Goal: Task Accomplishment & Management: Use online tool/utility

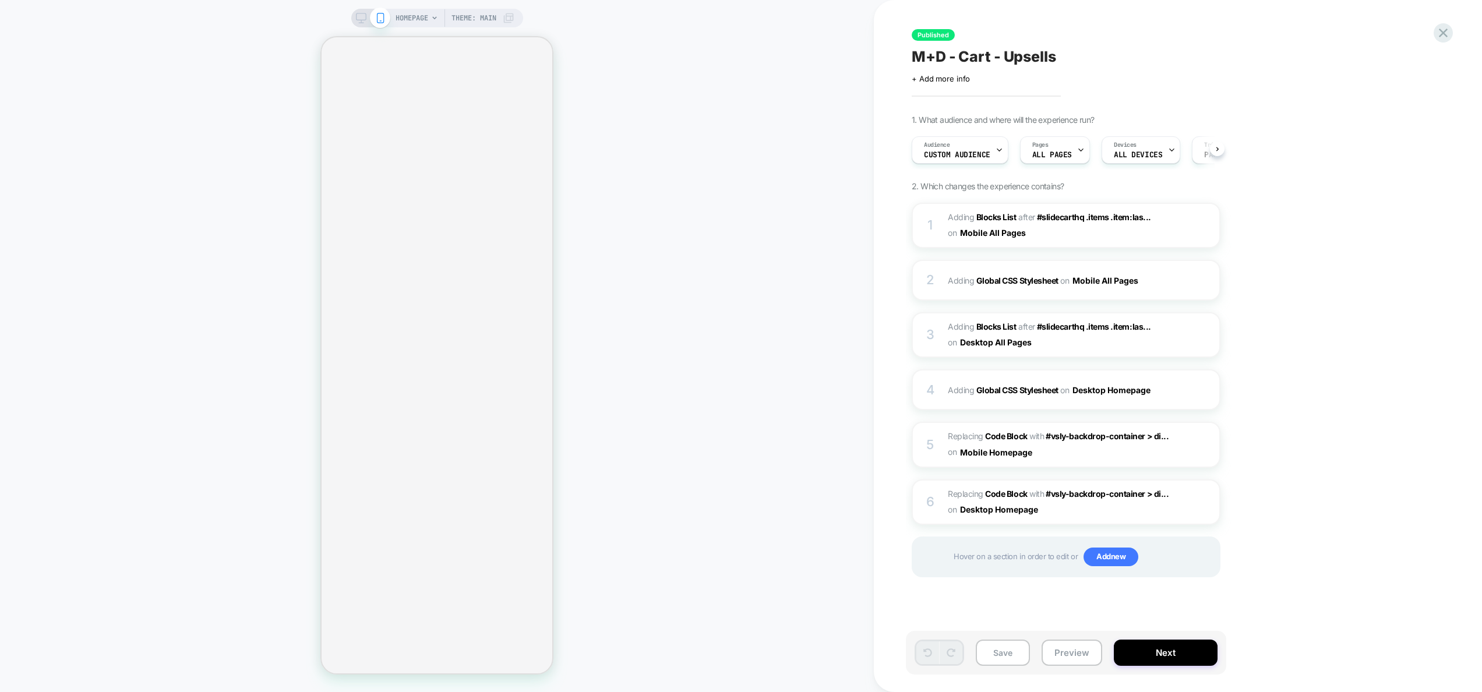
scroll to position [0, 1]
click at [1085, 655] on button "Preview" at bounding box center [1072, 653] width 61 height 26
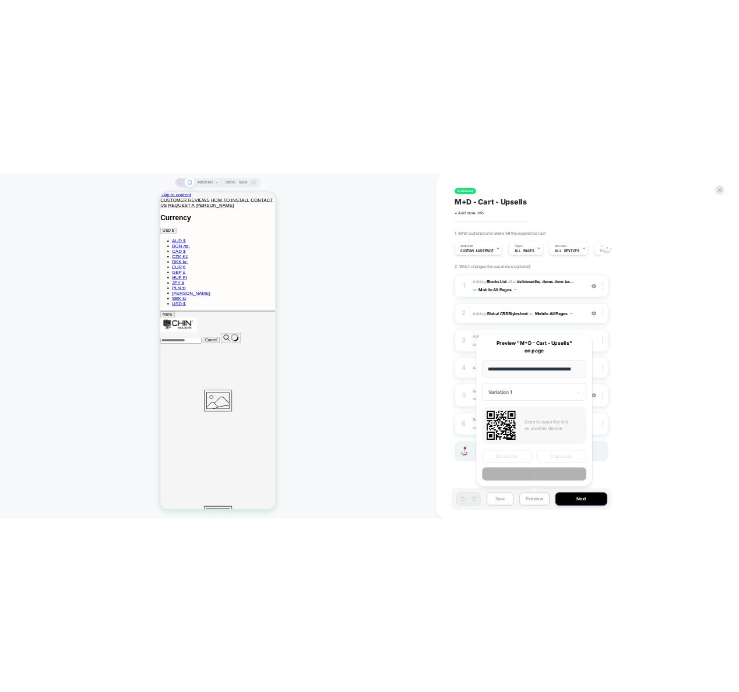
scroll to position [0, 0]
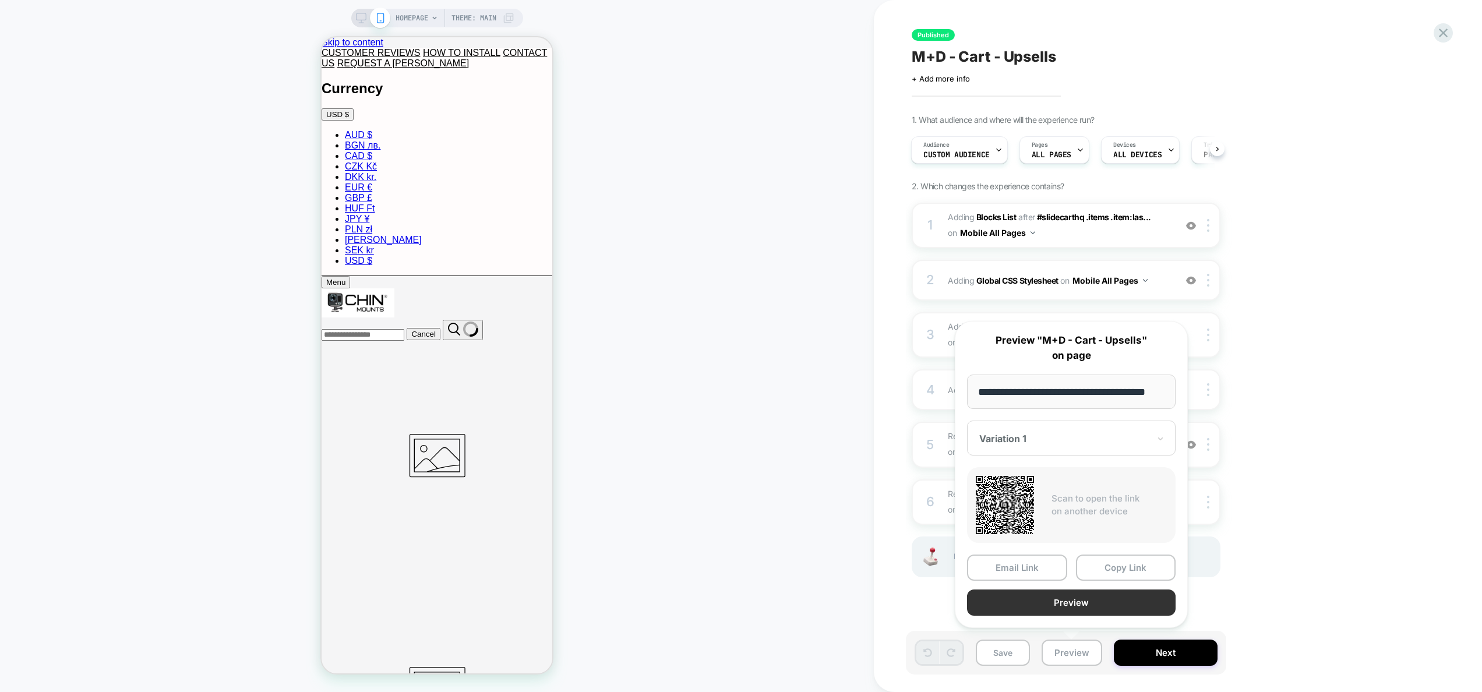
click at [1074, 608] on button "Preview" at bounding box center [1071, 603] width 209 height 26
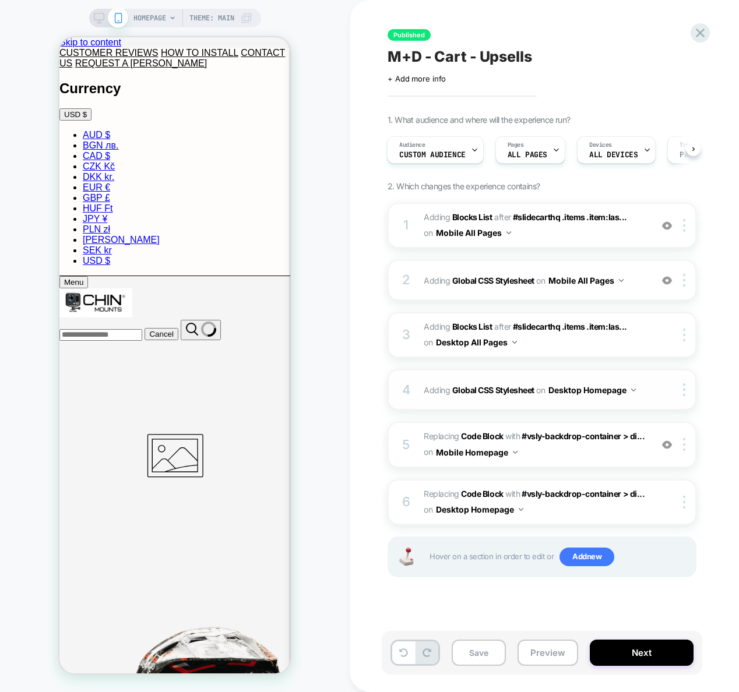
click at [642, 386] on span "Adding Global CSS Stylesheet on Desktop Homepage" at bounding box center [534, 390] width 222 height 17
click at [640, 277] on span "Adding Global CSS Stylesheet on Mobile All Pages" at bounding box center [534, 280] width 222 height 17
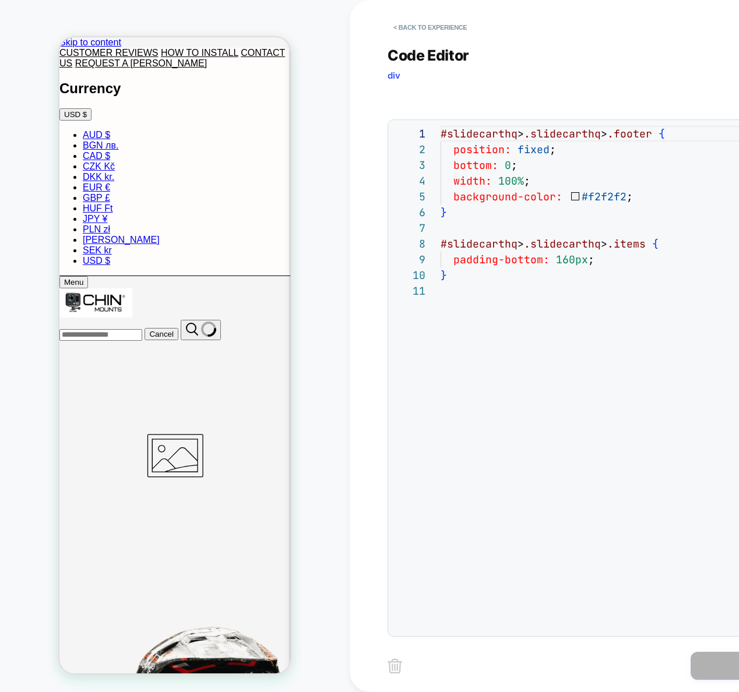
click at [588, 343] on div "#slidecarthq > .slidecarthq > .footer { position: fixed ; bottom: 0 ; width: 10…" at bounding box center [620, 457] width 360 height 662
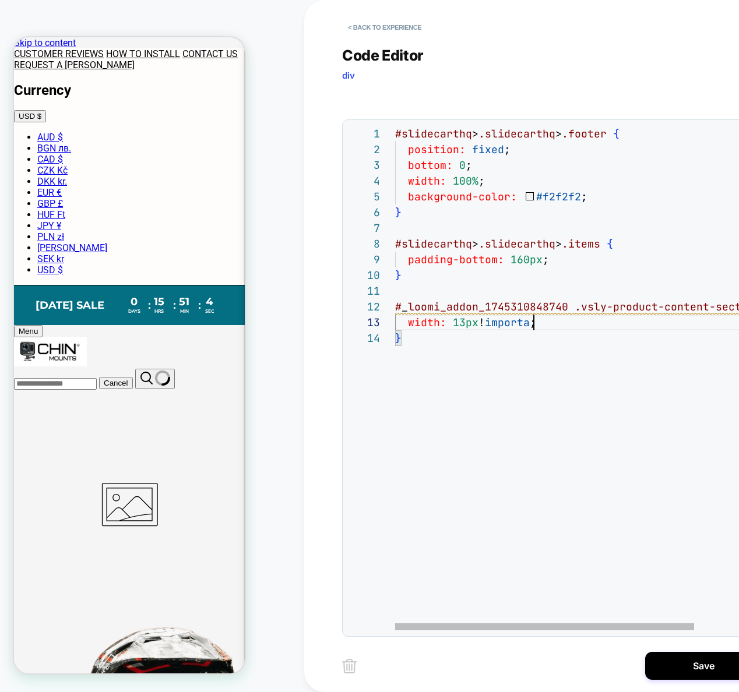
scroll to position [31, 151]
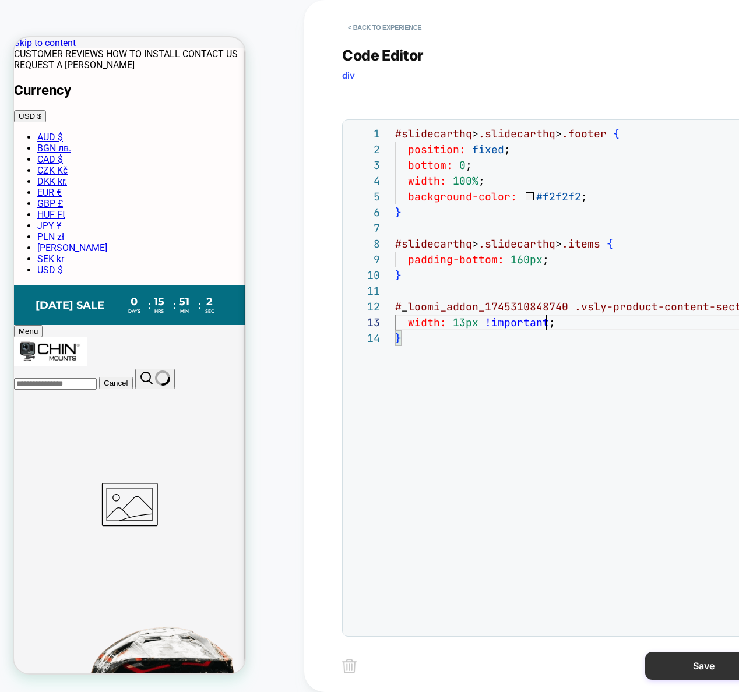
type textarea "**********"
click at [677, 661] on button "Save" at bounding box center [703, 666] width 117 height 28
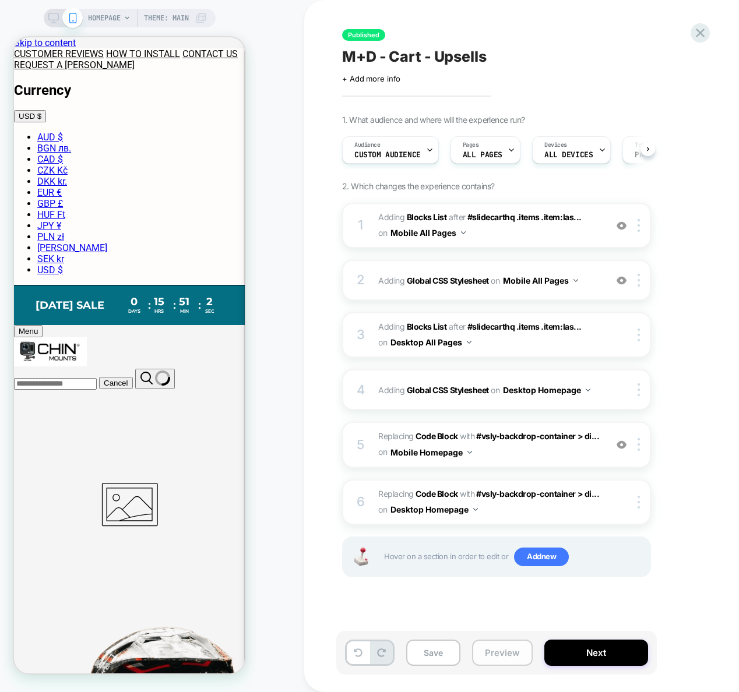
scroll to position [0, 1]
click at [503, 661] on button "Preview" at bounding box center [502, 653] width 61 height 26
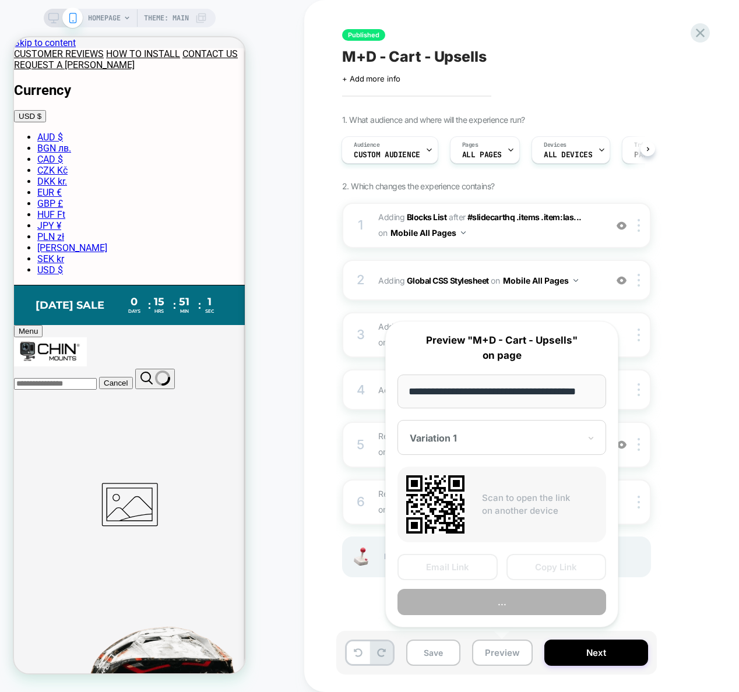
scroll to position [0, 22]
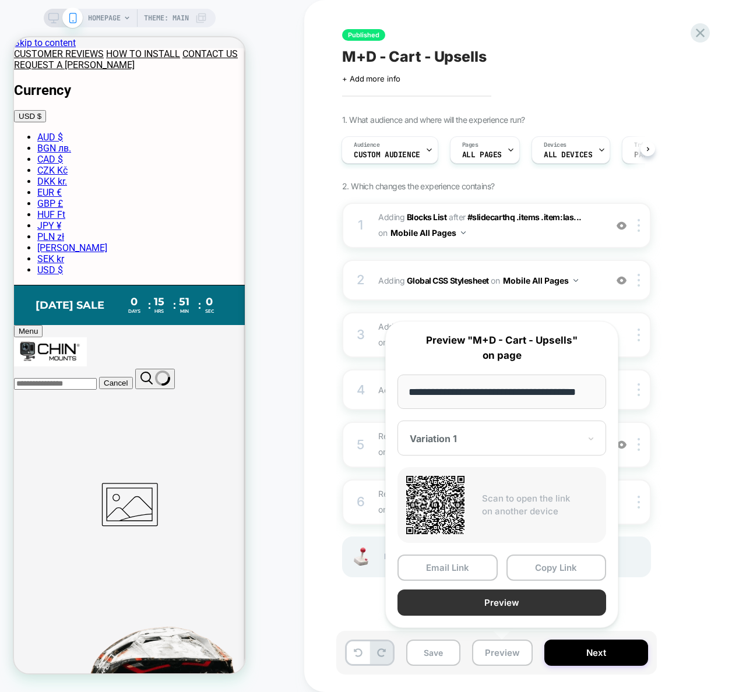
click at [515, 600] on button "Preview" at bounding box center [501, 603] width 209 height 26
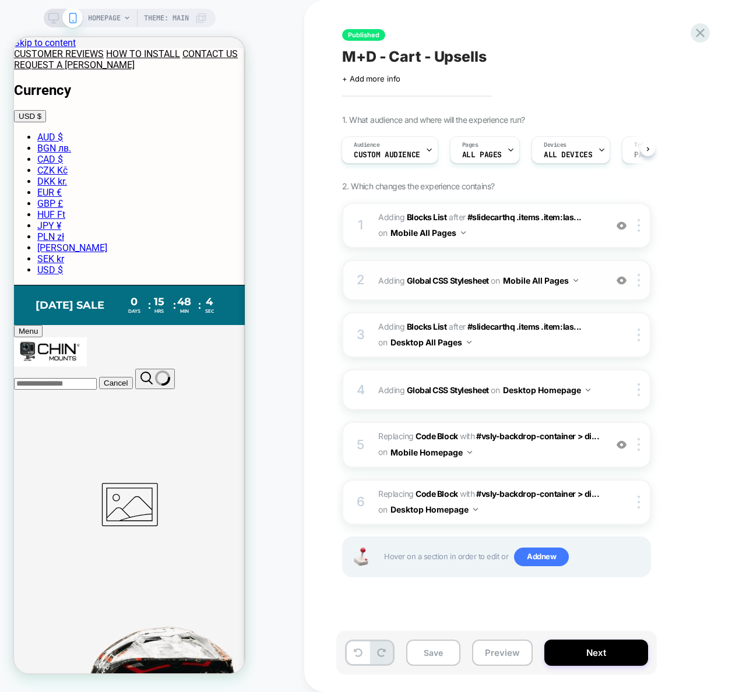
click at [594, 291] on div "2 Adding Global CSS Stylesheet on Mobile All Pages Add Before Add After Copy to…" at bounding box center [496, 280] width 309 height 41
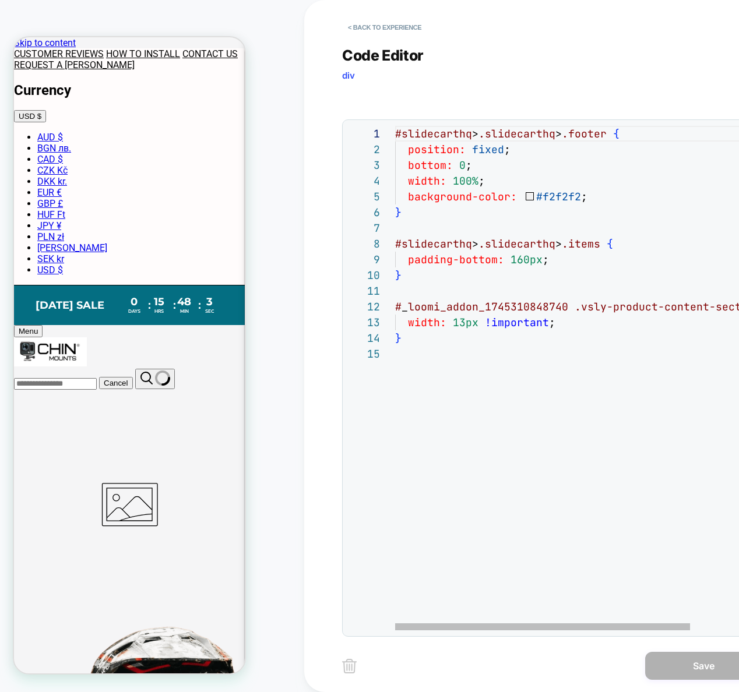
scroll to position [63, 0]
click at [459, 453] on div "#slidecarthq > .slidecarthq > .footer { position: fixed ; bottom: 0 ; width: 10…" at bounding box center [609, 488] width 429 height 725
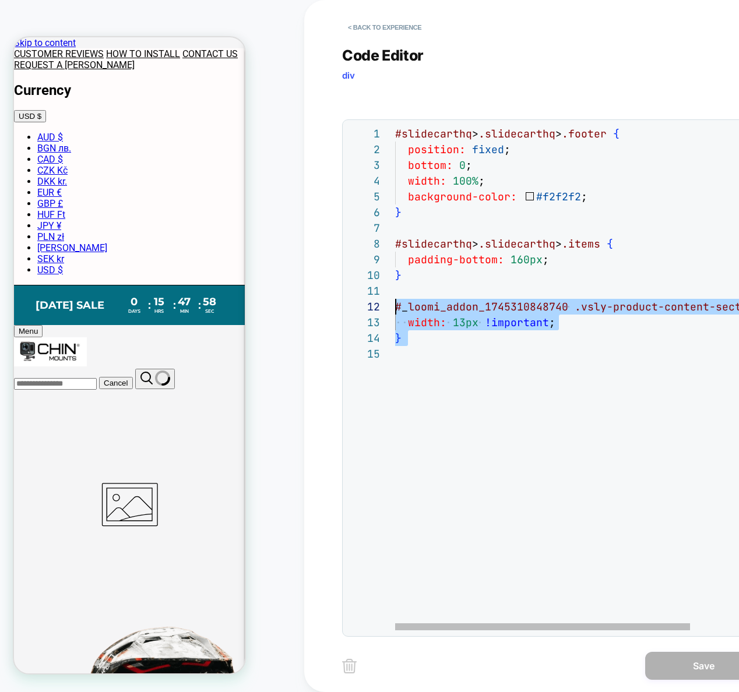
drag, startPoint x: 443, startPoint y: 365, endPoint x: 368, endPoint y: 310, distance: 92.5
click at [395, 310] on div "#slidecarthq > .slidecarthq > .footer { position: fixed ; bottom: 0 ; width: 10…" at bounding box center [609, 488] width 429 height 725
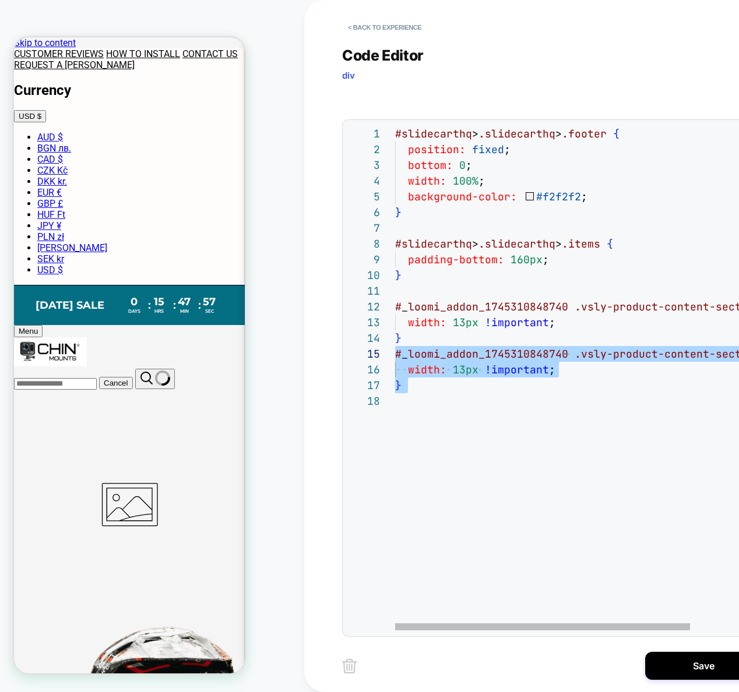
click at [556, 368] on div "#slidecarthq > .slidecarthq > .footer { position: fixed ; bottom: 0 ; width: 10…" at bounding box center [609, 512] width 429 height 772
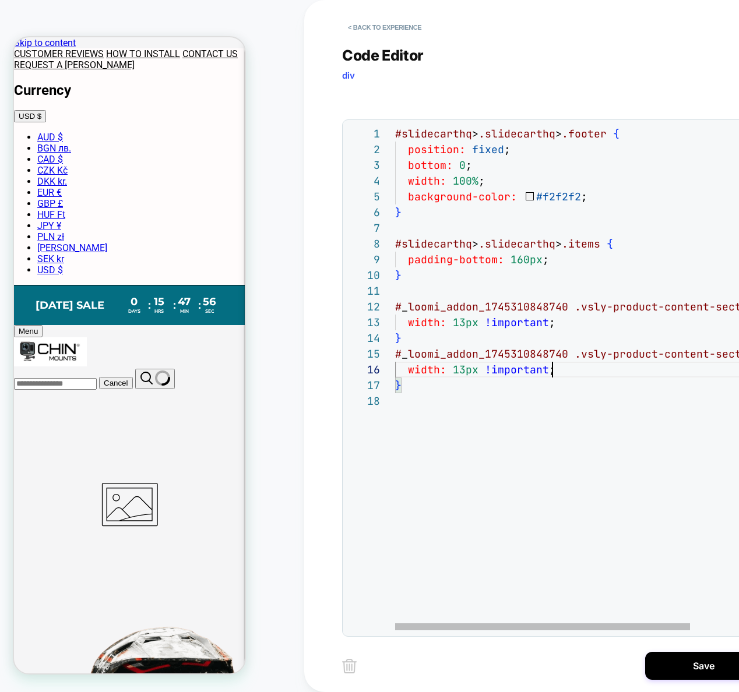
click at [677, 362] on div "#slidecarthq > .slidecarthq > .footer { position: fixed ; bottom: 0 ; width: 10…" at bounding box center [609, 512] width 429 height 772
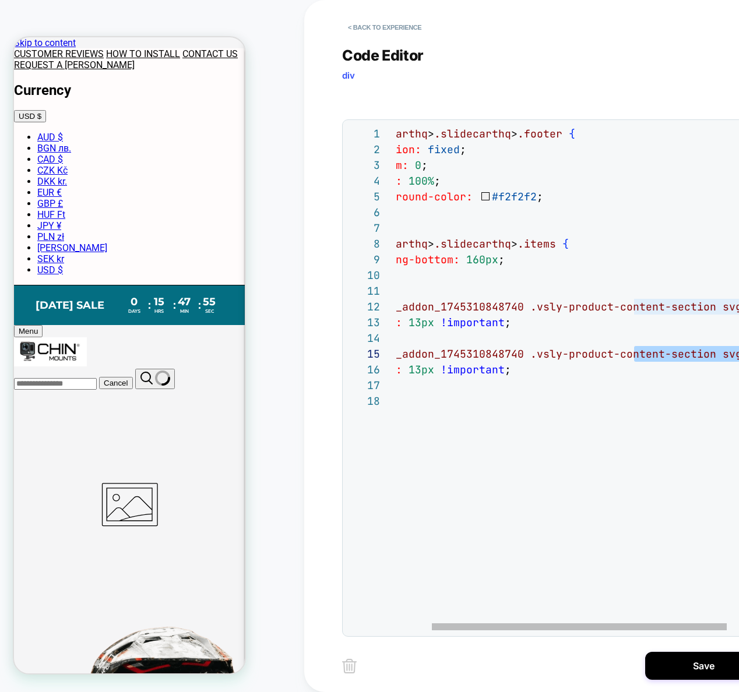
drag, startPoint x: 677, startPoint y: 354, endPoint x: 770, endPoint y: 357, distance: 93.3
click at [770, 357] on div "#slidecarthq > .slidecarthq > .footer { position: fixed ; bottom: 0 ; width: 10…" at bounding box center [565, 512] width 429 height 772
click at [703, 361] on div "#slidecarthq > .slidecarthq > .footer { position: fixed ; bottom: 0 ; width: 10…" at bounding box center [565, 512] width 429 height 772
drag, startPoint x: 534, startPoint y: 355, endPoint x: 781, endPoint y: 350, distance: 247.0
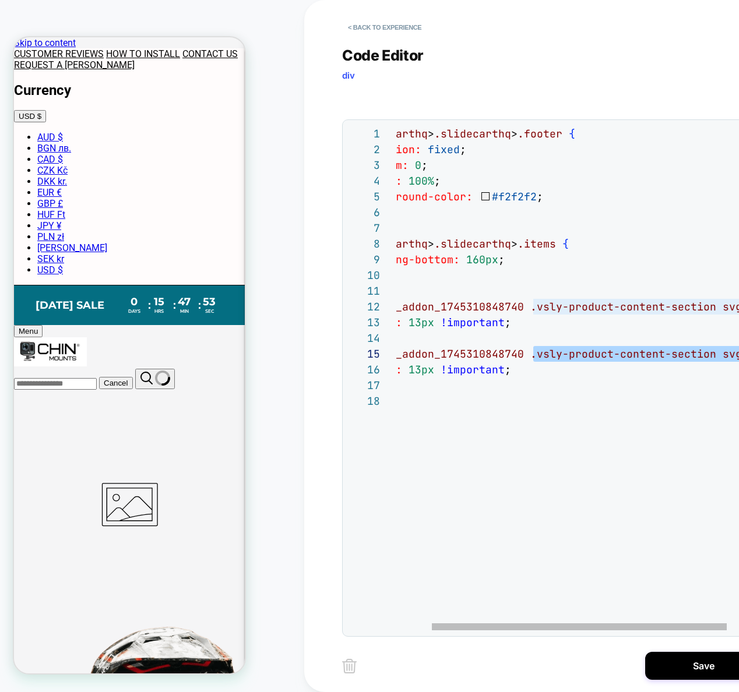
click at [780, 350] on div "#slidecarthq > .slidecarthq > .footer { position: fixed ; bottom: 0 ; width: 10…" at bounding box center [565, 512] width 429 height 772
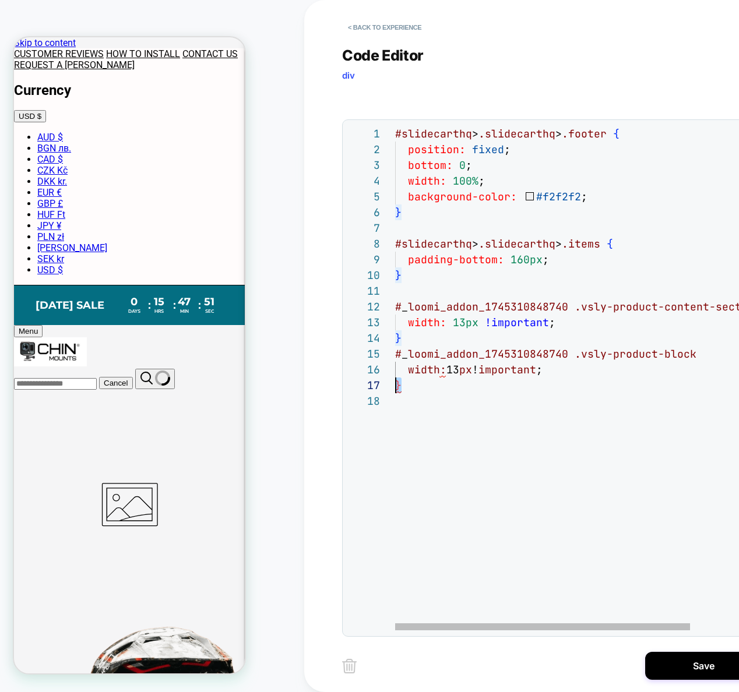
scroll to position [94, 0]
drag, startPoint x: 549, startPoint y: 390, endPoint x: 397, endPoint y: 387, distance: 152.1
click at [395, 389] on div "#slidecarthq > .slidecarthq > .footer { position: fixed ; bottom: 0 ; width: 10…" at bounding box center [609, 512] width 429 height 772
drag, startPoint x: 615, startPoint y: 371, endPoint x: 409, endPoint y: 370, distance: 205.6
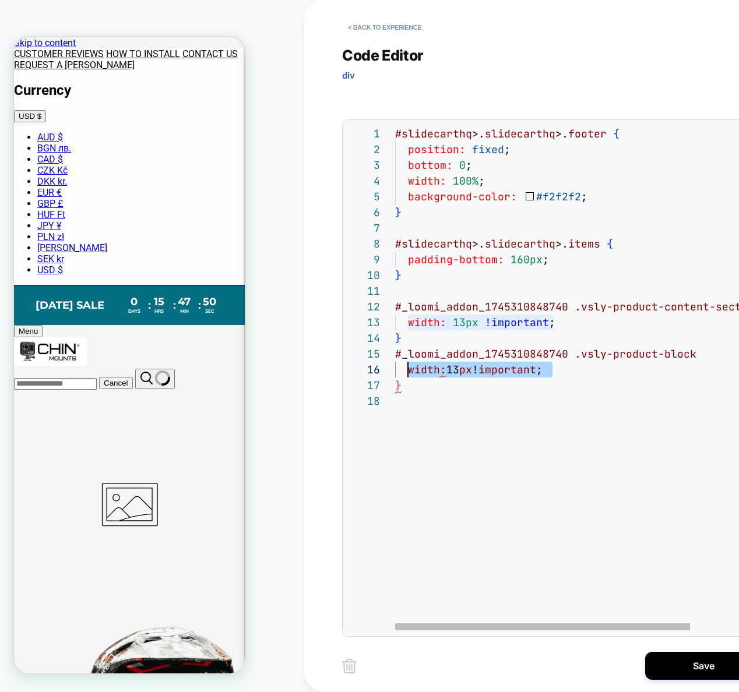
click at [409, 370] on div "#slidecarthq > .slidecarthq > .footer { position: fixed ; bottom: 0 ; width: 10…" at bounding box center [609, 512] width 429 height 772
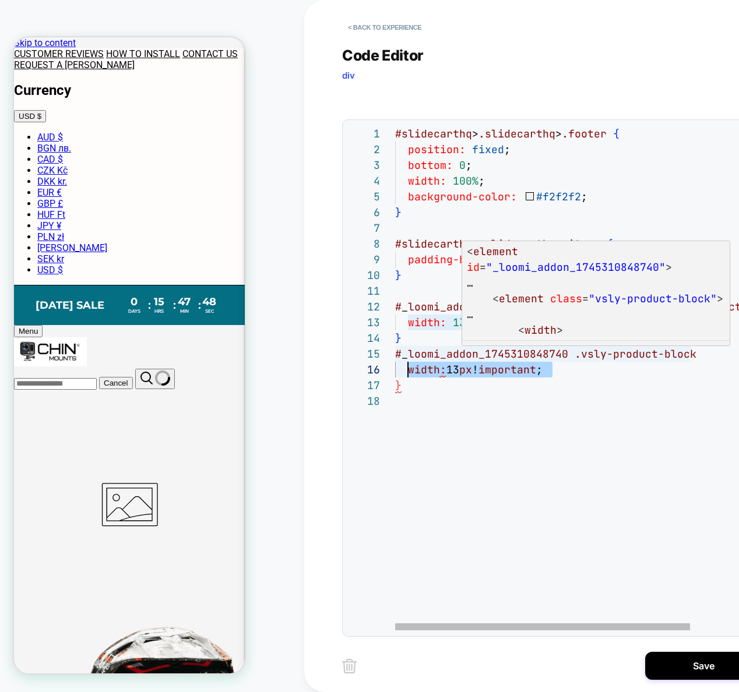
click at [689, 355] on div "#slidecarthq > .slidecarthq > .footer { position: fixed ; bottom: 0 ; width: 10…" at bounding box center [609, 512] width 429 height 772
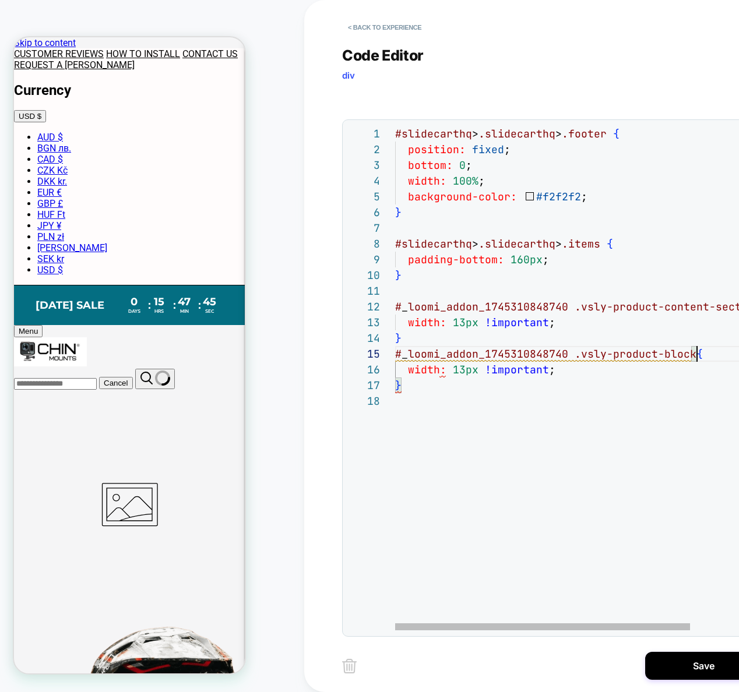
scroll to position [79, 157]
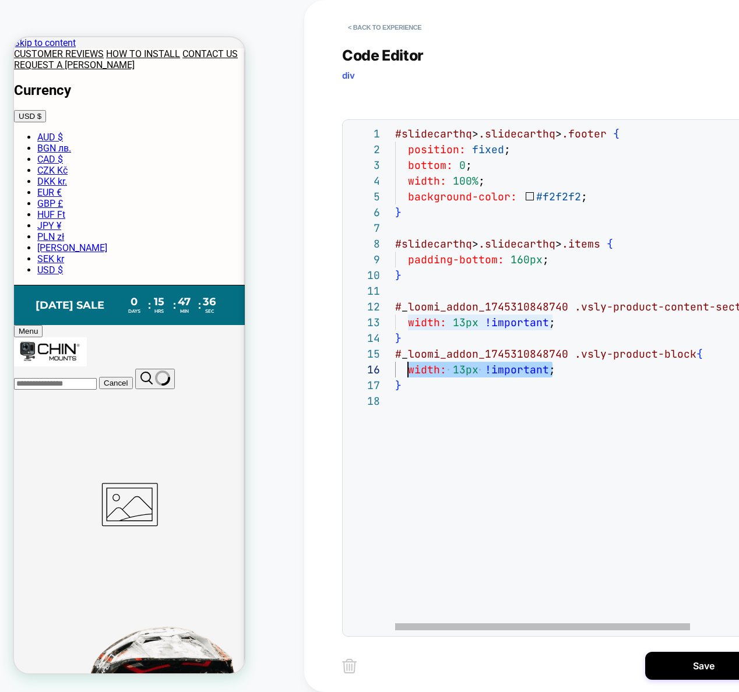
drag, startPoint x: 559, startPoint y: 373, endPoint x: 408, endPoint y: 366, distance: 150.5
click at [408, 366] on div "#slidecarthq > .slidecarthq > .footer { position: fixed ; bottom: 0 ; width: 10…" at bounding box center [609, 512] width 429 height 772
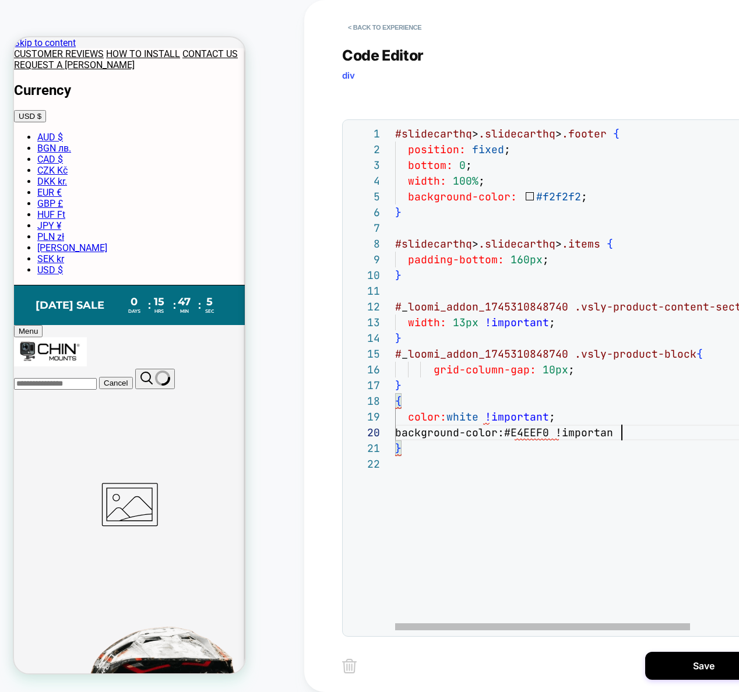
scroll to position [142, 233]
click at [506, 488] on div "#slidecarthq > .slidecarthq > .footer { position: fixed ; bottom: 0 ; width: 10…" at bounding box center [609, 543] width 429 height 835
click at [396, 404] on div "#slidecarthq > .slidecarthq > .footer { position: fixed ; bottom: 0 ; width: 10…" at bounding box center [609, 543] width 429 height 835
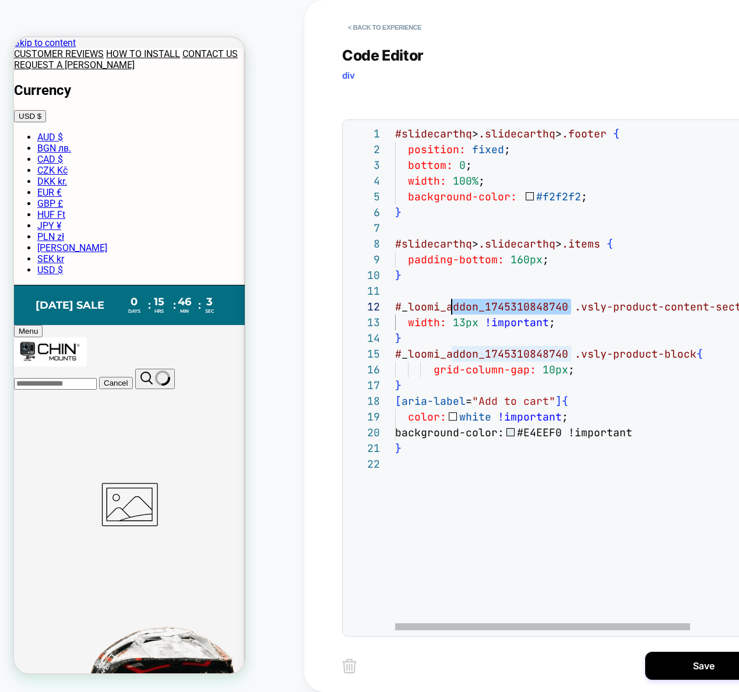
scroll to position [16, 6]
drag, startPoint x: 569, startPoint y: 305, endPoint x: 407, endPoint y: 331, distance: 164.0
click at [395, 308] on div "#slidecarthq > .slidecarthq > .footer { position: fixed ; bottom: 0 ; width: 10…" at bounding box center [609, 543] width 429 height 835
click at [397, 405] on div "#slidecarthq > .slidecarthq > .footer { position: fixed ; bottom: 0 ; width: 10…" at bounding box center [609, 543] width 429 height 835
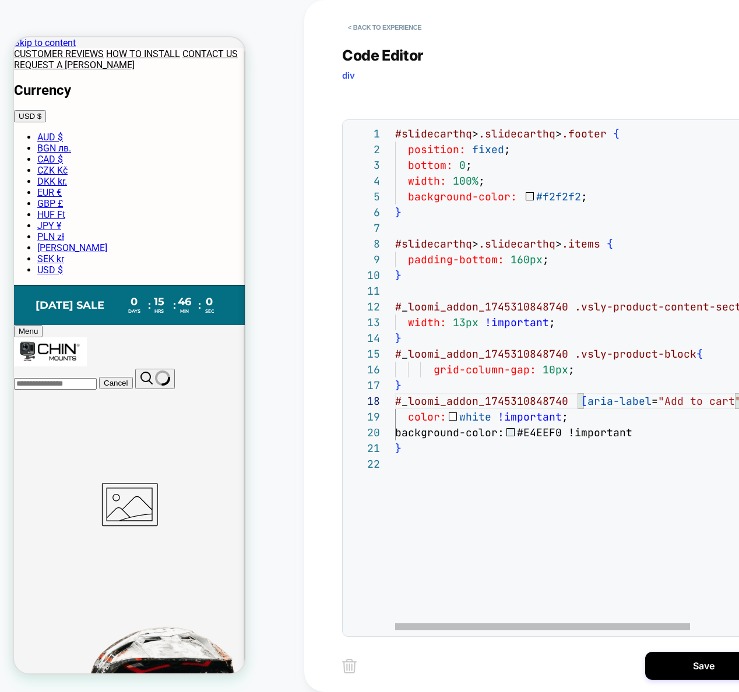
scroll to position [0, 6]
click at [661, 441] on div "#slidecarthq > .slidecarthq > .footer { position: fixed ; bottom: 0 ; width: 10…" at bounding box center [609, 543] width 429 height 835
click at [652, 430] on div "#slidecarthq > .slidecarthq > .footer { position: fixed ; bottom: 0 ; width: 10…" at bounding box center [609, 543] width 429 height 835
click at [553, 430] on div "#slidecarthq > .slidecarthq > .footer { position: fixed ; bottom: 0 ; width: 10…" at bounding box center [609, 543] width 429 height 835
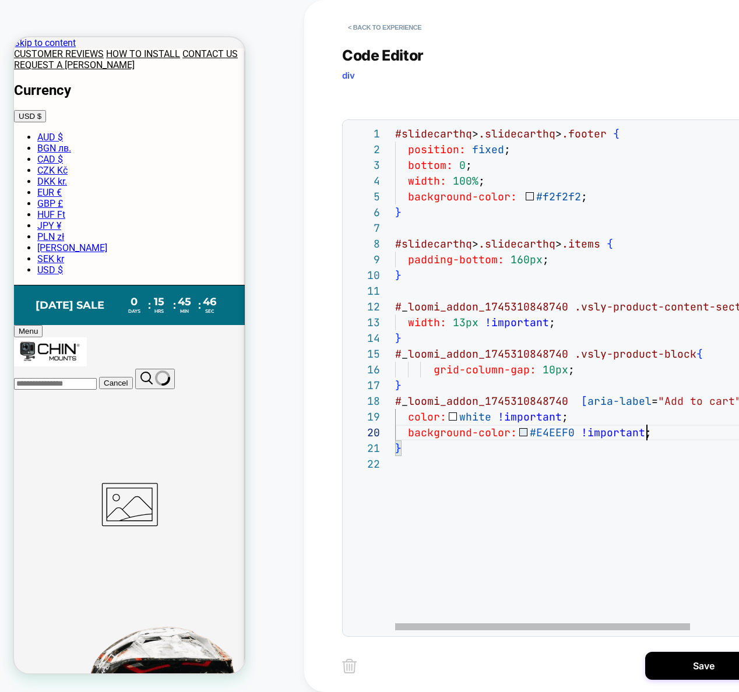
click at [553, 430] on div "#slidecarthq > .slidecarthq > .footer { position: fixed ; bottom: 0 ; width: 10…" at bounding box center [609, 543] width 429 height 835
click at [541, 433] on div "#slidecarthq > .slidecarthq > .footer { position: fixed ; bottom: 0 ; width: 10…" at bounding box center [609, 543] width 429 height 835
type textarea "**********"
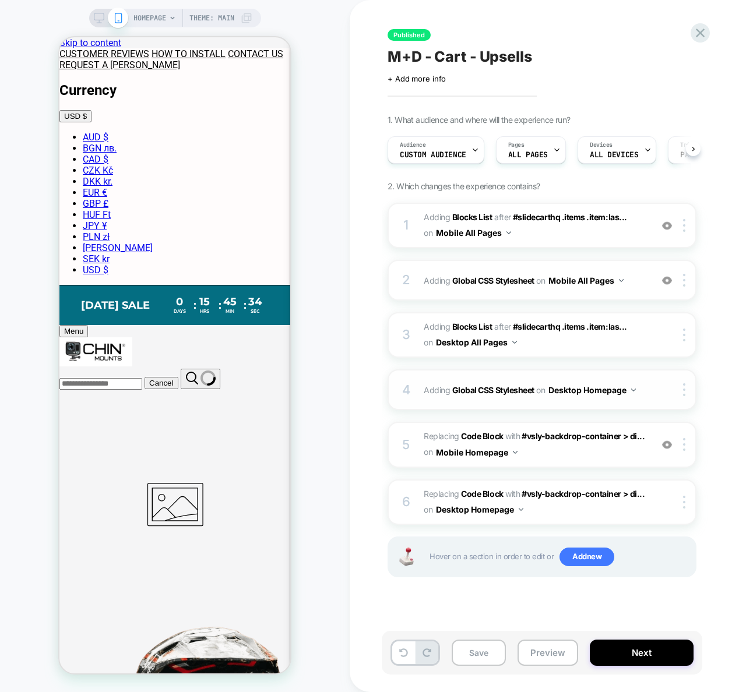
scroll to position [0, 1]
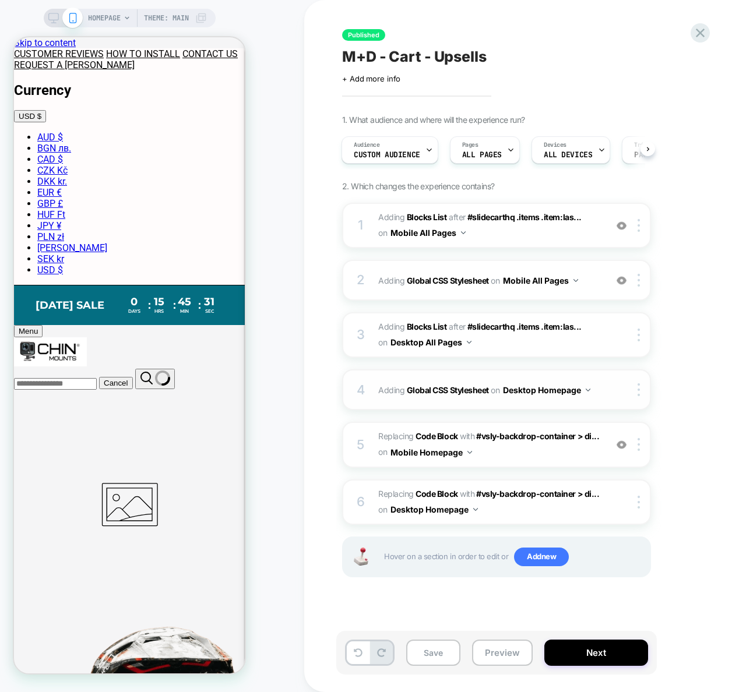
click at [606, 391] on div "4 Adding Global CSS Stylesheet on Desktop Homepage Copy to Mobile Target All De…" at bounding box center [496, 389] width 309 height 41
click at [591, 288] on span "Adding Global CSS Stylesheet on Mobile All Pages" at bounding box center [489, 280] width 222 height 17
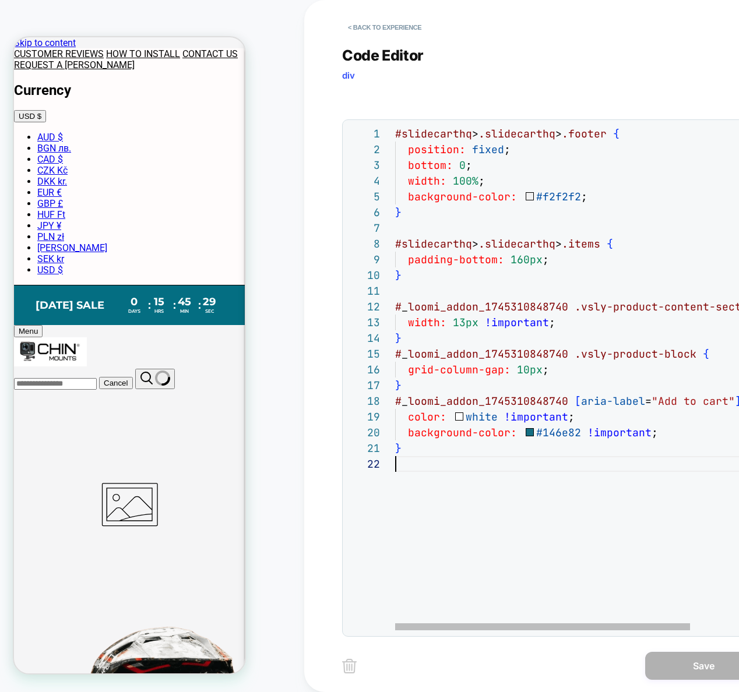
click at [430, 478] on div "#slidecarthq > .slidecarthq > .footer { position: fixed ; bottom: 0 ; width: 10…" at bounding box center [609, 543] width 429 height 835
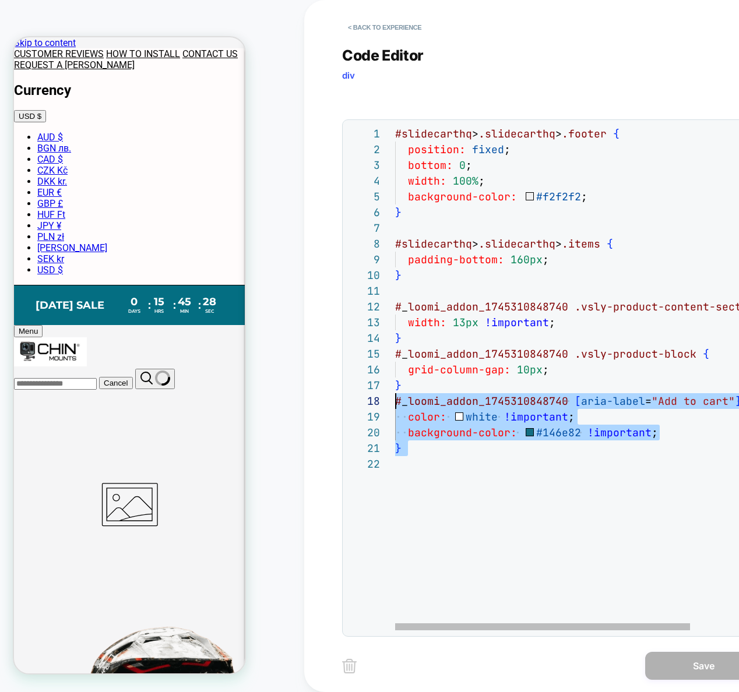
drag, startPoint x: 410, startPoint y: 447, endPoint x: 384, endPoint y: 397, distance: 55.8
click at [395, 397] on div "#slidecarthq > .slidecarthq > .footer { position: fixed ; bottom: 0 ; width: 10…" at bounding box center [609, 543] width 429 height 835
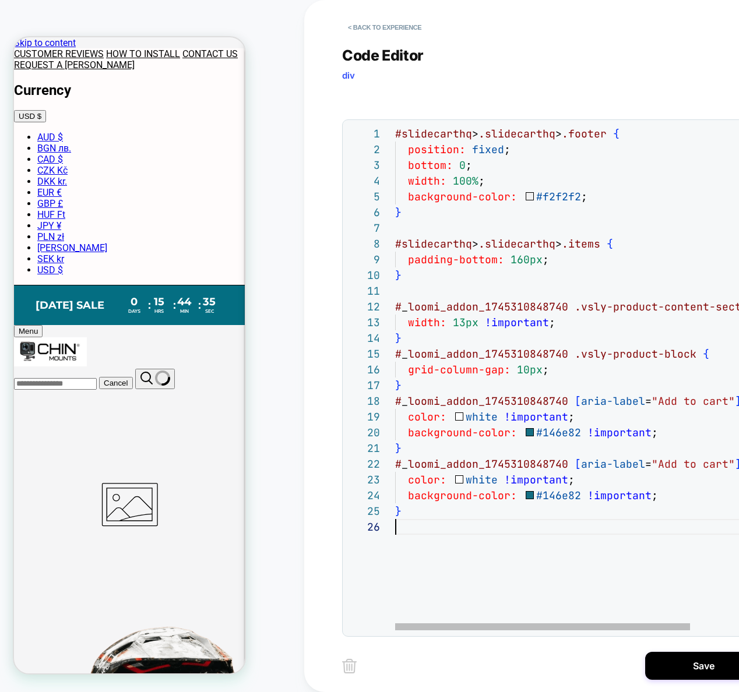
scroll to position [79, 0]
drag, startPoint x: 493, startPoint y: 523, endPoint x: 486, endPoint y: 534, distance: 13.9
click at [493, 524] on div "#slidecarthq > .slidecarthq > .footer { position: fixed ; bottom: 0 ; width: 10…" at bounding box center [609, 575] width 429 height 898
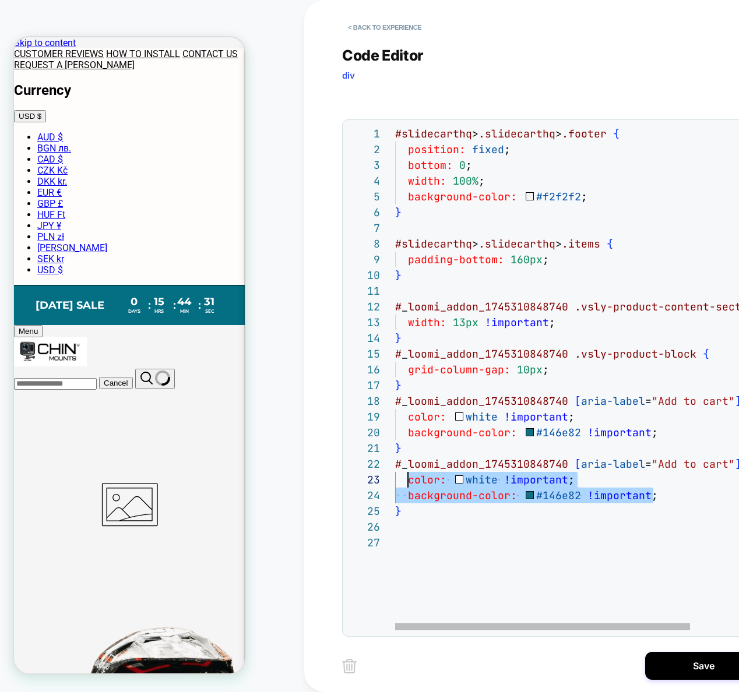
drag, startPoint x: 659, startPoint y: 498, endPoint x: 409, endPoint y: 479, distance: 250.6
click at [407, 478] on div "#slidecarthq > .slidecarthq > .footer { position: fixed ; bottom: 0 ; width: 10…" at bounding box center [609, 582] width 429 height 913
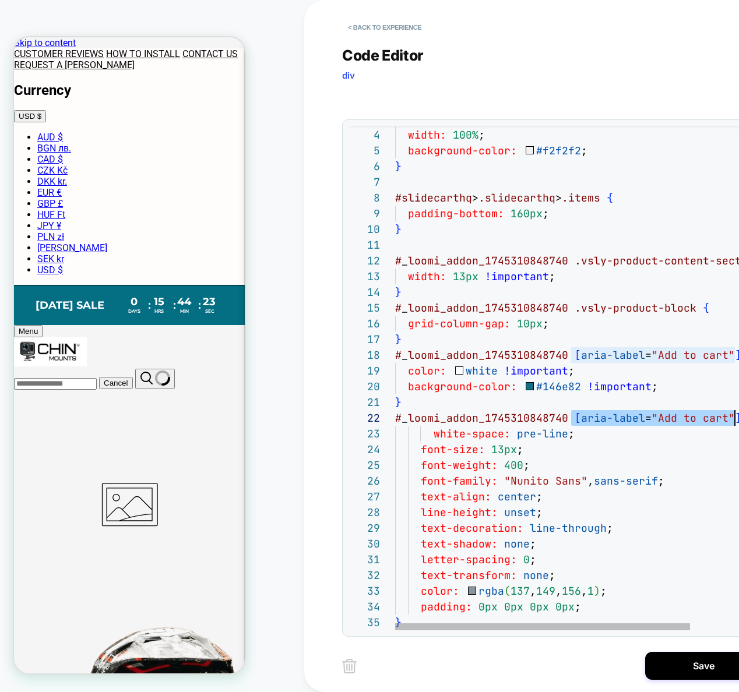
drag, startPoint x: 573, startPoint y: 422, endPoint x: 730, endPoint y: 417, distance: 157.3
click at [732, 419] on div "bottom: 0 ; width: 100% ; background-color: #f2f2f2 ; } #slidecarthq > .slideca…" at bounding box center [609, 615] width 429 height 1071
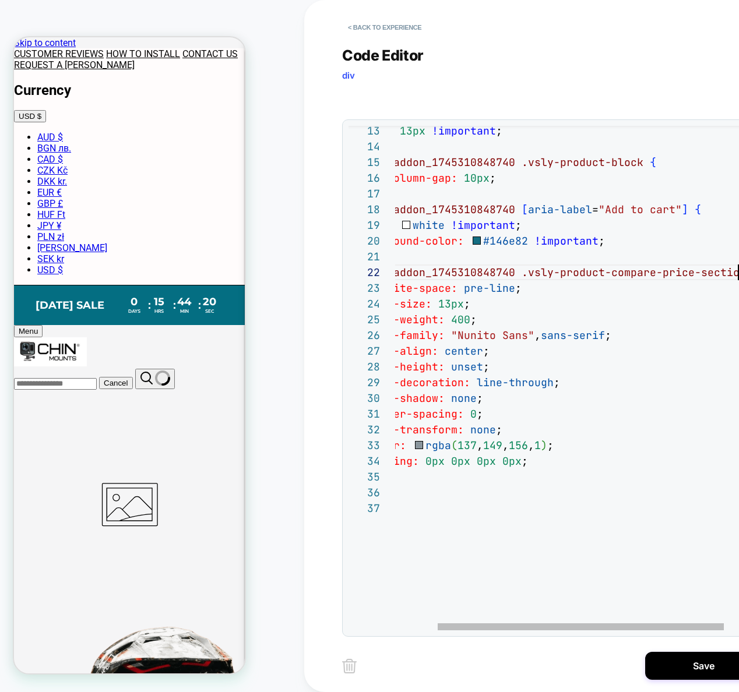
scroll to position [94, 0]
click at [622, 526] on div "width: 13px !important ; } # _ loomi_addon_1745310848740 .vsly-product-block { …" at bounding box center [563, 469] width 442 height 1071
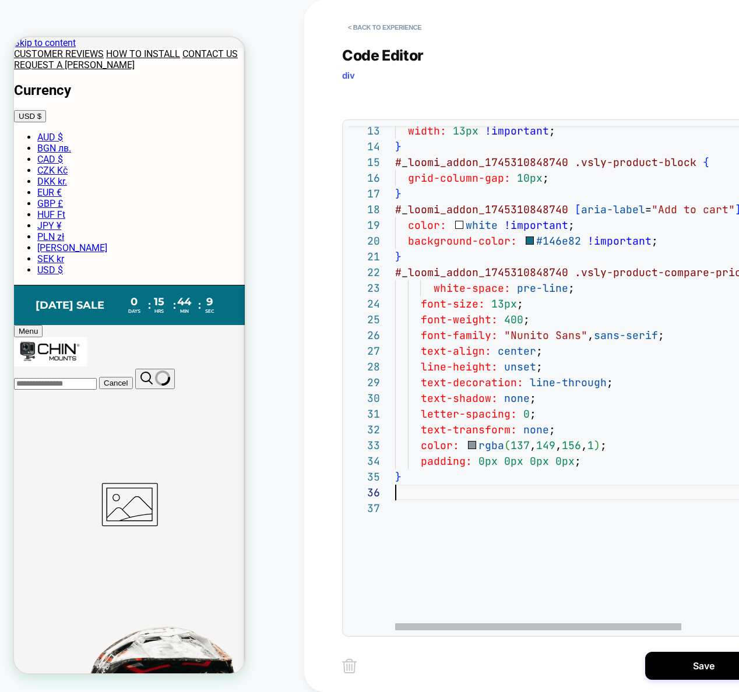
scroll to position [126, 13]
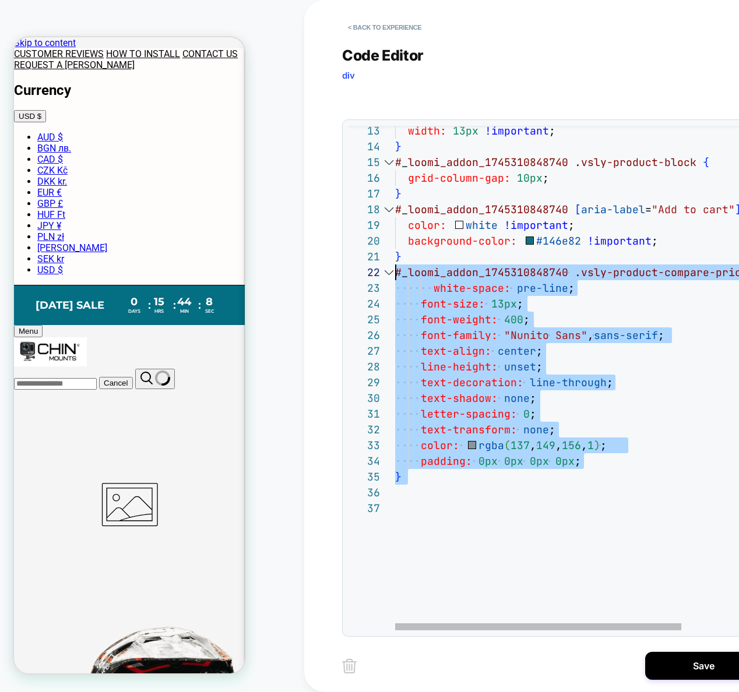
drag, startPoint x: 450, startPoint y: 498, endPoint x: 377, endPoint y: 269, distance: 240.6
click at [395, 269] on div "width: 13px !important ; } # _ loomi_addon_1745310848740 .vsly-product-block { …" at bounding box center [616, 469] width 442 height 1071
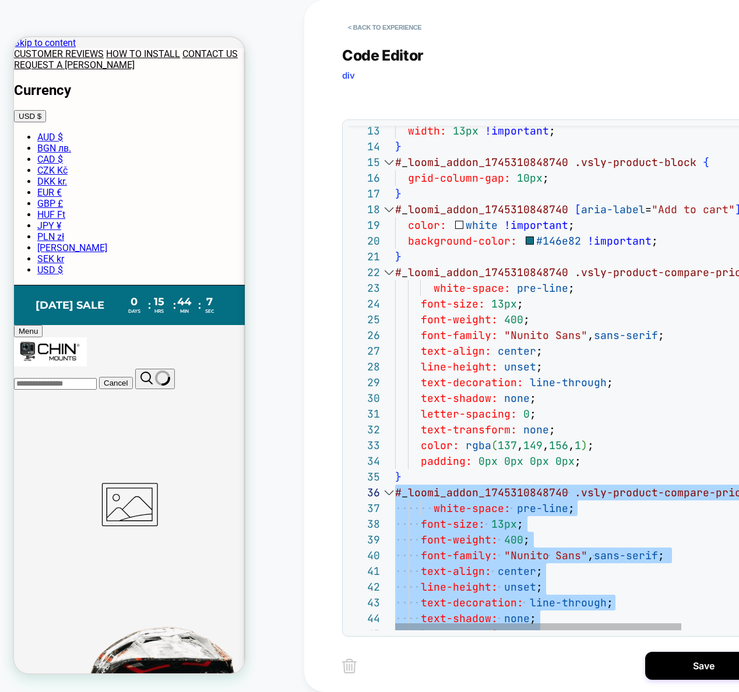
click at [569, 494] on div "width: 13px !important ; } # _ loomi_addon_1745310848740 .vsly-product-block { …" at bounding box center [616, 579] width 442 height 1291
click at [583, 497] on div "width: 13px !important ; } # _ loomi_addon_1745310848740 .vsly-product-block { …" at bounding box center [616, 579] width 442 height 1291
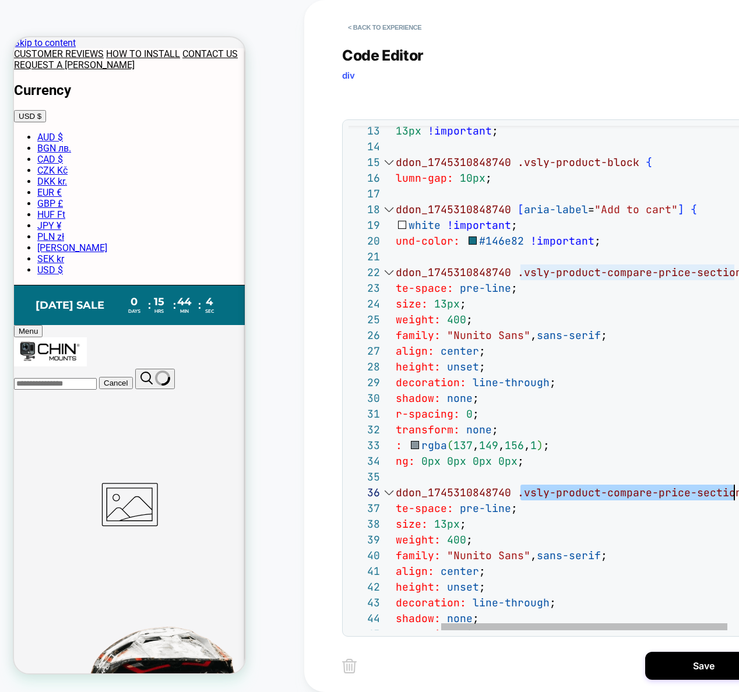
drag, startPoint x: 580, startPoint y: 494, endPoint x: 735, endPoint y: 495, distance: 154.4
click at [735, 495] on div "width: 13px !important ; } # _ loomi_addon_1745310848740 .vsly-product-block { …" at bounding box center [559, 579] width 442 height 1291
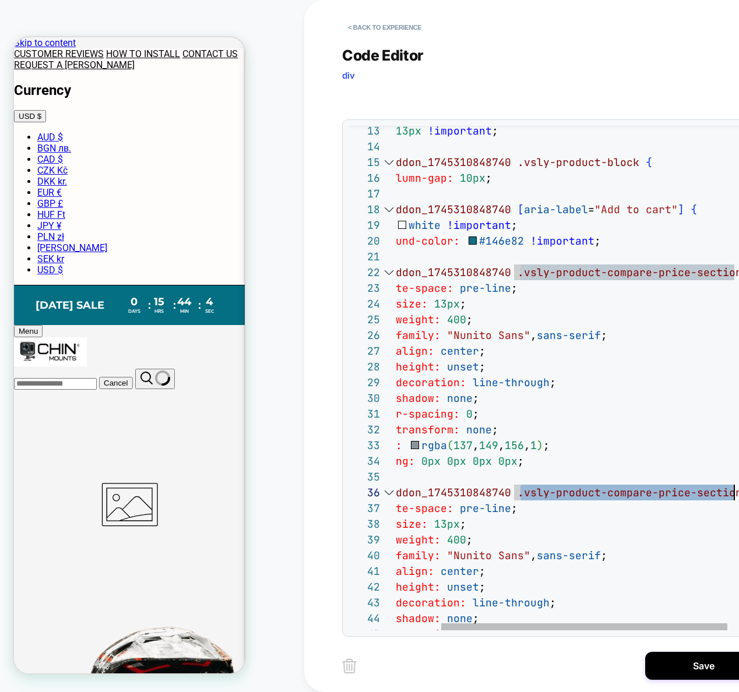
type textarea "**********"
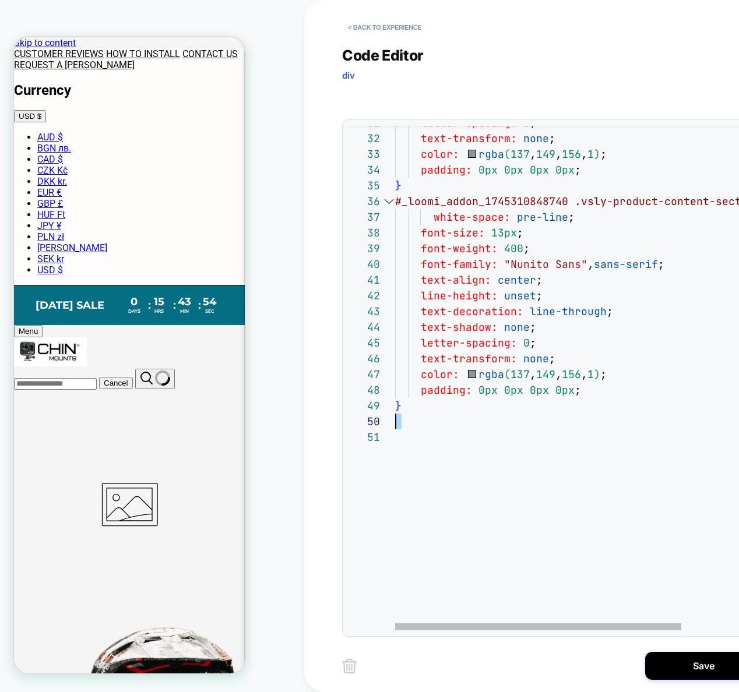
scroll to position [110, 0]
drag, startPoint x: 552, startPoint y: 439, endPoint x: 327, endPoint y: 394, distance: 229.9
click at [395, 387] on div "white-space: pre-line ; letter-spacing: 0 ; text-transform: none ; color: rgba …" at bounding box center [616, 288] width 442 height 1291
click at [603, 386] on div "white-space: pre-line ; letter-spacing: 0 ; text-transform: none ; color: rgba …" at bounding box center [616, 288] width 442 height 1291
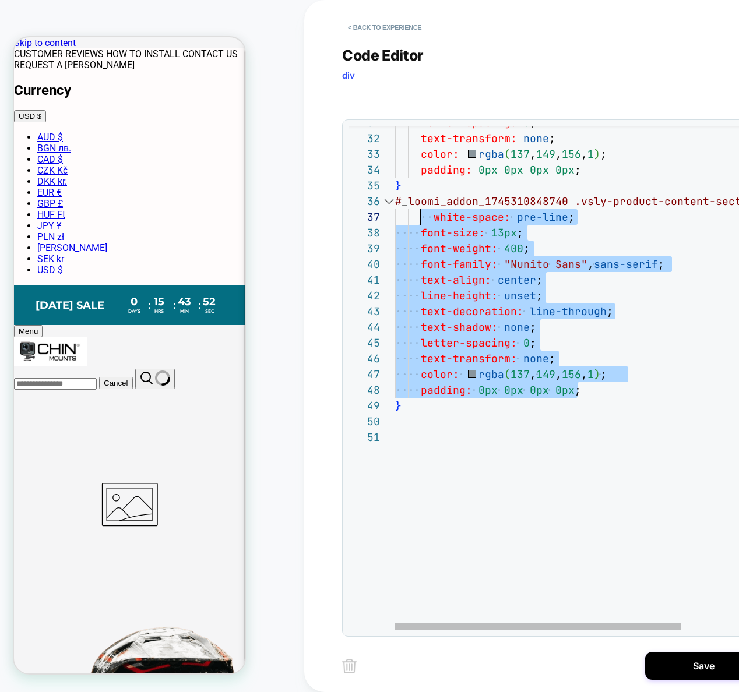
drag, startPoint x: 602, startPoint y: 393, endPoint x: 420, endPoint y: 220, distance: 250.5
click at [420, 220] on div "white-space: pre-line ; letter-spacing: 0 ; text-transform: none ; color: rgba …" at bounding box center [616, 288] width 442 height 1291
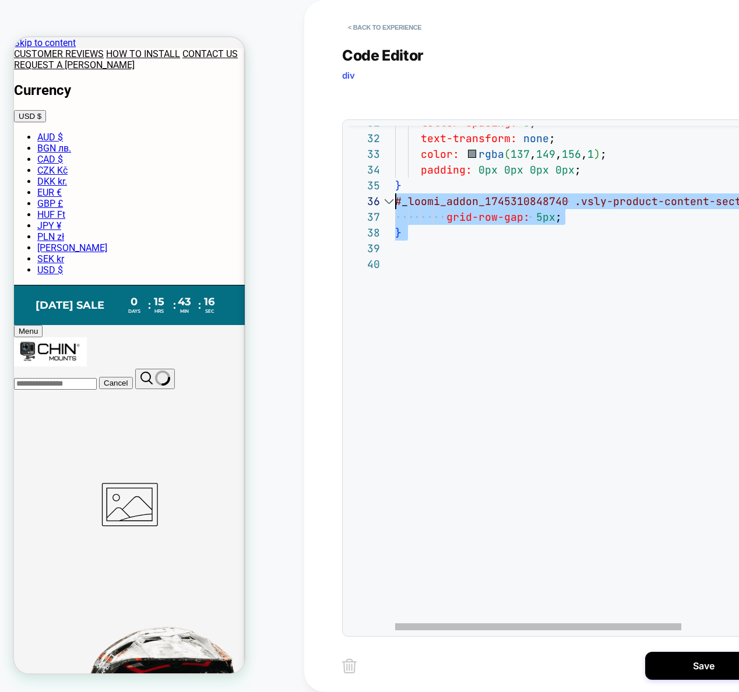
drag, startPoint x: 461, startPoint y: 253, endPoint x: 386, endPoint y: 202, distance: 90.8
click at [395, 202] on div "grid-row-gap: 5px ; letter-spacing: 0 ; text-transform: none ; color: rgba ( 13…" at bounding box center [616, 202] width 442 height 1118
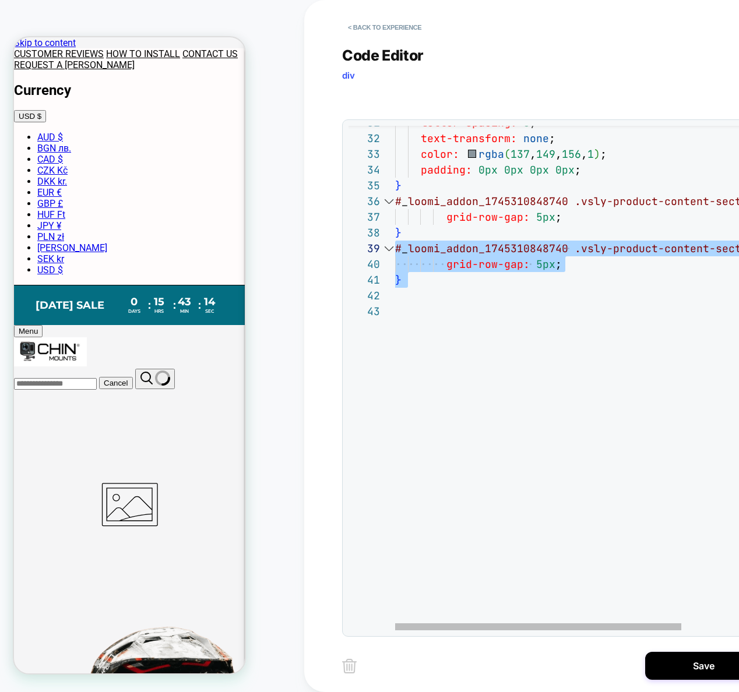
click at [512, 289] on div "grid-row-gap: 5px ; letter-spacing: 0 ; text-transform: none ; color: rgba ( 13…" at bounding box center [616, 225] width 442 height 1165
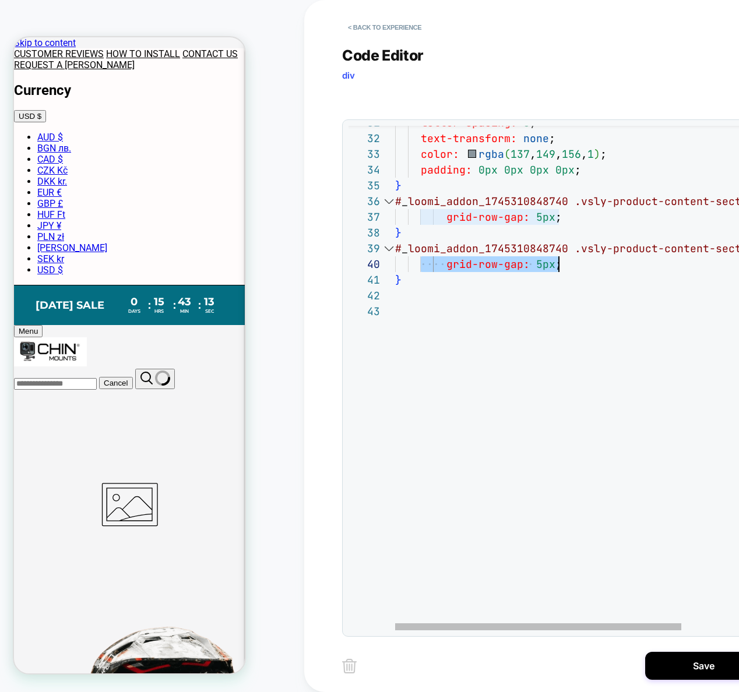
drag, startPoint x: 471, startPoint y: 263, endPoint x: 609, endPoint y: 266, distance: 138.7
click at [609, 266] on div "grid-row-gap: 5px ; letter-spacing: 0 ; text-transform: none ; color: rgba ( 13…" at bounding box center [616, 225] width 442 height 1165
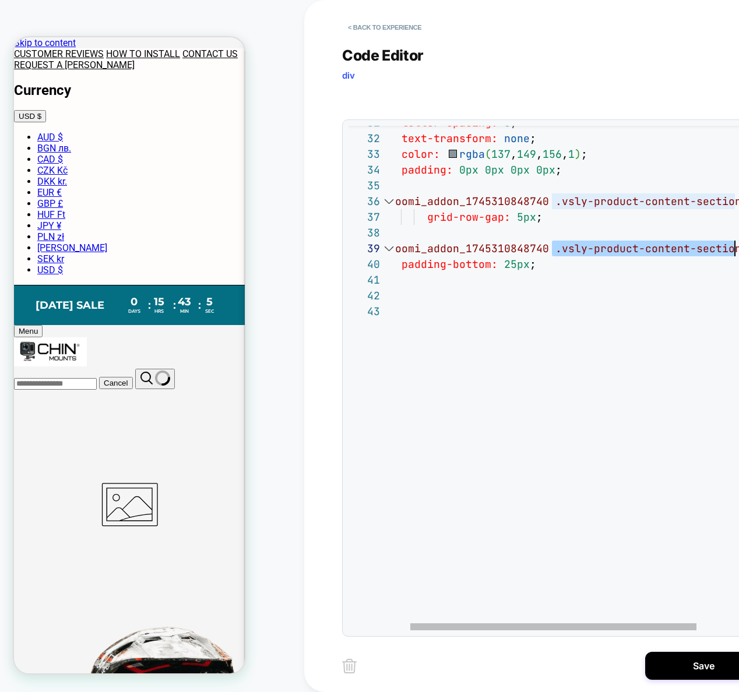
drag, startPoint x: 573, startPoint y: 251, endPoint x: 737, endPoint y: 251, distance: 164.3
click at [737, 251] on div "padding-bottom: 25px ; letter-spacing: 0 ; text-transform: none ; color: rgba (…" at bounding box center [597, 225] width 442 height 1165
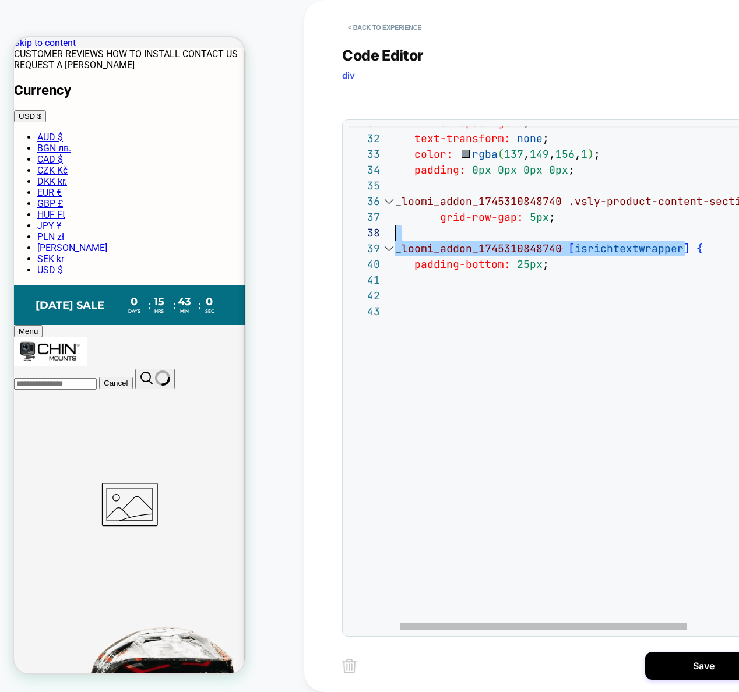
scroll to position [126, 6]
drag, startPoint x: 671, startPoint y: 253, endPoint x: 396, endPoint y: 246, distance: 275.6
click at [396, 246] on div "padding-bottom: 25px ; letter-spacing: 0 ; text-transform: none ; color: rgba (…" at bounding box center [610, 225] width 442 height 1165
click at [391, 250] on div at bounding box center [388, 249] width 15 height 16
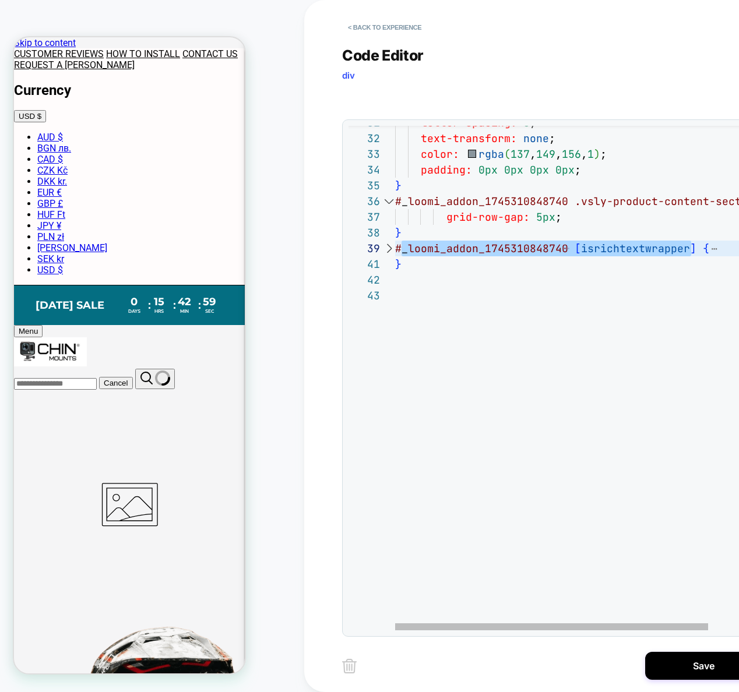
click at [402, 253] on div "letter-spacing: 0 ; text-transform: none ; color: rgba ( 137 , 149 , 156 , 1 ) …" at bounding box center [597, 217] width 404 height 1149
drag, startPoint x: 427, startPoint y: 255, endPoint x: 348, endPoint y: 234, distance: 81.4
click at [395, 234] on div "letter-spacing: 0 ; text-transform: none ; color: rgba ( 137 , 149 , 156 , 1 ) …" at bounding box center [597, 217] width 404 height 1149
click at [641, 262] on div "letter-spacing: 0 ; text-transform: none ; color: rgba ( 137 , 149 , 156 , 1 ) …" at bounding box center [597, 217] width 404 height 1149
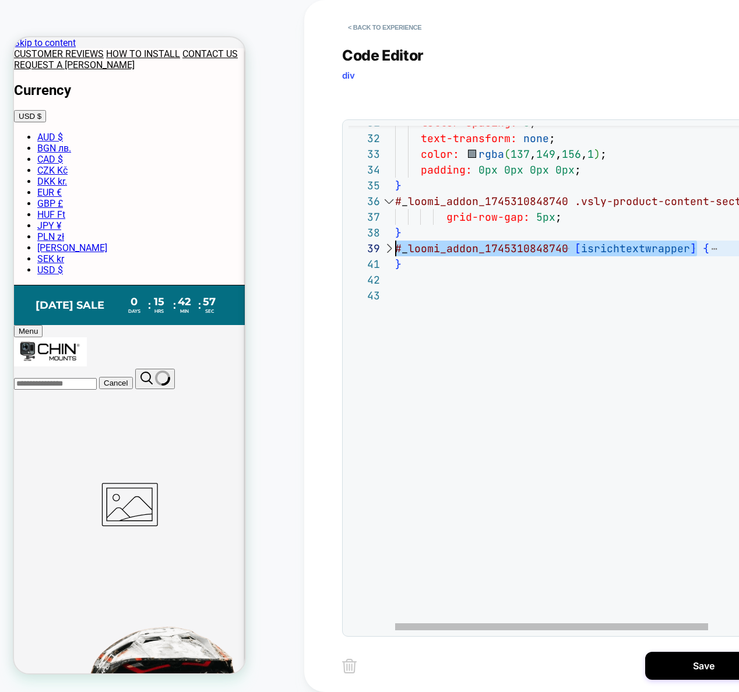
scroll to position [126, 0]
drag, startPoint x: 694, startPoint y: 252, endPoint x: 387, endPoint y: 249, distance: 307.0
click at [395, 249] on div "letter-spacing: 0 ; text-transform: none ; color: rgba ( 137 , 149 , 156 , 1 ) …" at bounding box center [597, 217] width 404 height 1149
click at [386, 252] on div at bounding box center [388, 249] width 15 height 16
type textarea "**********"
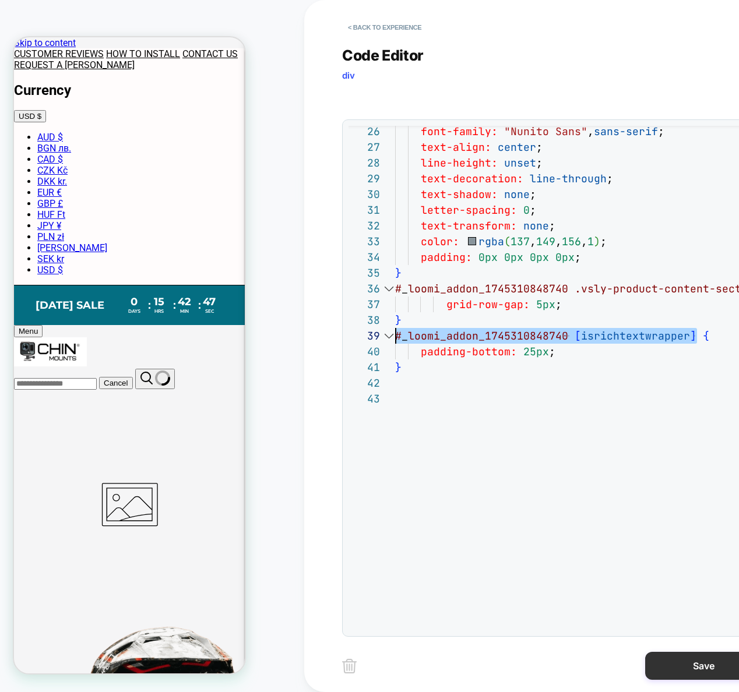
click at [679, 660] on button "Save" at bounding box center [703, 666] width 117 height 28
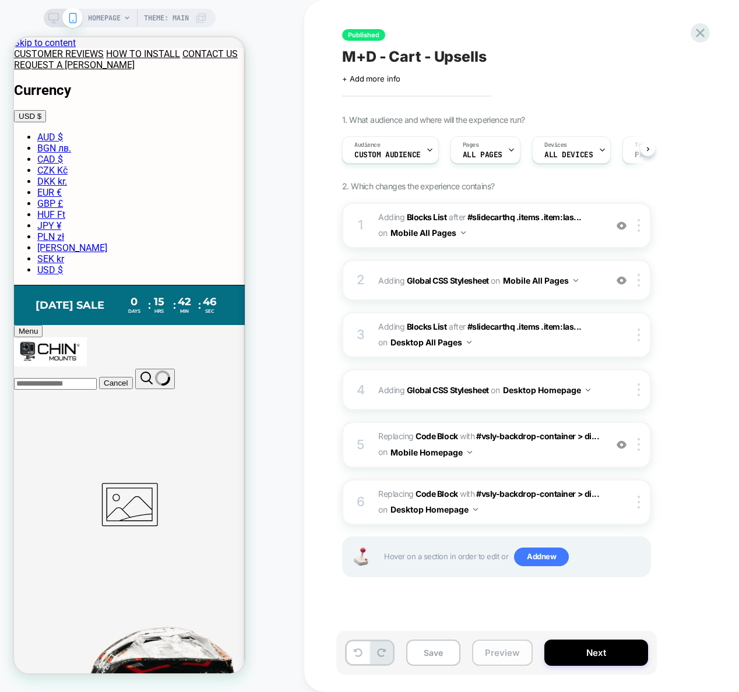
scroll to position [0, 1]
click at [500, 657] on button "Preview" at bounding box center [502, 653] width 61 height 26
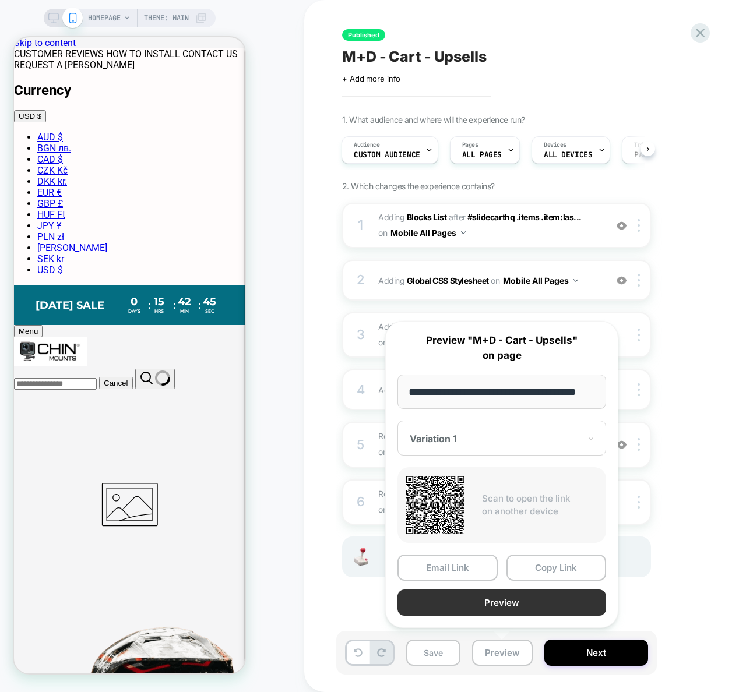
scroll to position [0, 0]
click at [510, 600] on button "Preview" at bounding box center [501, 603] width 209 height 26
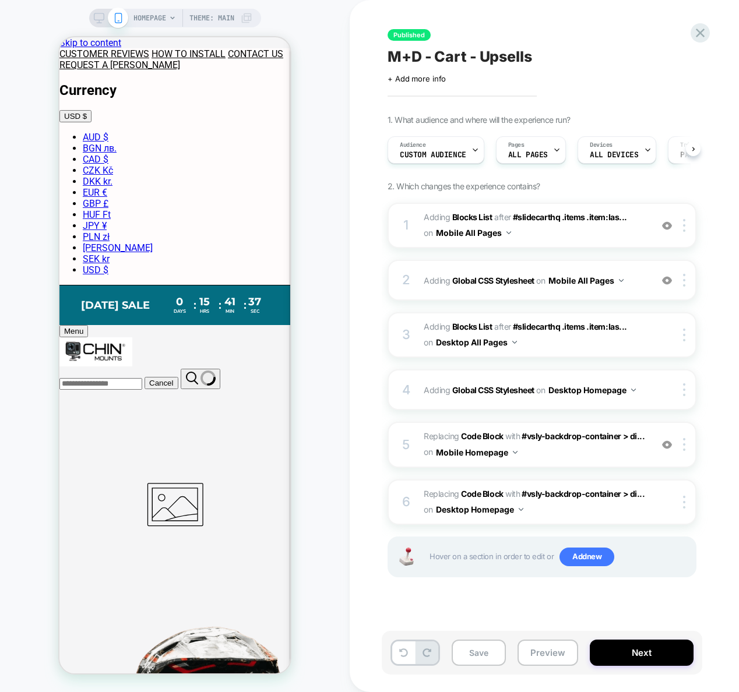
scroll to position [0, 1]
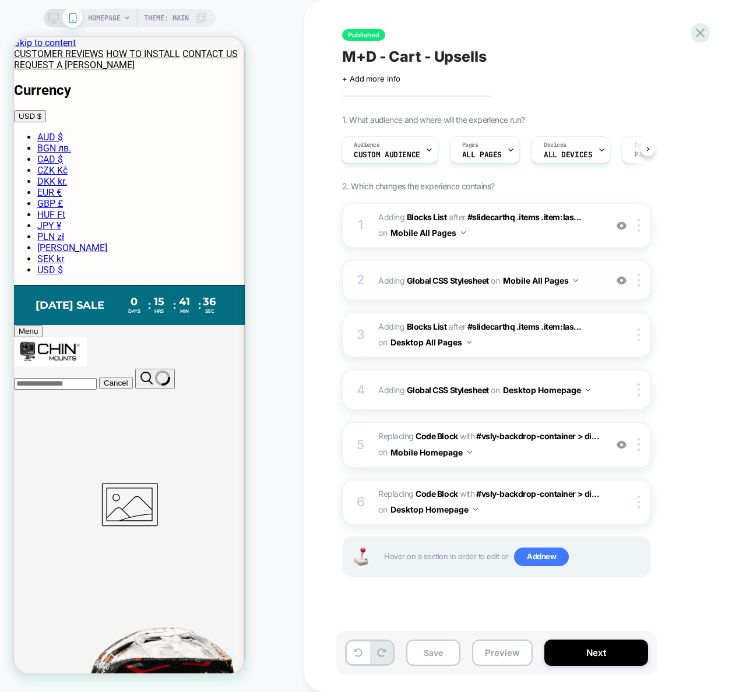
click at [596, 280] on span "Adding Global CSS Stylesheet on Mobile All Pages" at bounding box center [489, 280] width 222 height 17
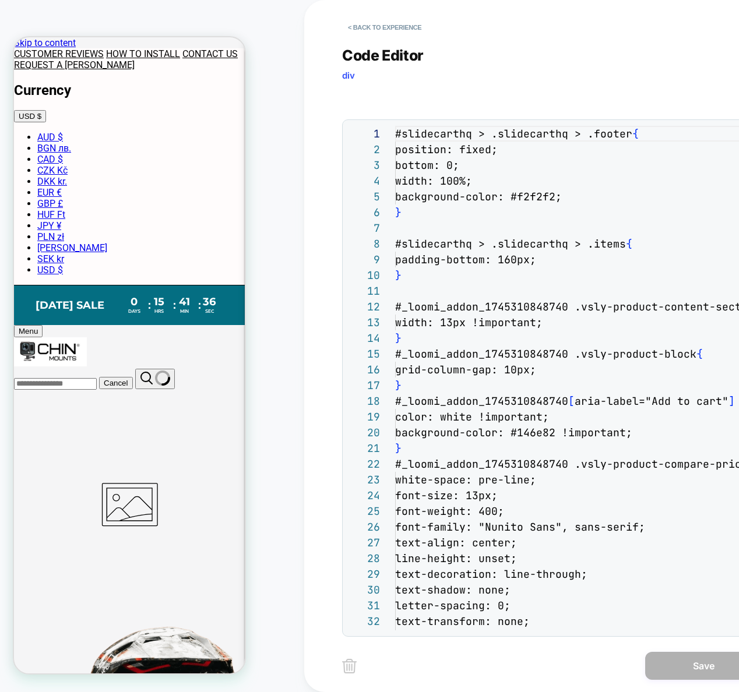
scroll to position [157, 0]
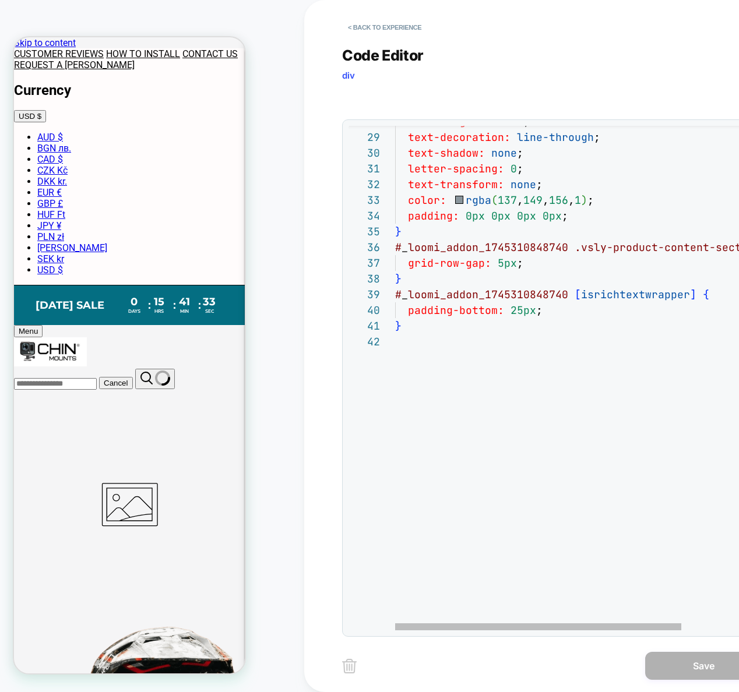
click at [568, 315] on div "text-transform: none ; color: rgba ( 137 , 149 , 156 , 1 ) ; padding: 0px 0px 0…" at bounding box center [616, 263] width 442 height 1149
type textarea "**********"
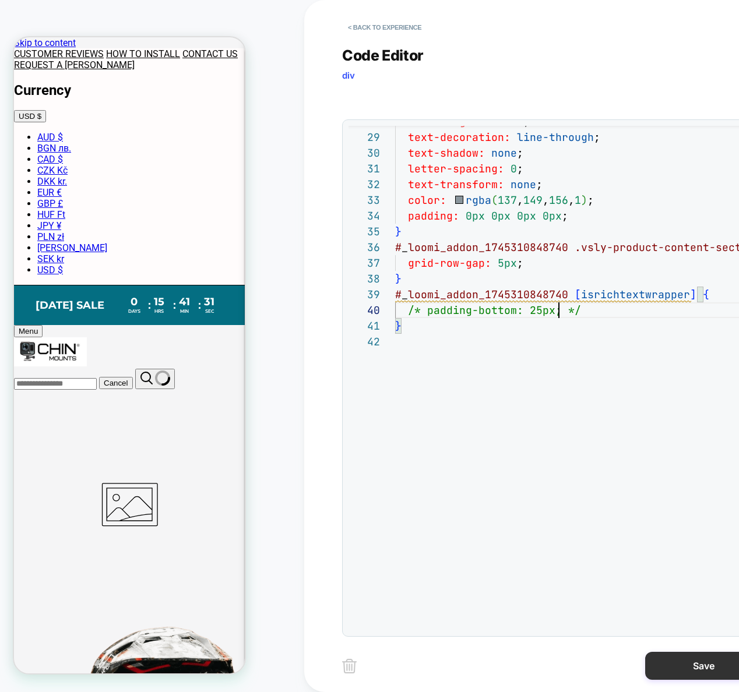
click at [680, 669] on button "Save" at bounding box center [703, 666] width 117 height 28
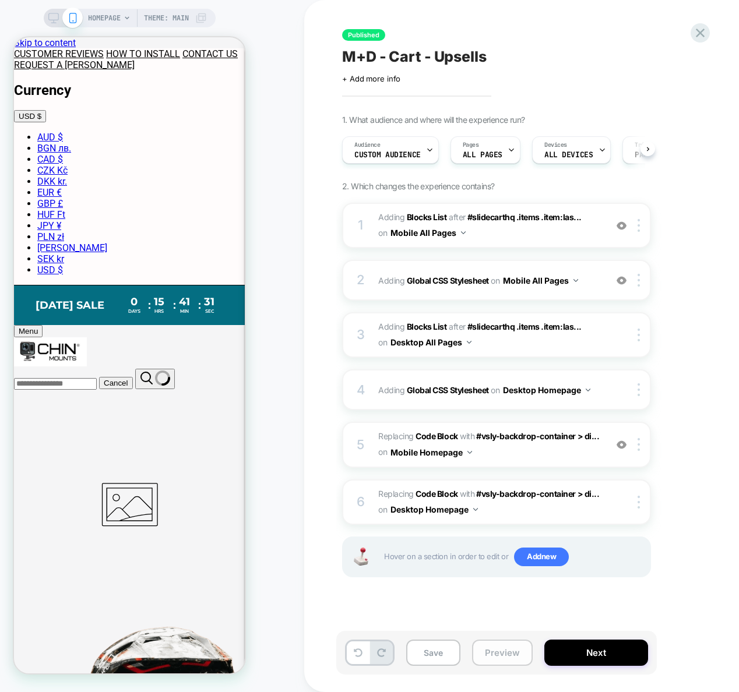
click at [512, 652] on button "Preview" at bounding box center [502, 653] width 61 height 26
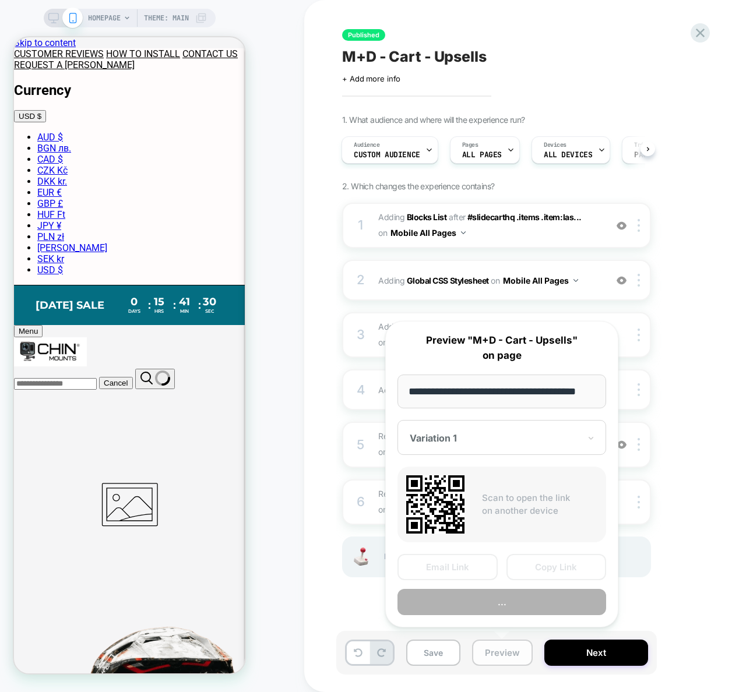
scroll to position [0, 22]
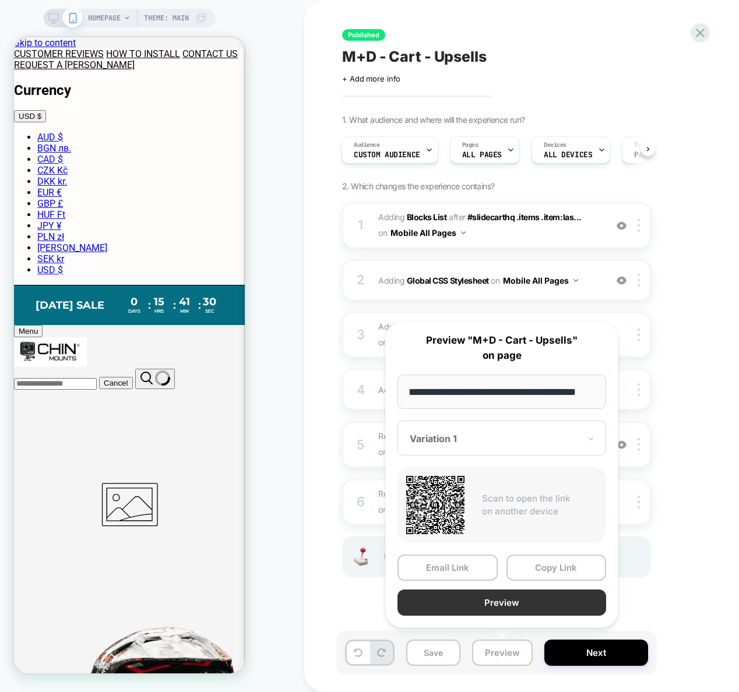
click at [510, 609] on button "Preview" at bounding box center [501, 603] width 209 height 26
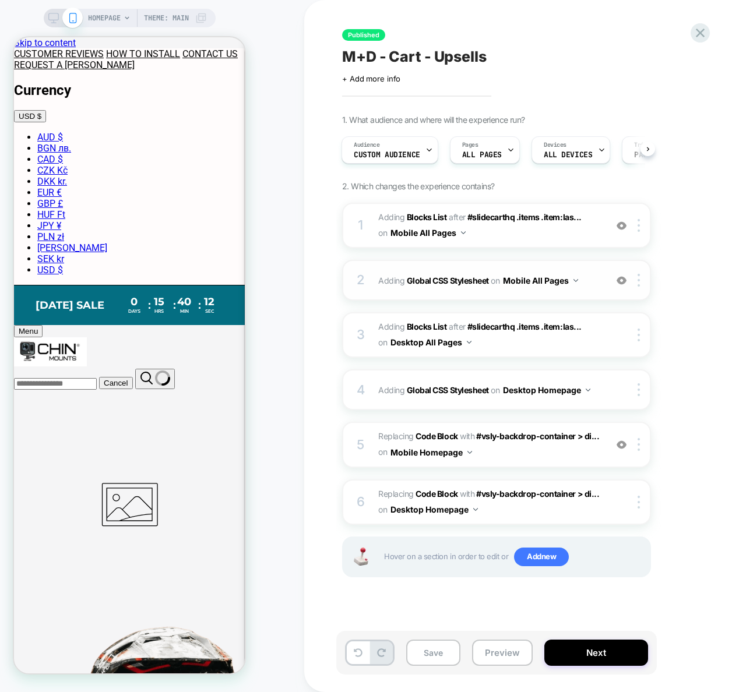
click at [589, 278] on span "Adding Global CSS Stylesheet on Mobile All Pages" at bounding box center [489, 280] width 222 height 17
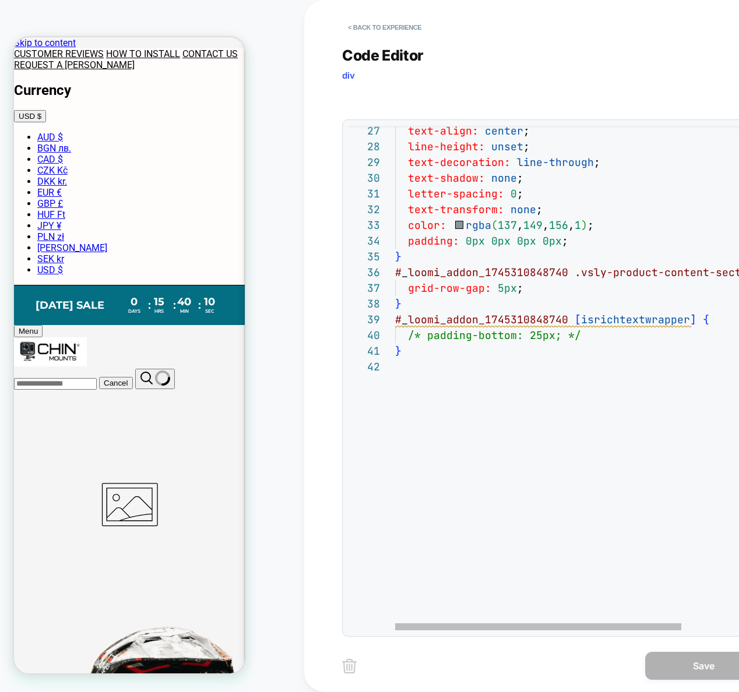
scroll to position [142, 182]
click at [595, 337] on div "/* padding-bottom: 25px; */ } } # _ loomi_addon_1745310848740 [ isrichtextwrapp…" at bounding box center [616, 288] width 442 height 1149
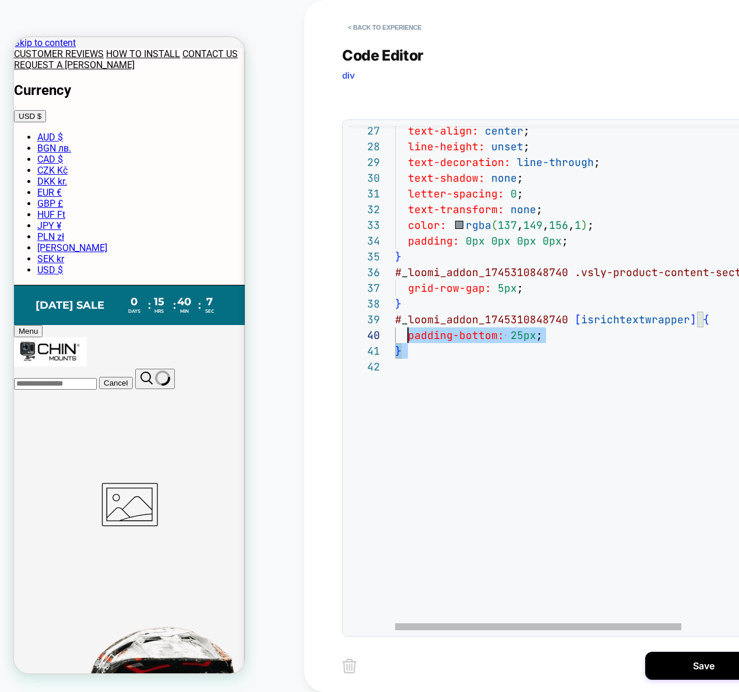
scroll to position [126, 0]
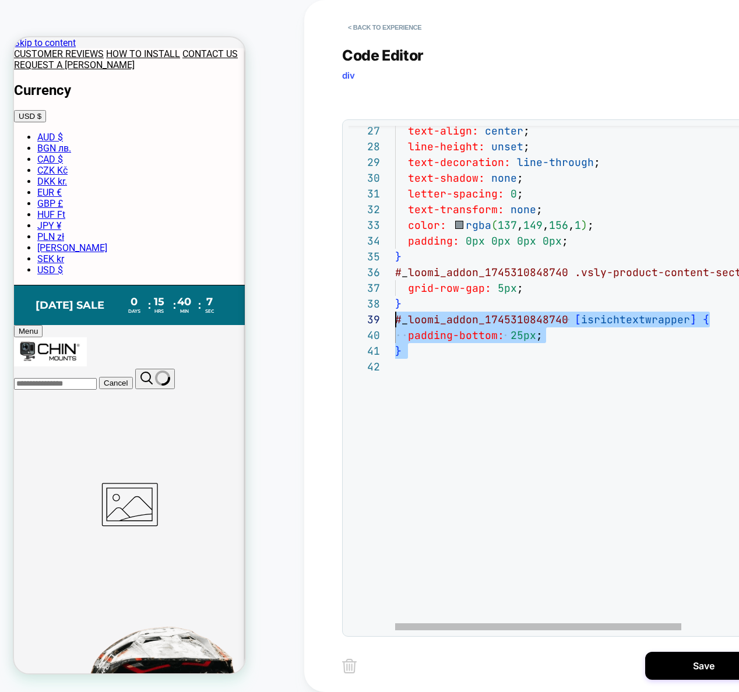
drag, startPoint x: 435, startPoint y: 347, endPoint x: 390, endPoint y: 324, distance: 49.5
click at [395, 324] on div "padding-bottom: 25px ; } } # _ loomi_addon_1745310848740 [ isrichtextwrapper ] …" at bounding box center [616, 288] width 442 height 1149
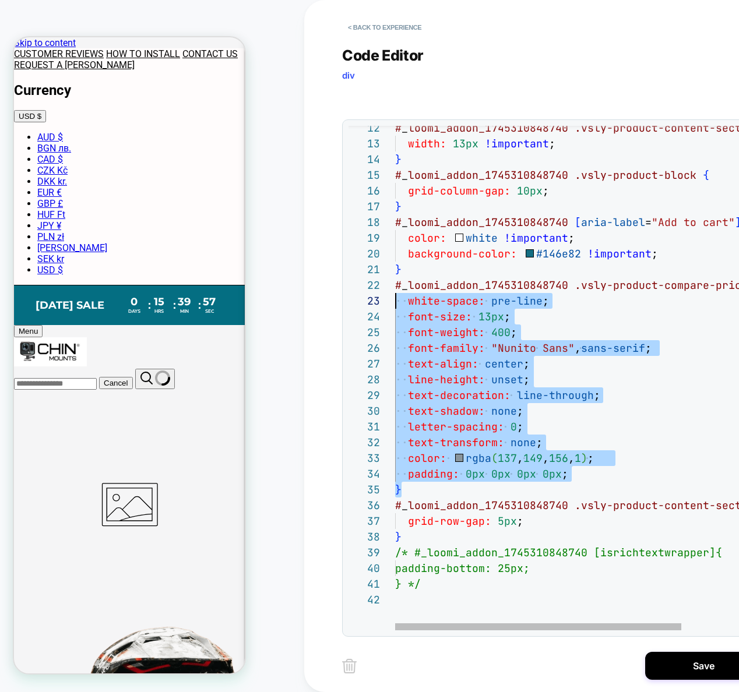
scroll to position [16, 0]
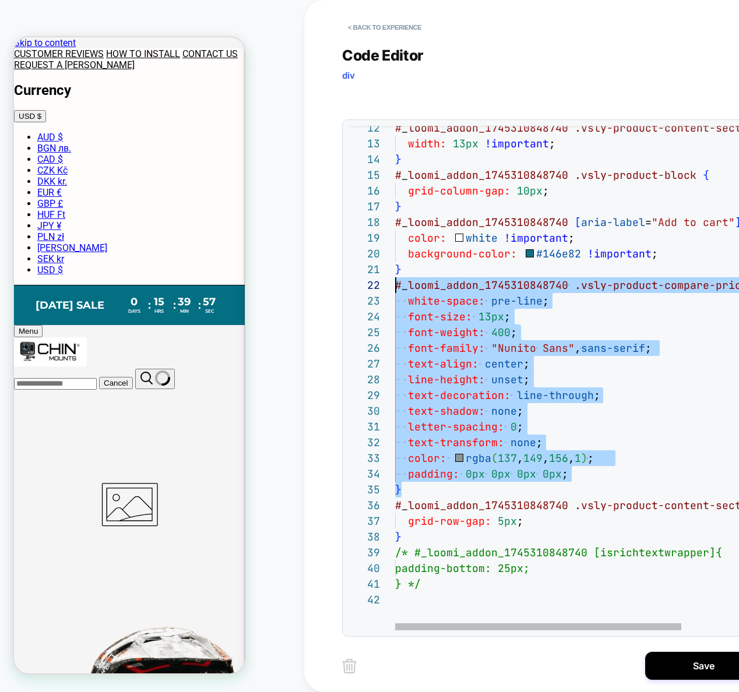
drag, startPoint x: 425, startPoint y: 484, endPoint x: 390, endPoint y: 289, distance: 198.4
click at [395, 289] on div "padding-bottom: 25px; } /* #_loomi_addon_1745310848740 [isrichtextwrapper] { te…" at bounding box center [616, 521] width 442 height 1149
type textarea "**********"
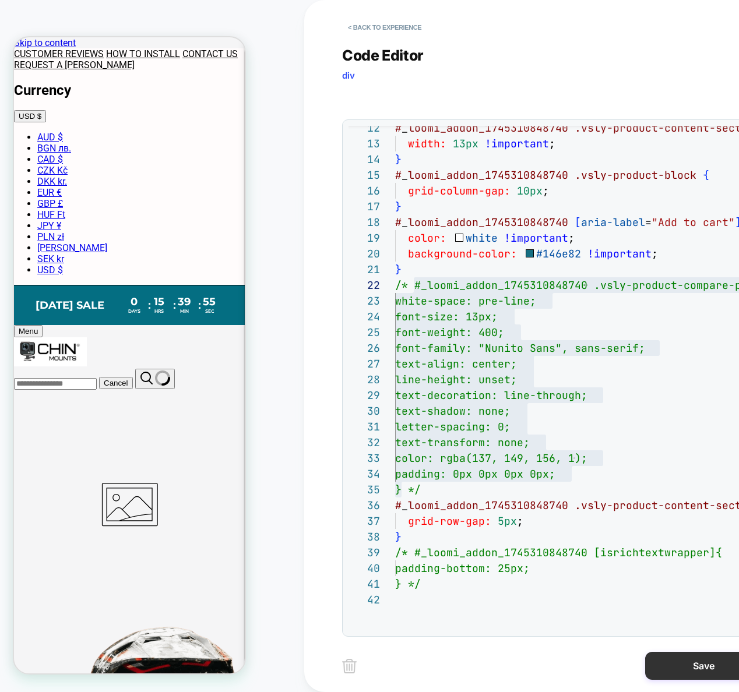
click at [677, 667] on button "Save" at bounding box center [703, 666] width 117 height 28
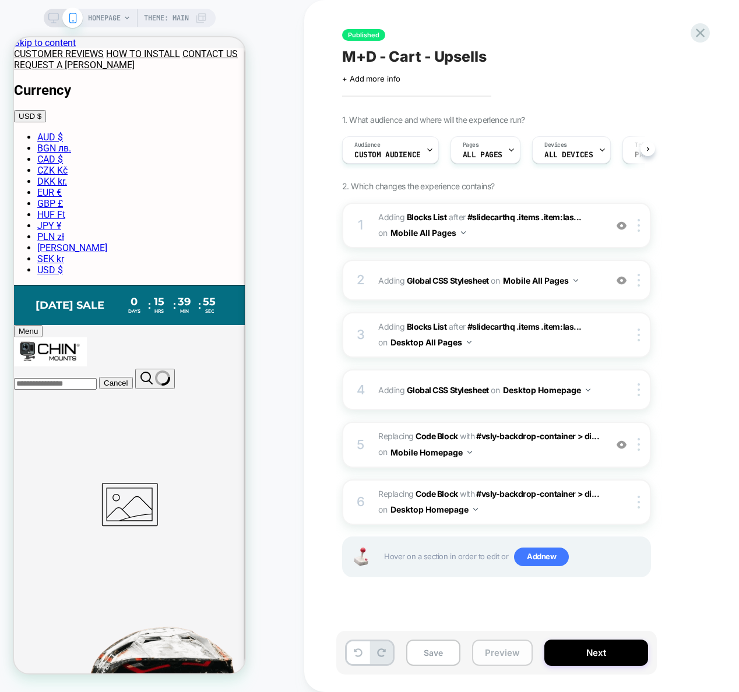
click at [502, 654] on button "Preview" at bounding box center [502, 653] width 61 height 26
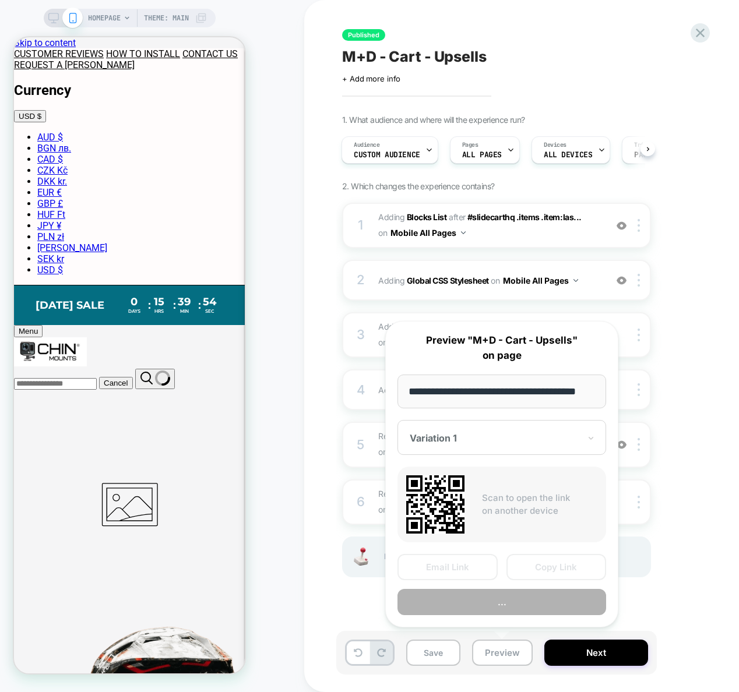
scroll to position [0, 22]
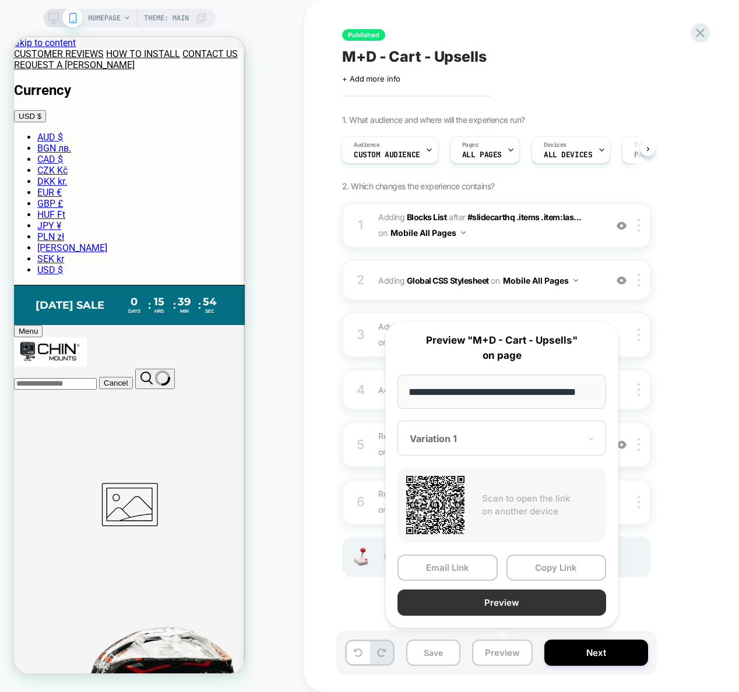
click at [500, 603] on button "Preview" at bounding box center [501, 603] width 209 height 26
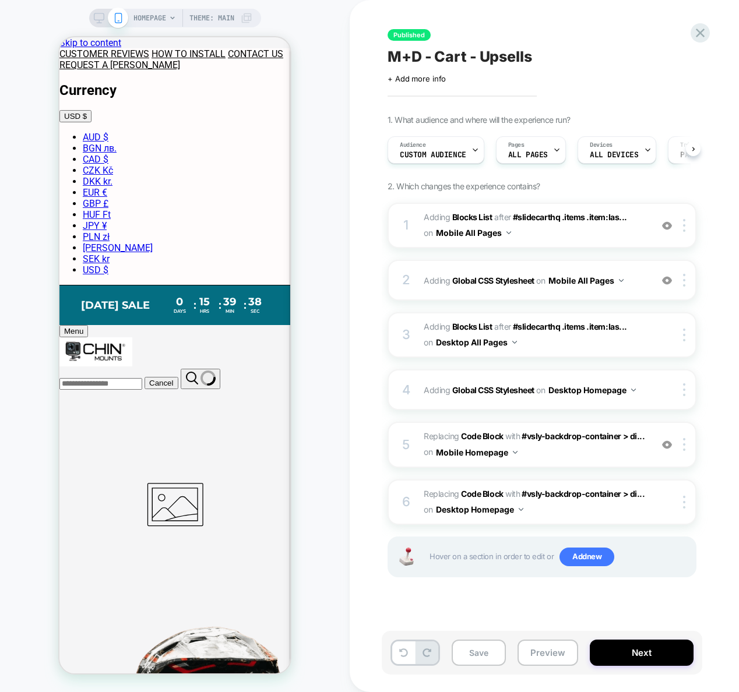
scroll to position [0, 1]
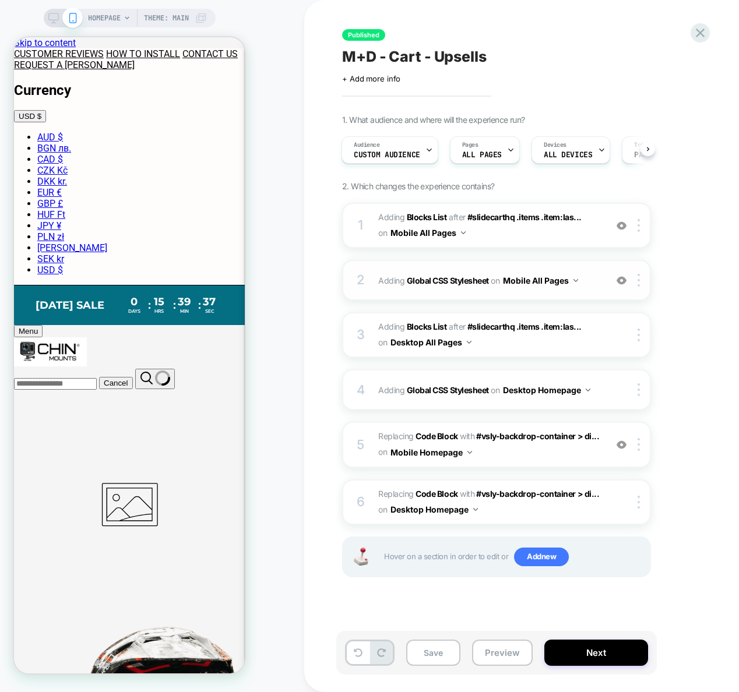
click at [589, 283] on span "Adding Global CSS Stylesheet on Mobile All Pages" at bounding box center [489, 280] width 222 height 17
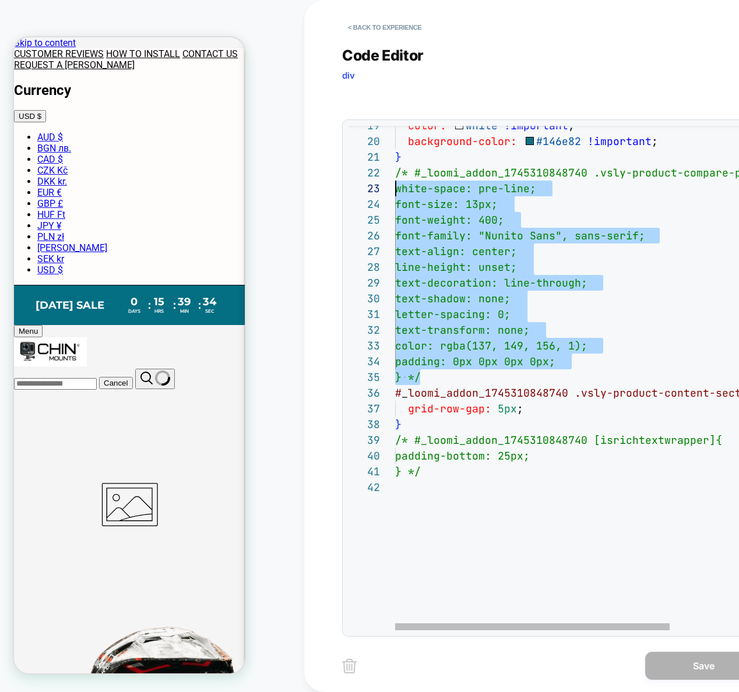
scroll to position [16, 0]
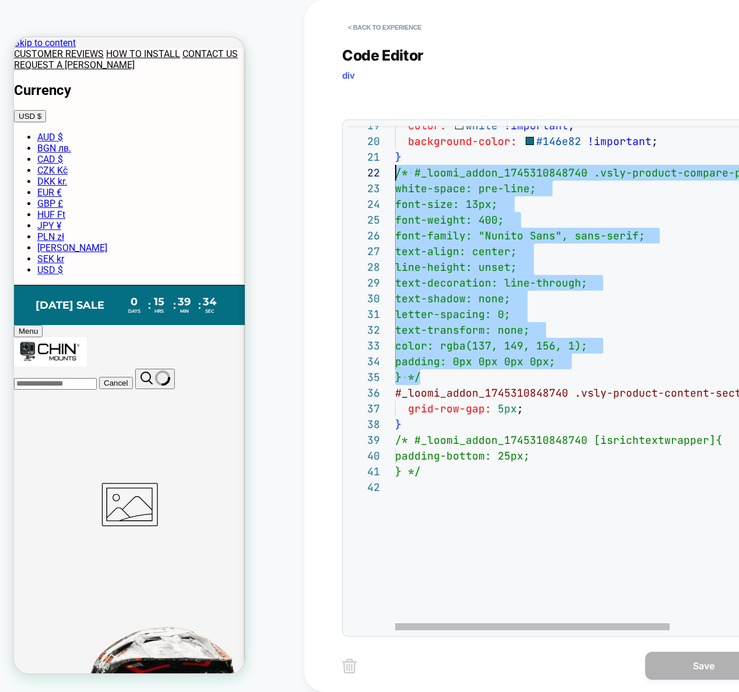
drag, startPoint x: 443, startPoint y: 377, endPoint x: 365, endPoint y: 168, distance: 223.2
click at [395, 168] on div "color: white !important ; background-color: #146e82 !important ; } /* #_loomi_a…" at bounding box center [625, 409] width 461 height 1149
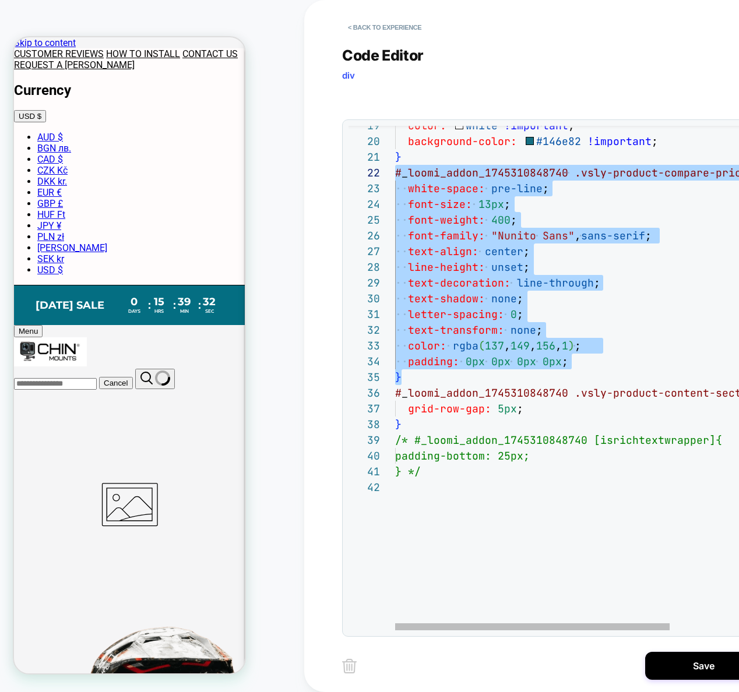
drag, startPoint x: 453, startPoint y: 487, endPoint x: 451, endPoint y: 476, distance: 11.2
click at [454, 487] on div "color: white !important ; background-color: #146e82 !important ; } # _ loomi_ad…" at bounding box center [625, 409] width 461 height 1149
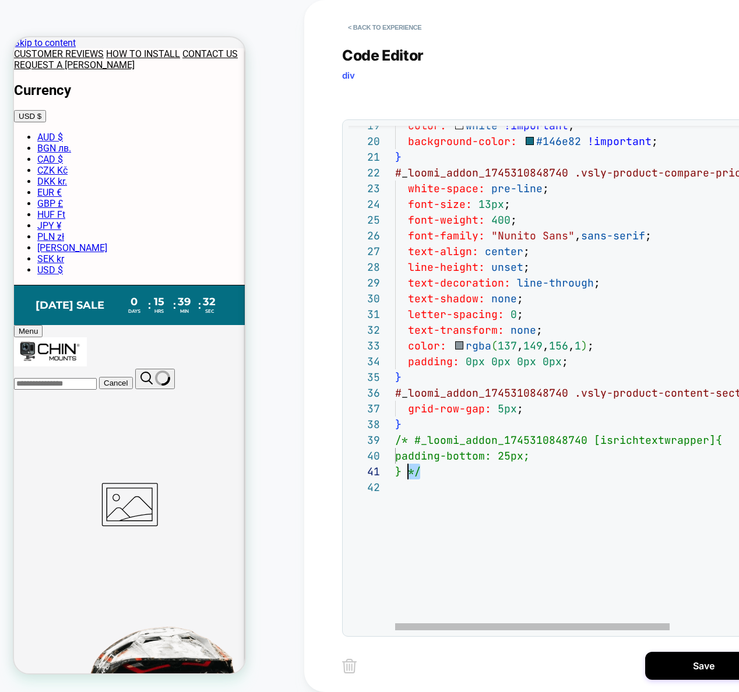
scroll to position [126, 0]
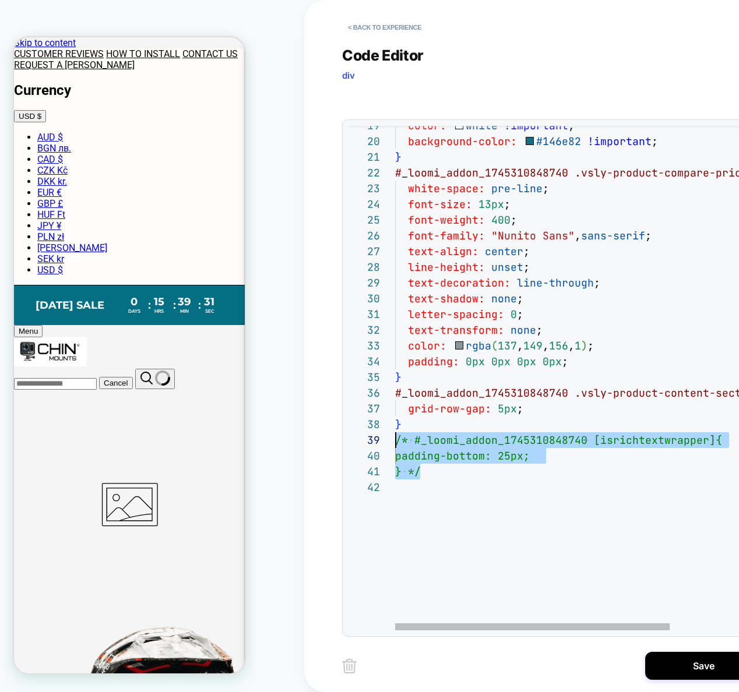
drag, startPoint x: 442, startPoint y: 472, endPoint x: 385, endPoint y: 446, distance: 62.5
click at [395, 446] on div "color: white !important ; background-color: #146e82 !important ; } # _ loomi_ad…" at bounding box center [625, 409] width 461 height 1149
type textarea "**********"
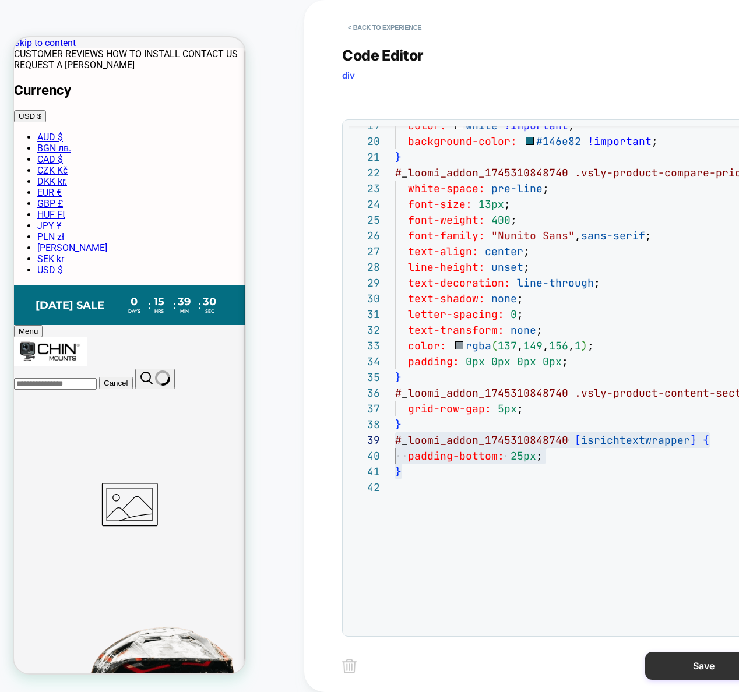
click at [673, 664] on button "Save" at bounding box center [703, 666] width 117 height 28
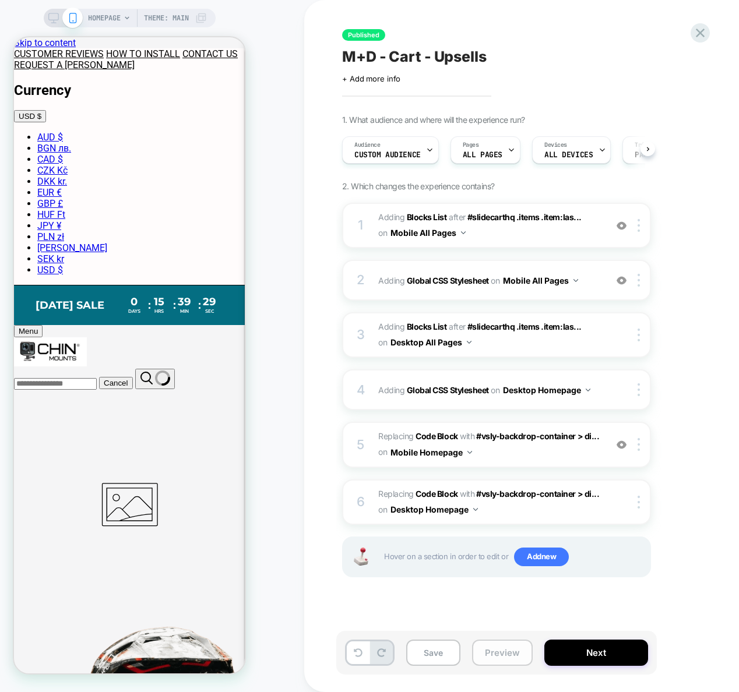
click at [497, 653] on button "Preview" at bounding box center [502, 653] width 61 height 26
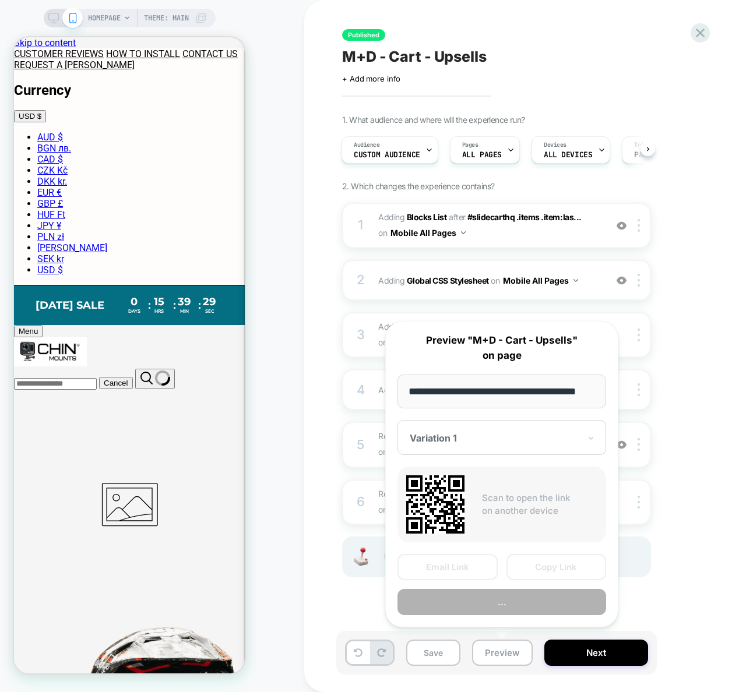
scroll to position [0, 22]
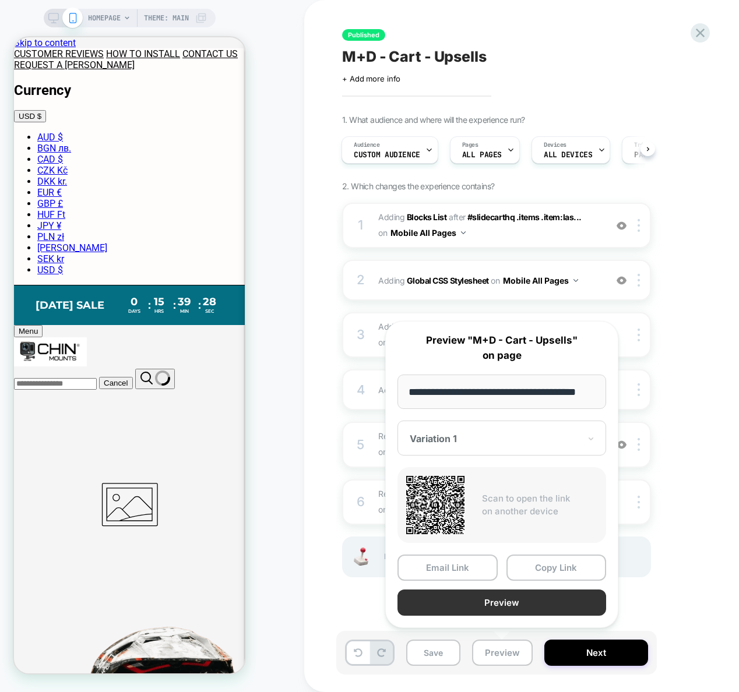
click at [506, 596] on button "Preview" at bounding box center [501, 603] width 209 height 26
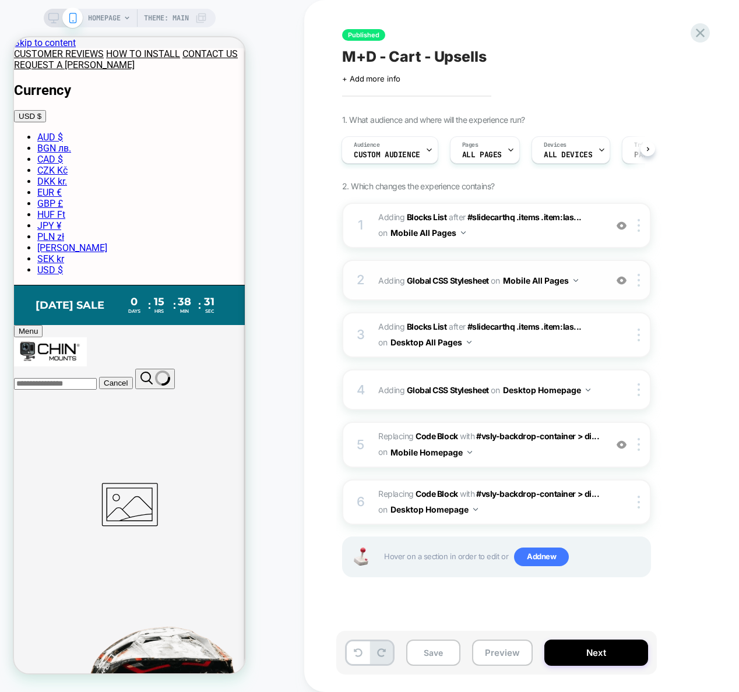
click at [596, 291] on div "2 Adding Global CSS Stylesheet on Mobile All Pages Add Before Add After Copy to…" at bounding box center [496, 280] width 309 height 41
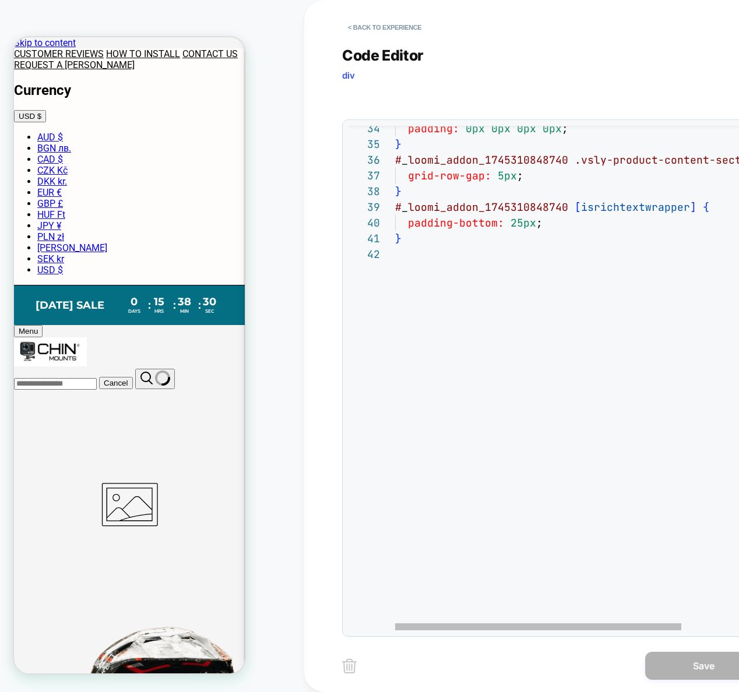
scroll to position [16, 0]
click at [479, 413] on div "padding: 0px 0px 0px 0px ; } # _ loomi_addon_1745310848740 .vsly-product-conten…" at bounding box center [616, 176] width 442 height 1149
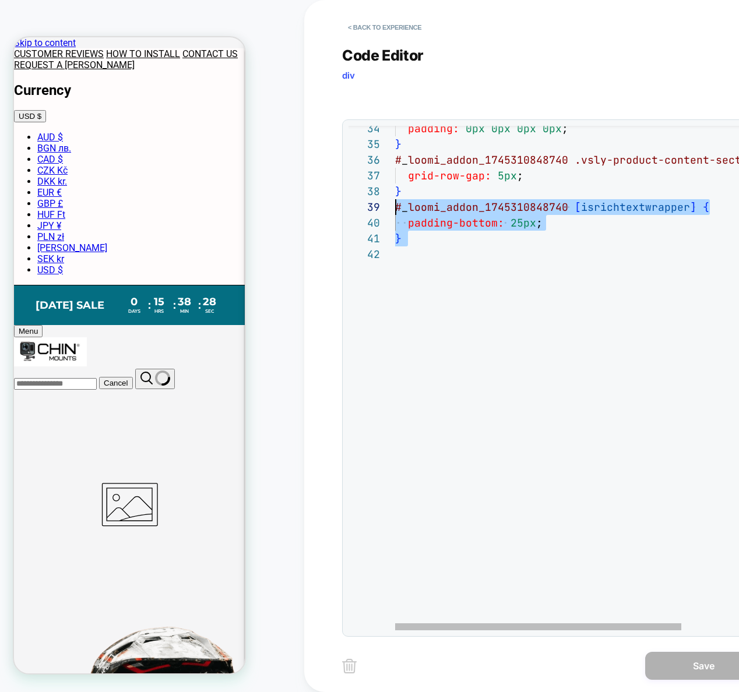
drag, startPoint x: 472, startPoint y: 327, endPoint x: 394, endPoint y: 207, distance: 143.6
click at [395, 207] on div "padding: 0px 0px 0px 0px ; } # _ loomi_addon_1745310848740 .vsly-product-conten…" at bounding box center [616, 176] width 442 height 1149
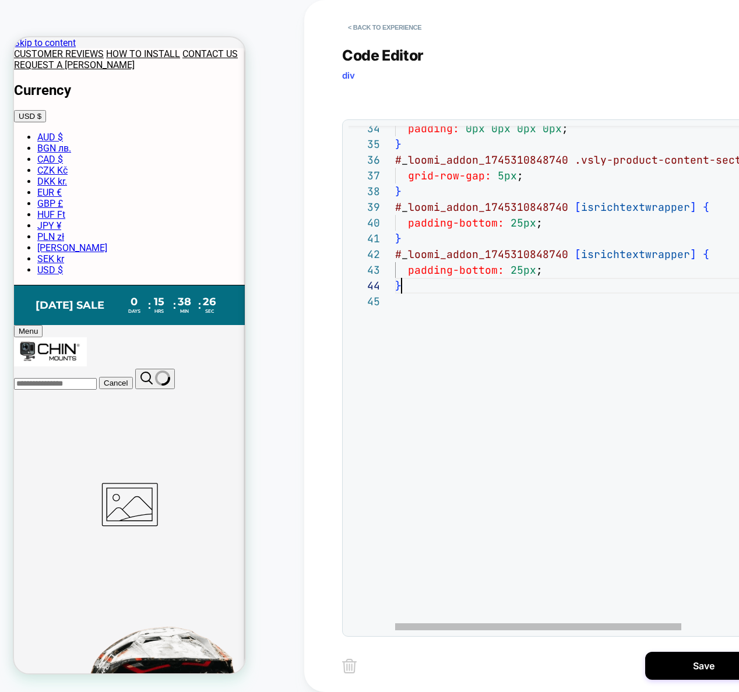
click at [592, 281] on div "padding: 0px 0px 0px 0px ; } # _ loomi_addon_1745310848740 .vsly-product-conten…" at bounding box center [616, 200] width 442 height 1196
drag, startPoint x: 572, startPoint y: 256, endPoint x: 688, endPoint y: 249, distance: 116.1
click at [688, 249] on div "padding: 0px 0px 0px 0px ; } # _ loomi_addon_1745310848740 .vsly-product-conten…" at bounding box center [616, 200] width 442 height 1196
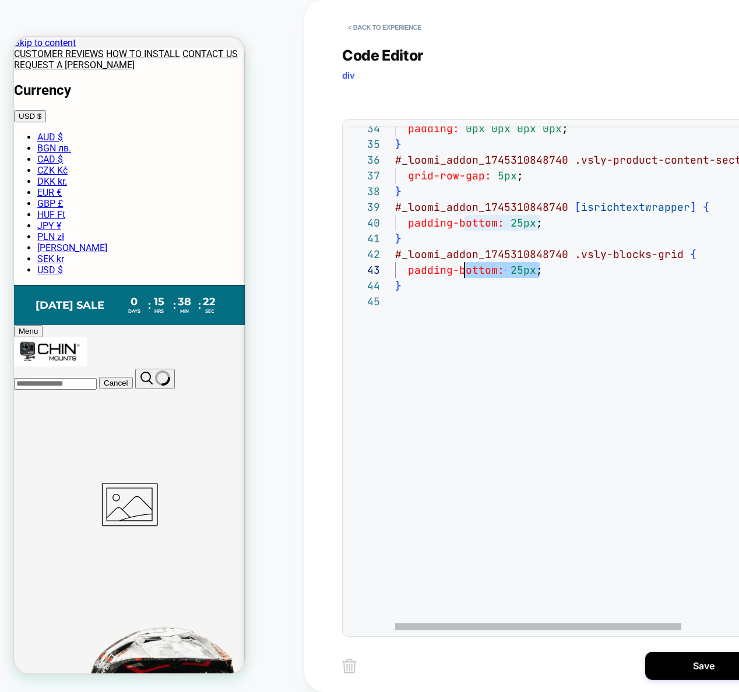
drag, startPoint x: 543, startPoint y: 272, endPoint x: 460, endPoint y: 272, distance: 82.7
click at [460, 272] on div "padding: 0px 0px 0px 0px ; } # _ loomi_addon_1745310848740 .vsly-product-conten…" at bounding box center [616, 200] width 442 height 1196
click at [550, 272] on div "padding: 0px 0px 0px 0px ; } # _ loomi_addon_1745310848740 .vsly-product-conten…" at bounding box center [616, 200] width 442 height 1196
drag, startPoint x: 555, startPoint y: 272, endPoint x: 410, endPoint y: 271, distance: 144.5
click at [409, 271] on div "padding: 0px 0px 0px 0px ; } # _ loomi_addon_1745310848740 .vsly-product-conten…" at bounding box center [616, 200] width 442 height 1196
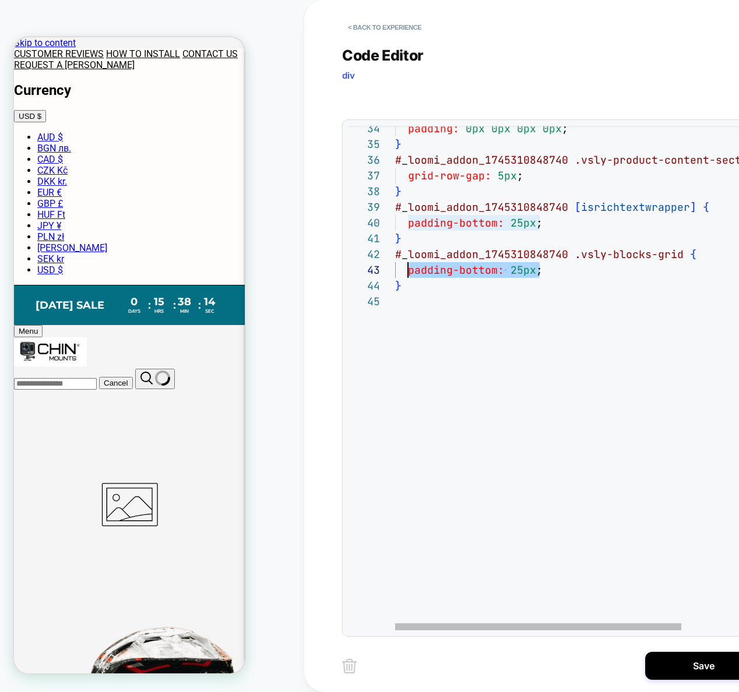
type textarea "**********"
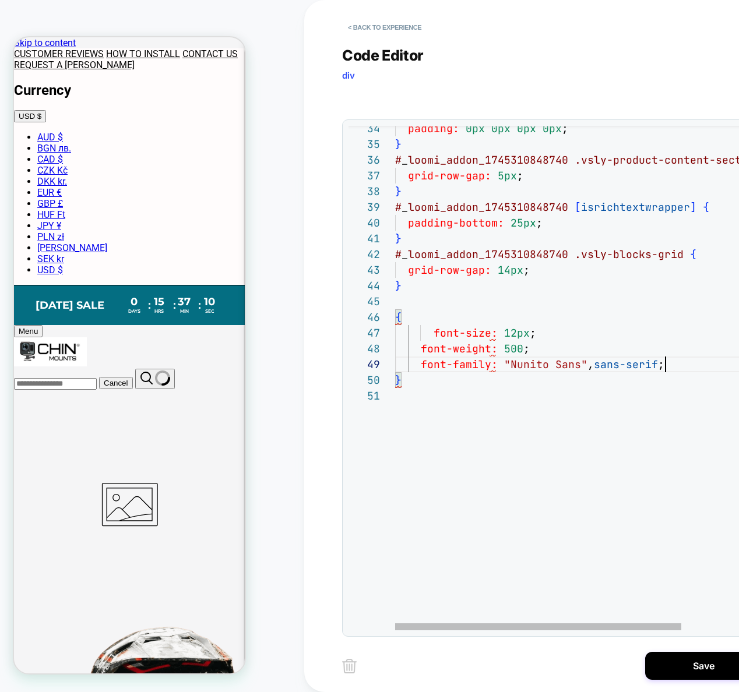
click at [675, 364] on div "padding: 0px 0px 0px 0px ; } # _ loomi_addon_1745310848740 .vsly-product-conten…" at bounding box center [616, 247] width 442 height 1291
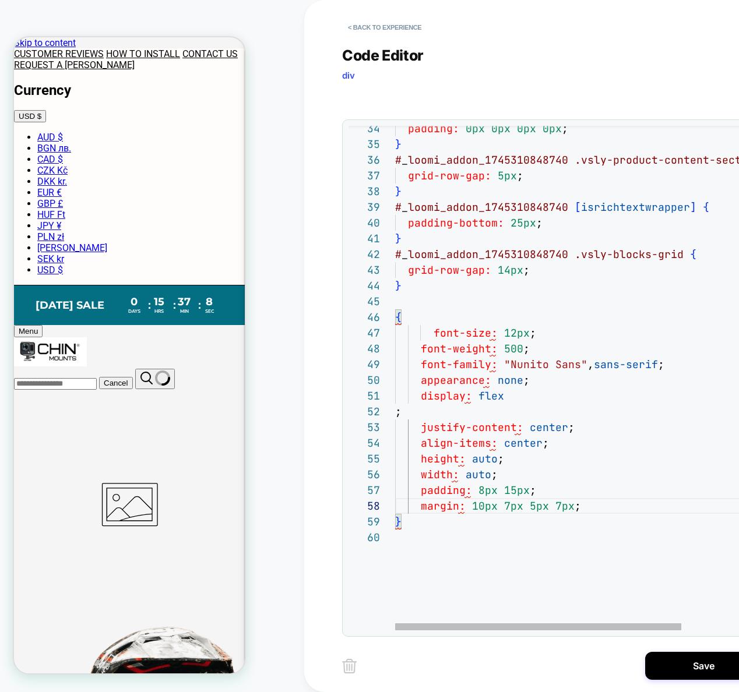
scroll to position [16, 0]
click at [396, 412] on div "padding: 0px 0px 0px 0px ; } # _ loomi_addon_1745310848740 .vsly-product-conten…" at bounding box center [616, 318] width 442 height 1432
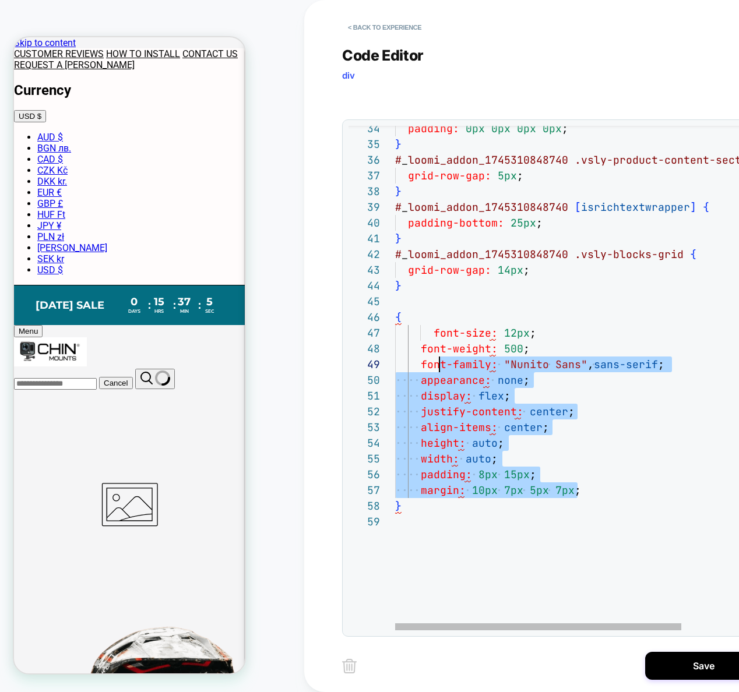
scroll to position [94, 25]
drag, startPoint x: 593, startPoint y: 495, endPoint x: 419, endPoint y: 332, distance: 237.8
click at [419, 332] on div "padding: 0px 0px 0px 0px ; } # _ loomi_addon_1745310848740 .vsly-product-conten…" at bounding box center [616, 310] width 442 height 1417
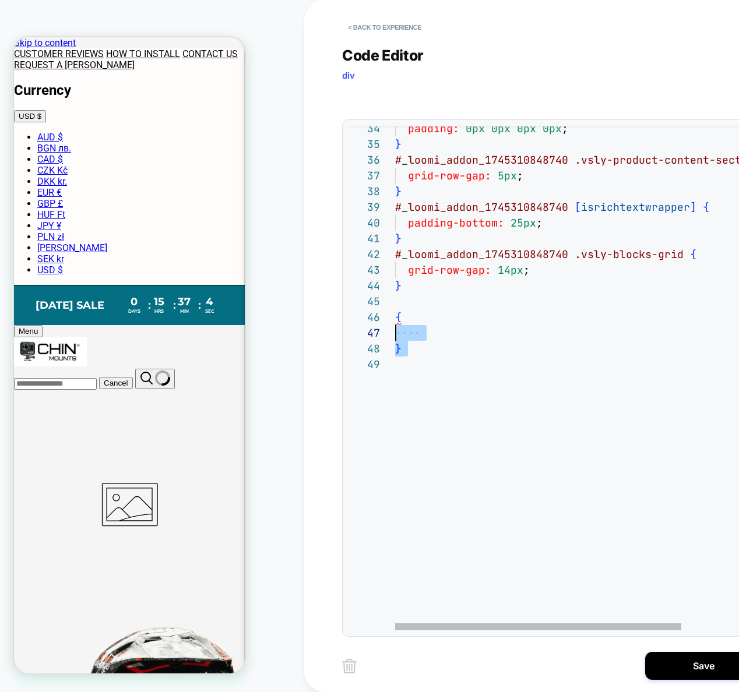
scroll to position [79, 0]
drag, startPoint x: 417, startPoint y: 377, endPoint x: 379, endPoint y: 314, distance: 73.7
click at [395, 314] on div "padding: 0px 0px 0px 0px ; } # _ loomi_addon_1745310848740 .vsly-product-conten…" at bounding box center [616, 231] width 442 height 1259
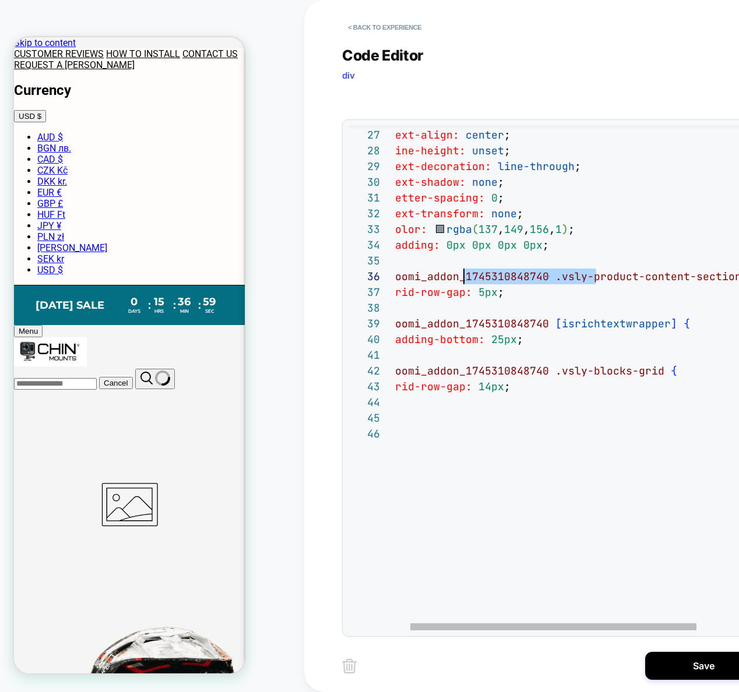
scroll to position [79, 63]
drag, startPoint x: 613, startPoint y: 278, endPoint x: 456, endPoint y: 294, distance: 158.1
click at [439, 275] on div "padding: 0px 0px 0px 0px ; } # _ loomi_addon_1745310848740 .vsly-product-conten…" at bounding box center [597, 324] width 442 height 1212
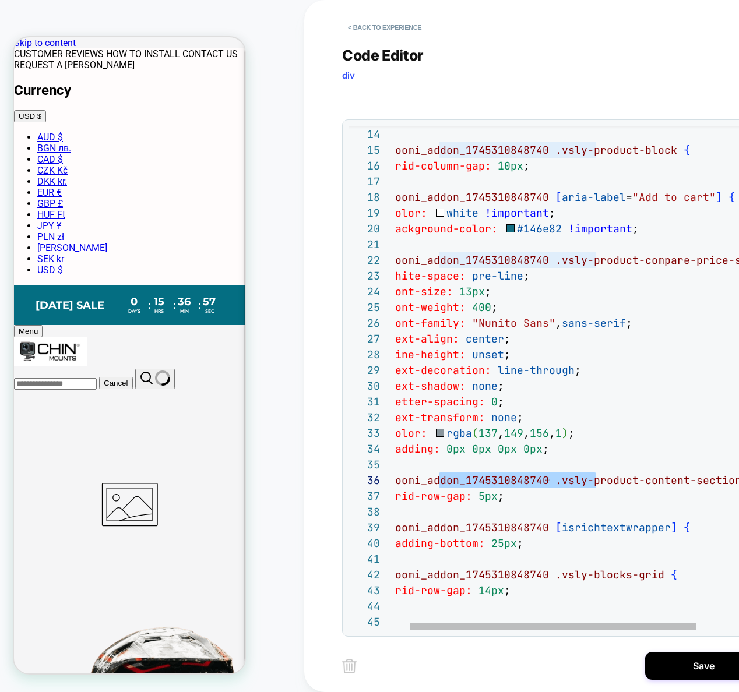
click at [601, 222] on div "padding: 0px 0px 0px 0px ; } # _ loomi_addon_1745310848740 .vsly-product-conten…" at bounding box center [597, 528] width 442 height 1212
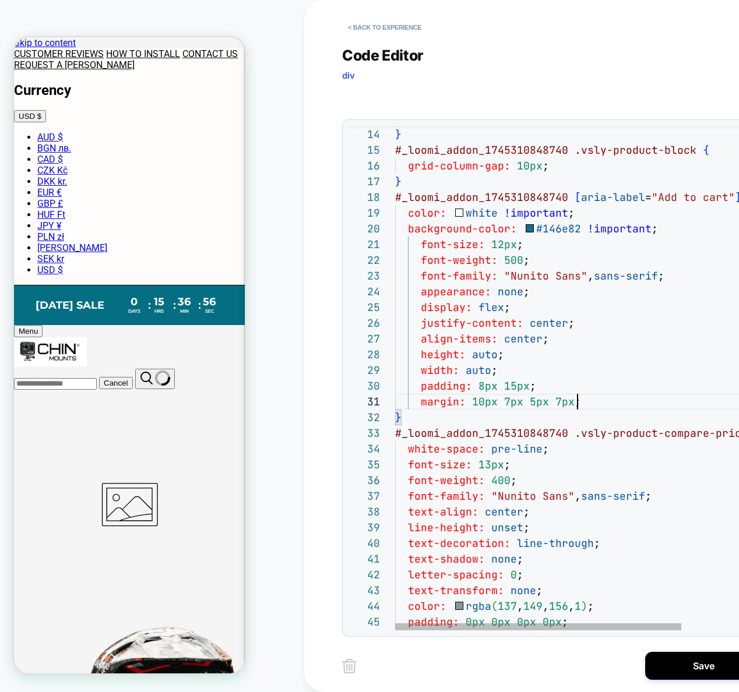
scroll to position [0, 182]
type textarea "**********"
click at [673, 673] on button "Save" at bounding box center [703, 666] width 117 height 28
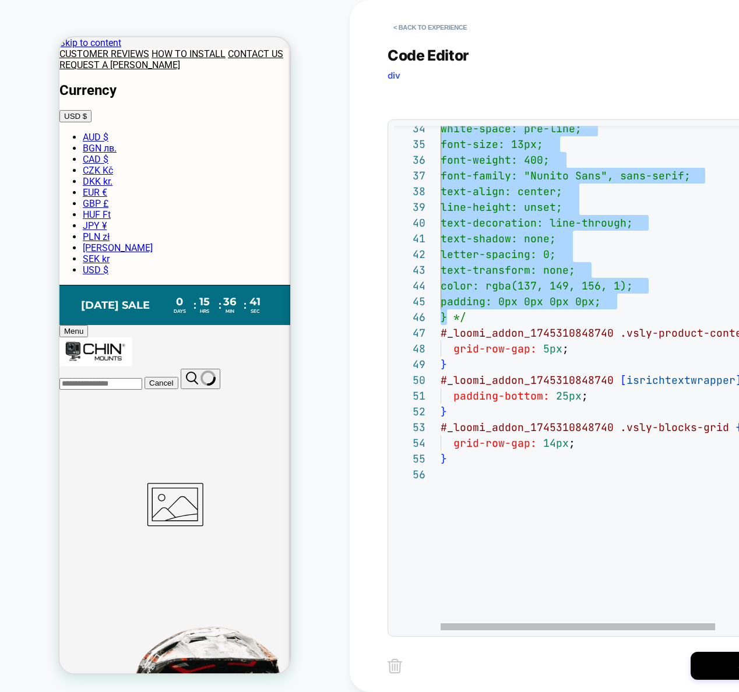
scroll to position [31, 19]
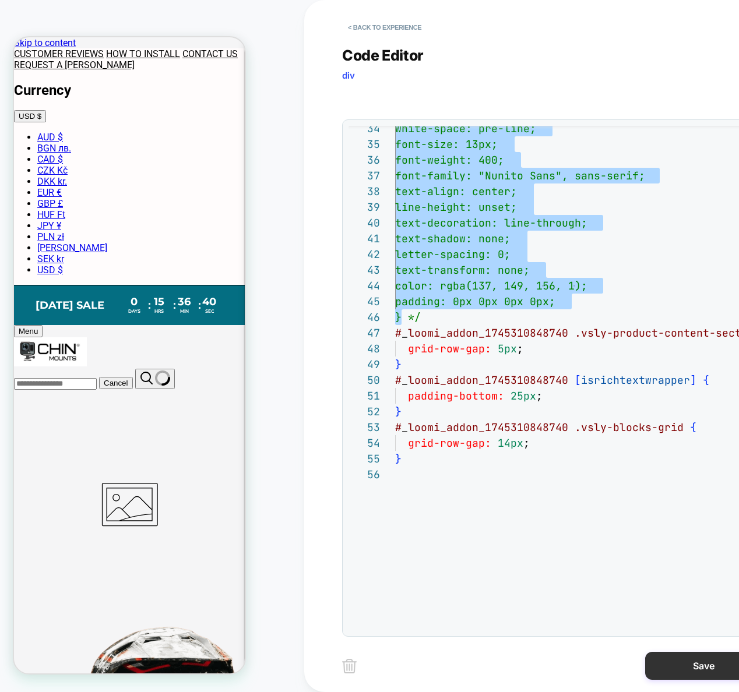
click at [691, 658] on button "Save" at bounding box center [703, 666] width 117 height 28
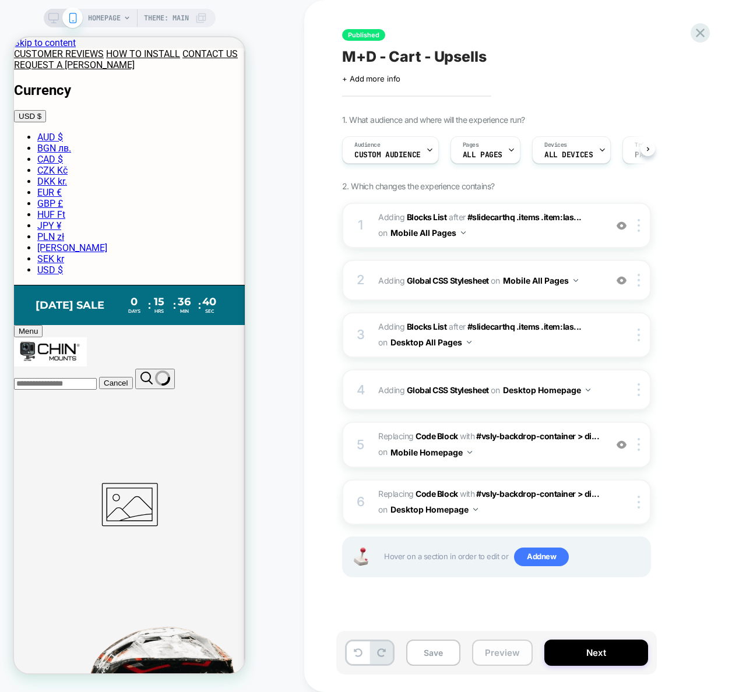
click at [508, 652] on button "Preview" at bounding box center [502, 653] width 61 height 26
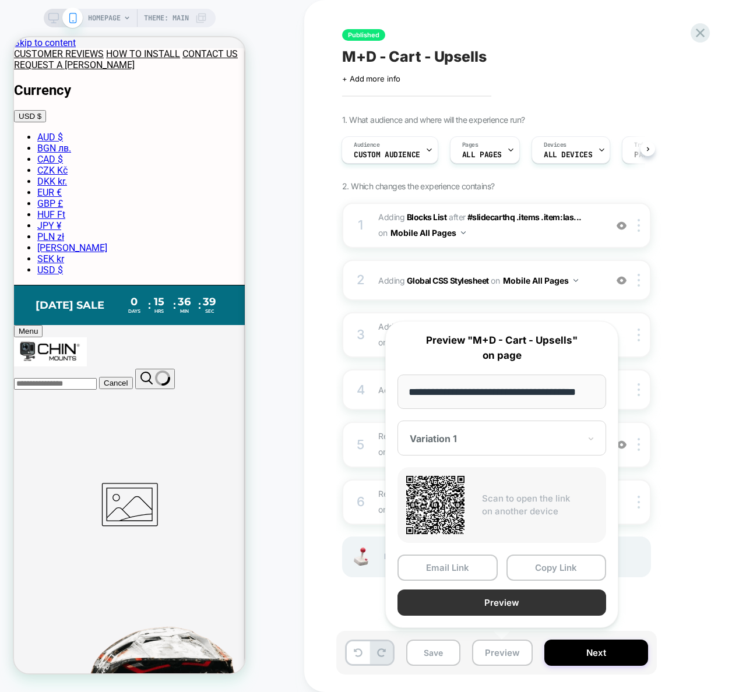
scroll to position [0, 0]
click at [495, 602] on button "Preview" at bounding box center [501, 603] width 209 height 26
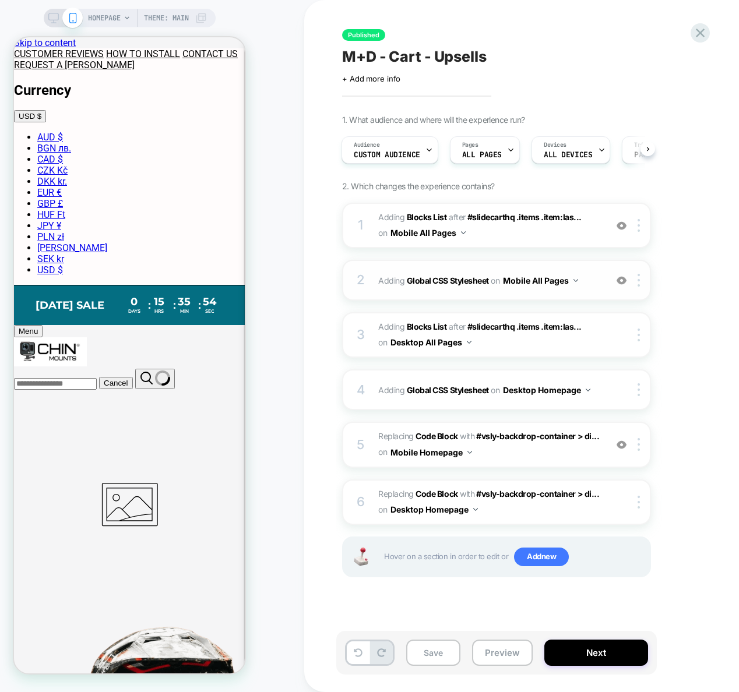
click at [596, 283] on span "Adding Global CSS Stylesheet on Mobile All Pages" at bounding box center [489, 280] width 222 height 17
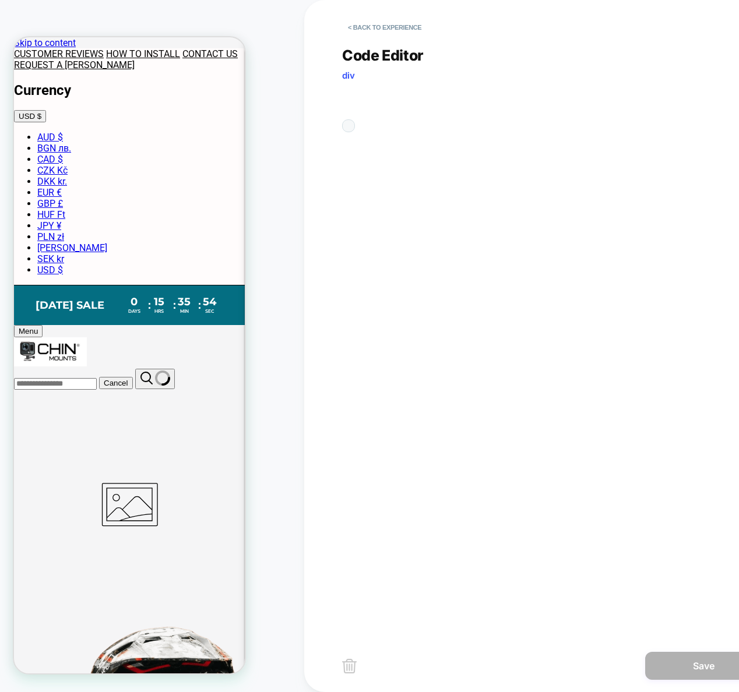
scroll to position [157, 0]
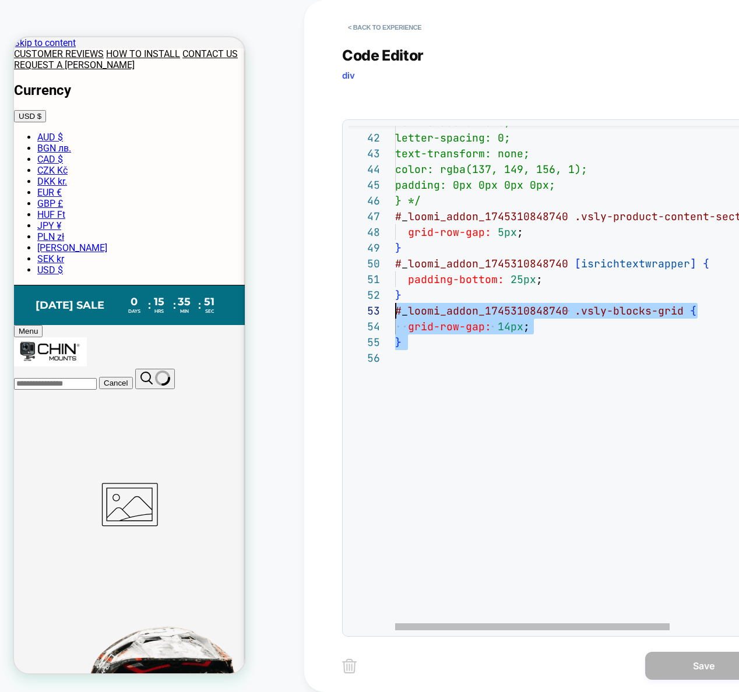
drag, startPoint x: 472, startPoint y: 387, endPoint x: 345, endPoint y: 306, distance: 150.9
click at [395, 306] on div "} # _ loomi_addon_1745310848740 .vsly-blocks-grid { grid-row-gap: 14px ; } padd…" at bounding box center [625, 169] width 461 height 1369
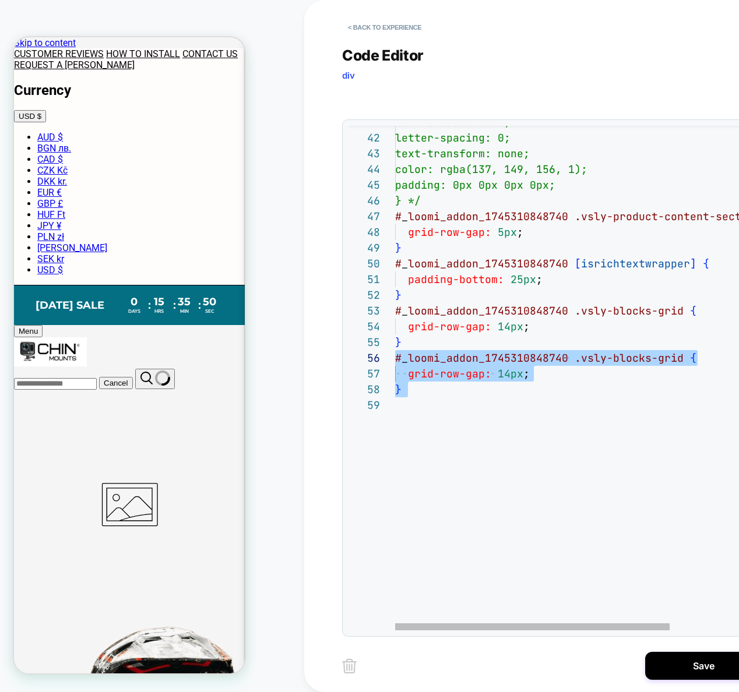
click at [657, 366] on div "} # _ loomi_addon_1745310848740 .vsly-blocks-grid { padding-bottom: 25px ; } # …" at bounding box center [625, 193] width 461 height 1417
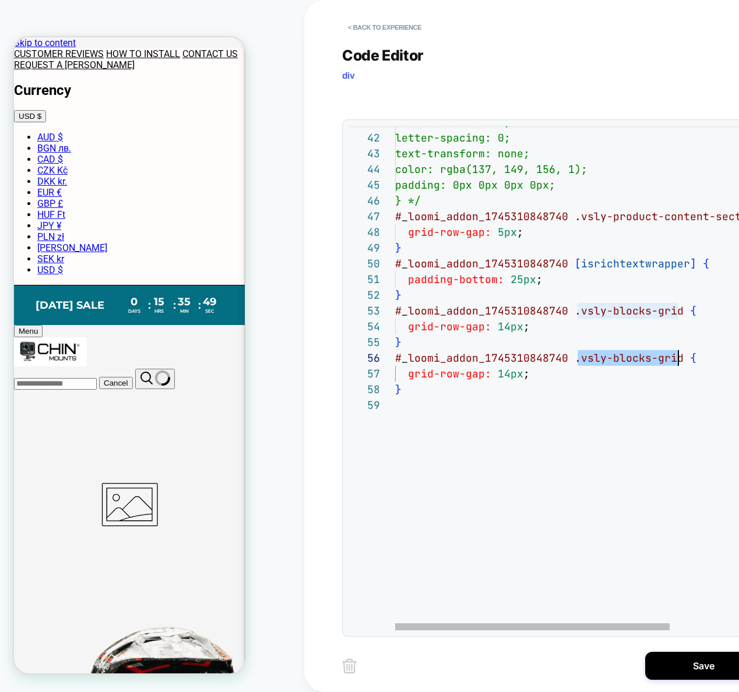
drag, startPoint x: 578, startPoint y: 359, endPoint x: 677, endPoint y: 362, distance: 99.7
click at [677, 362] on div "} # _ loomi_addon_1745310848740 .vsly-blocks-grid { padding-bottom: 25px ; } # …" at bounding box center [625, 193] width 461 height 1417
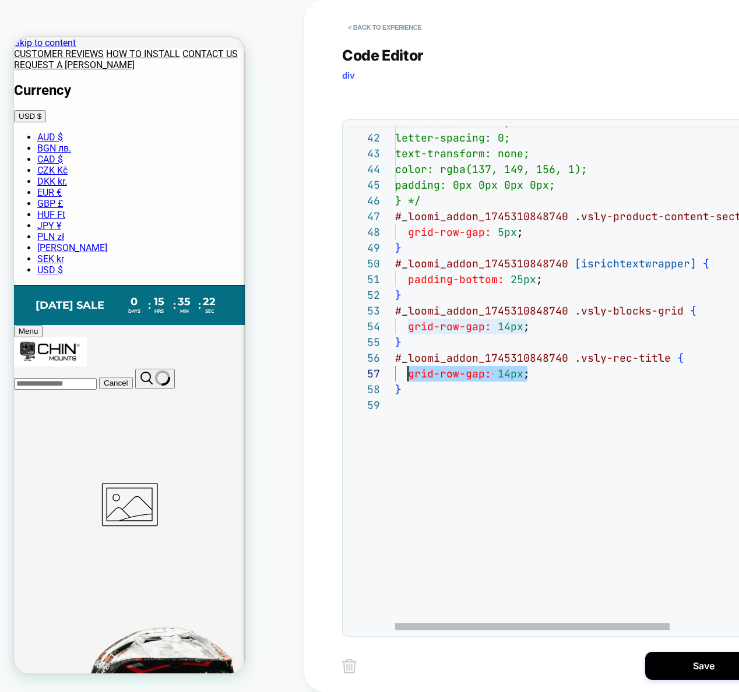
drag, startPoint x: 552, startPoint y: 373, endPoint x: 410, endPoint y: 373, distance: 141.6
click at [410, 373] on div "} # _ loomi_addon_1745310848740 .vsly-blocks-grid { padding-bottom: 25px ; } # …" at bounding box center [625, 193] width 461 height 1417
type textarea "**********"
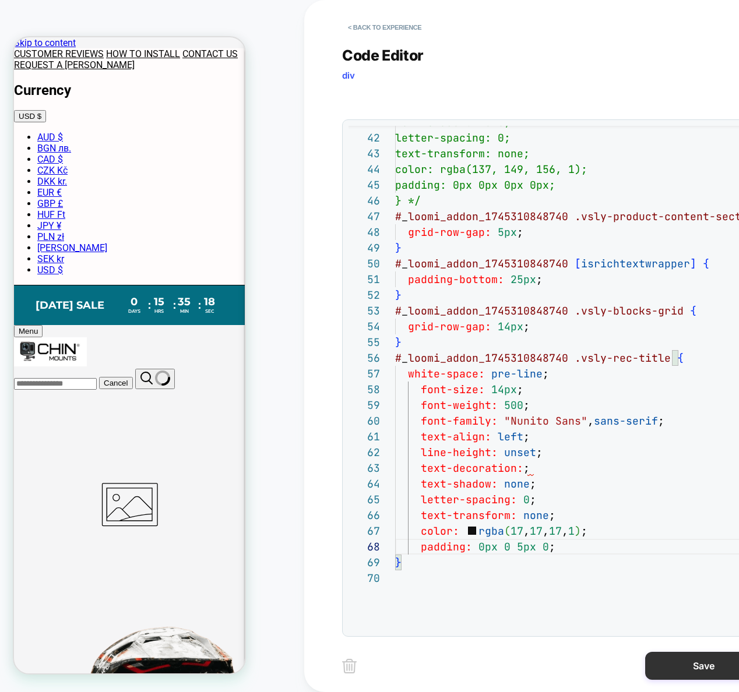
click at [674, 658] on button "Save" at bounding box center [703, 666] width 117 height 28
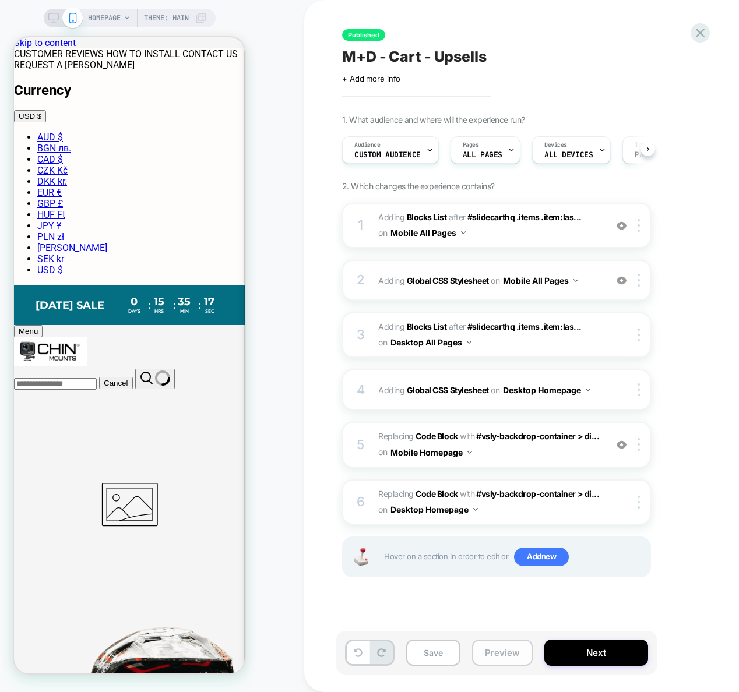
scroll to position [0, 1]
click at [515, 655] on button "Preview" at bounding box center [502, 653] width 61 height 26
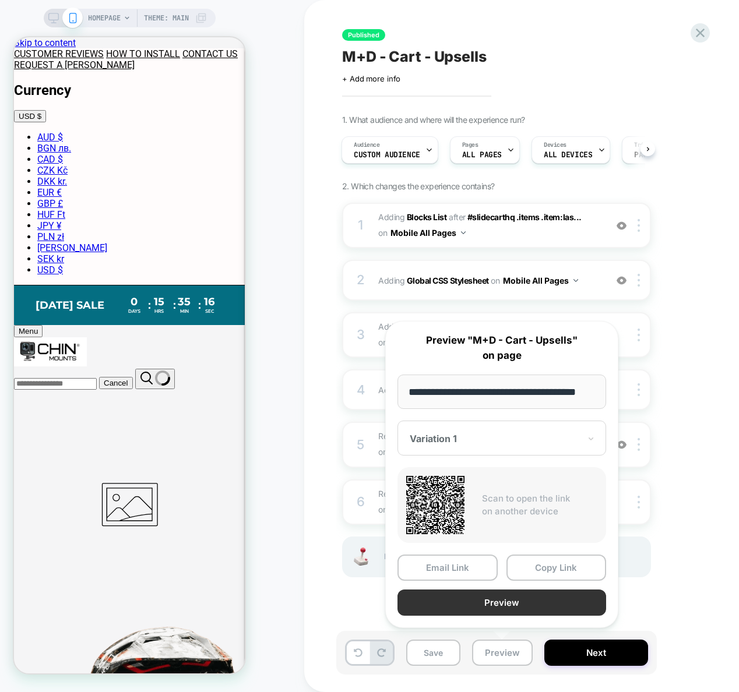
scroll to position [0, 0]
click at [506, 596] on button "Preview" at bounding box center [501, 603] width 209 height 26
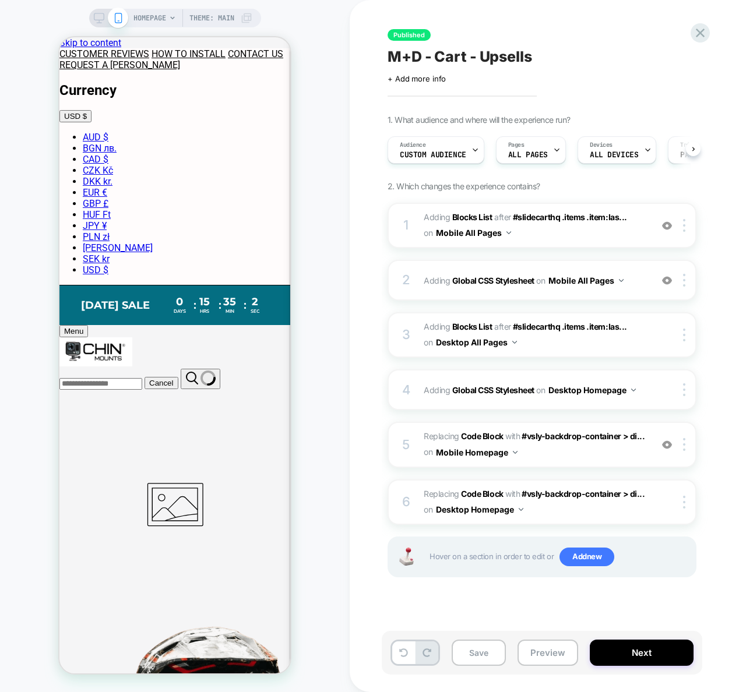
scroll to position [0, 1]
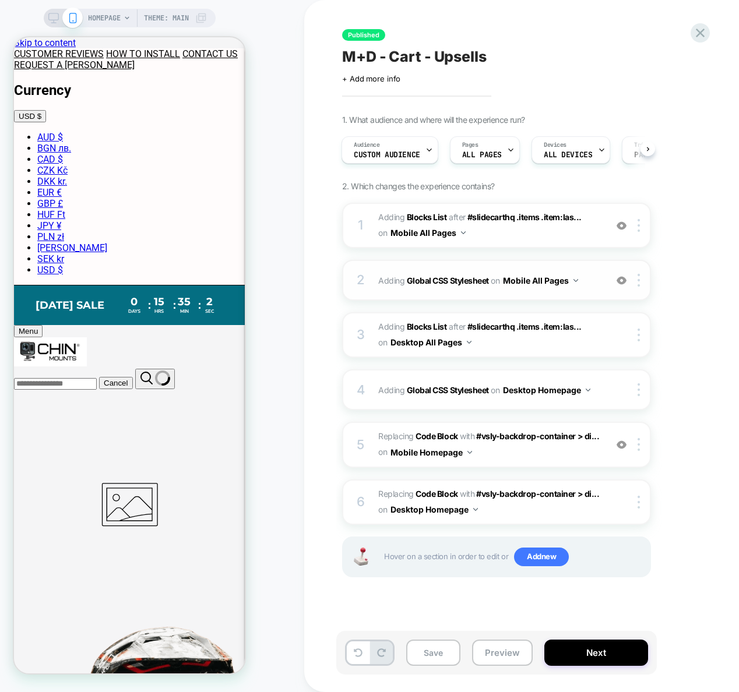
click at [596, 280] on span "Adding Global CSS Stylesheet on Mobile All Pages" at bounding box center [489, 280] width 222 height 17
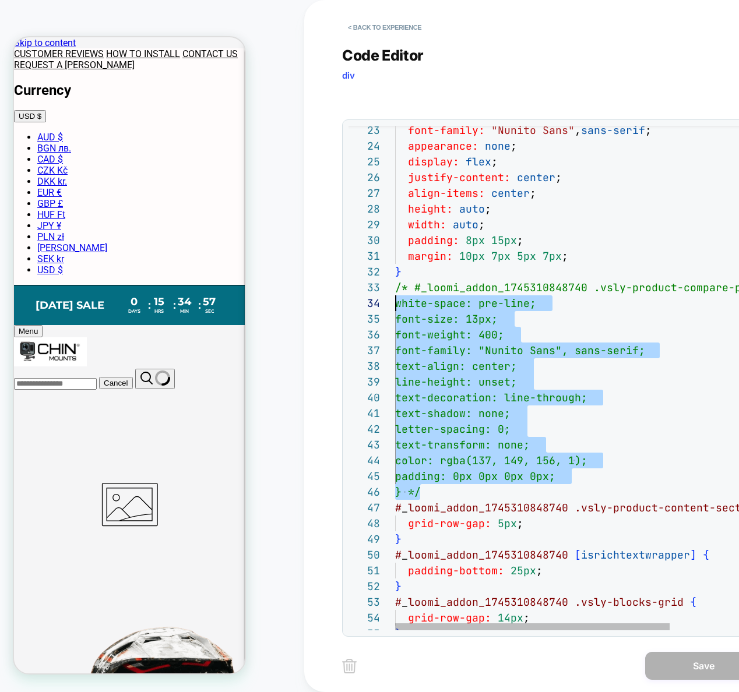
scroll to position [31, 0]
drag, startPoint x: 426, startPoint y: 490, endPoint x: 348, endPoint y: 287, distance: 217.8
click at [395, 287] on div "font-family: "Nunito Sans" , sans-serif ; appearance: none ; display: flex ; ju…" at bounding box center [625, 571] width 461 height 1590
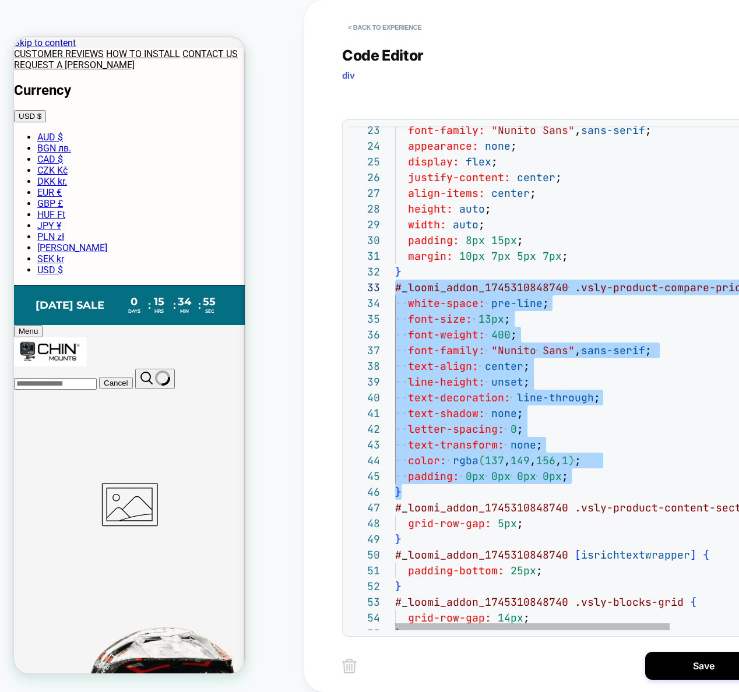
click at [584, 462] on div "font-family: "Nunito Sans" , sans-serif ; appearance: none ; display: flex ; ju…" at bounding box center [625, 571] width 461 height 1590
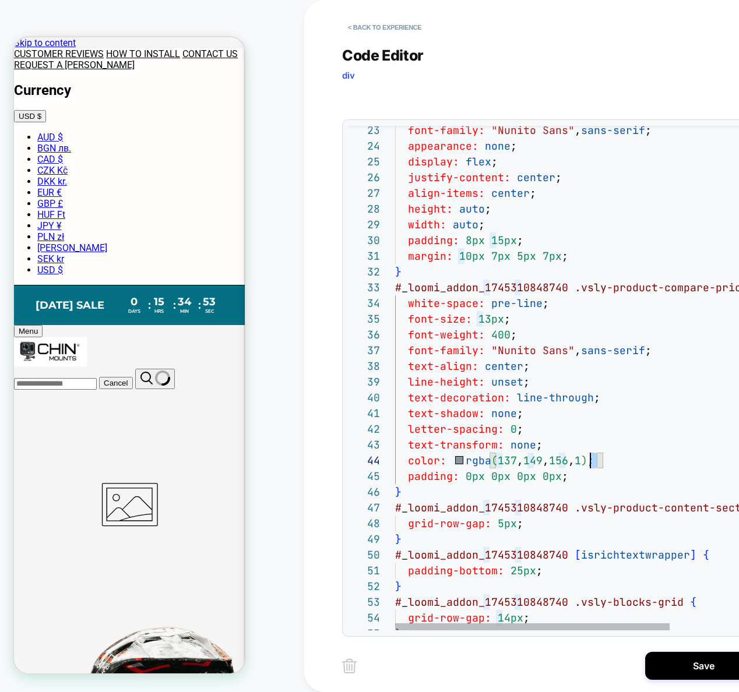
scroll to position [47, 195]
click at [589, 458] on div "font-family: "Nunito Sans" , sans-serif ; appearance: none ; display: flex ; ju…" at bounding box center [625, 571] width 461 height 1590
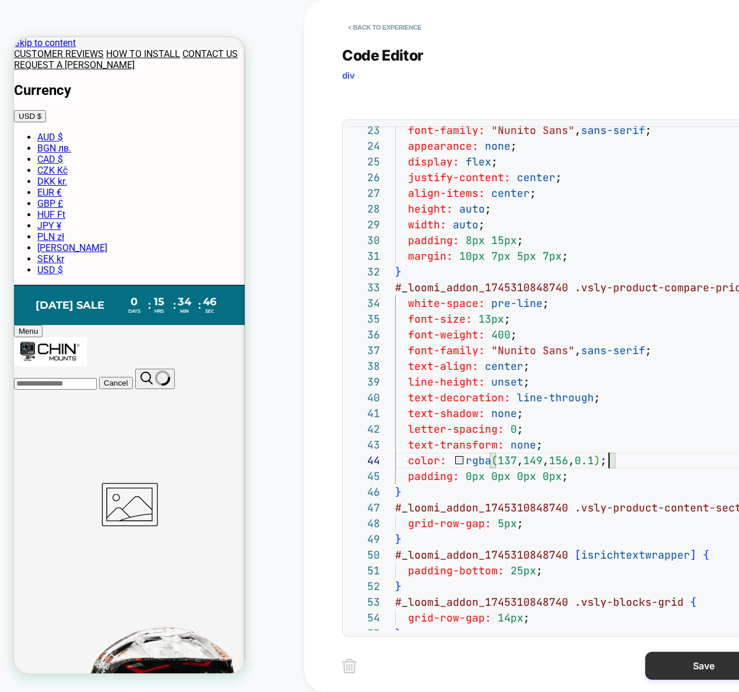
type textarea "**********"
click at [674, 670] on button "Save" at bounding box center [703, 666] width 117 height 28
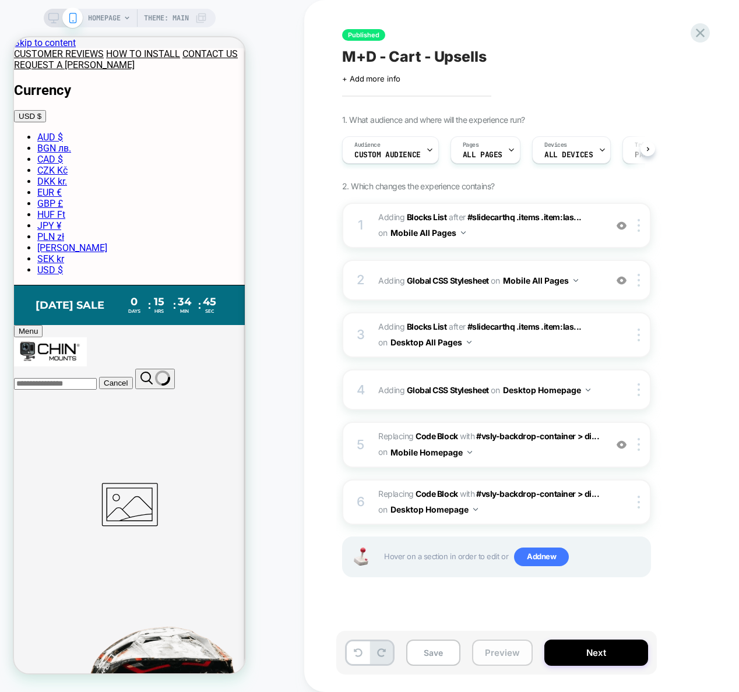
click at [496, 659] on button "Preview" at bounding box center [502, 653] width 61 height 26
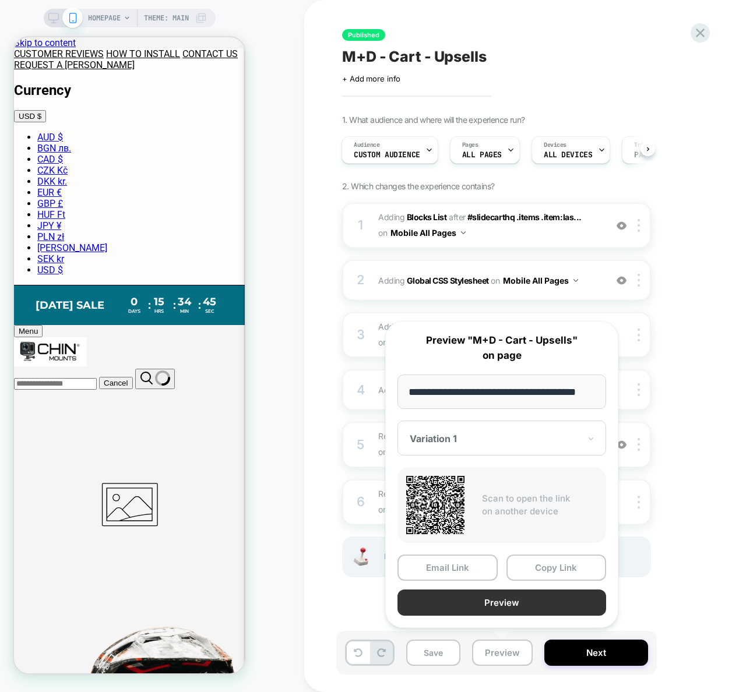
scroll to position [0, 0]
click at [502, 597] on button "Preview" at bounding box center [501, 603] width 209 height 26
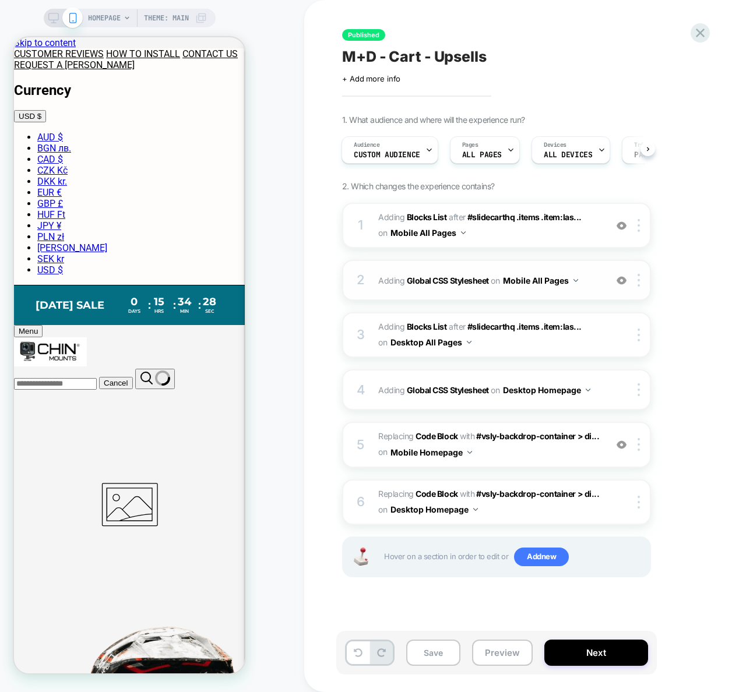
click at [601, 281] on div "2 Adding Global CSS Stylesheet on Mobile All Pages Add Before Add After Copy to…" at bounding box center [496, 280] width 309 height 41
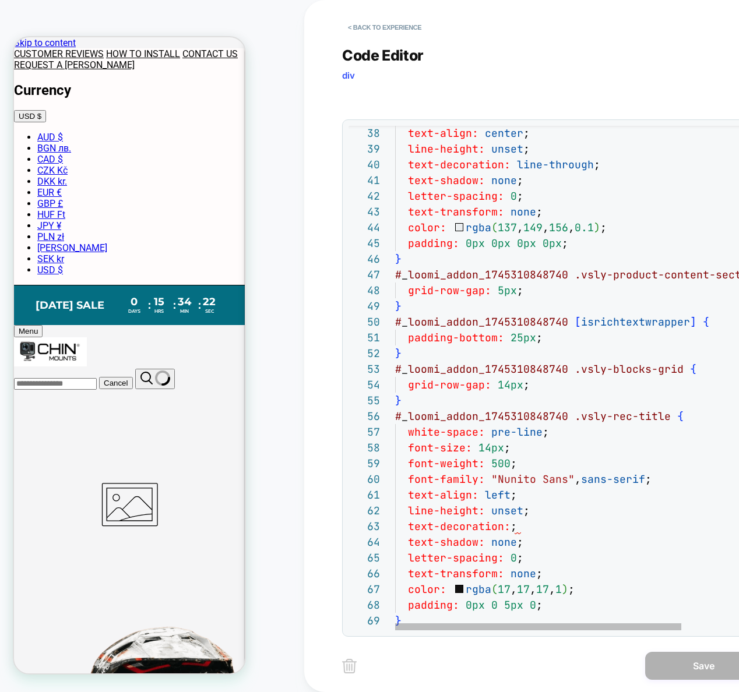
scroll to position [31, 126]
click at [539, 528] on div "} # _ loomi_addon_1745310848740 [ isrichtextwrapper ] { padding-bottom: 25px ; …" at bounding box center [616, 338] width 442 height 1590
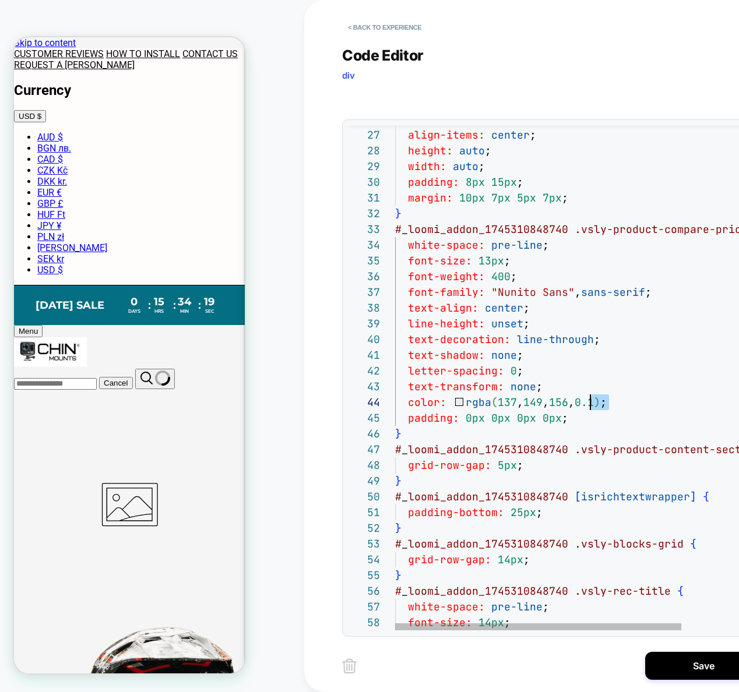
drag, startPoint x: 611, startPoint y: 401, endPoint x: 591, endPoint y: 400, distance: 20.5
click at [591, 400] on div "} # _ loomi_addon_1745310848740 [ isrichtextwrapper ] { padding-bottom: 25px ; …" at bounding box center [616, 505] width 442 height 1574
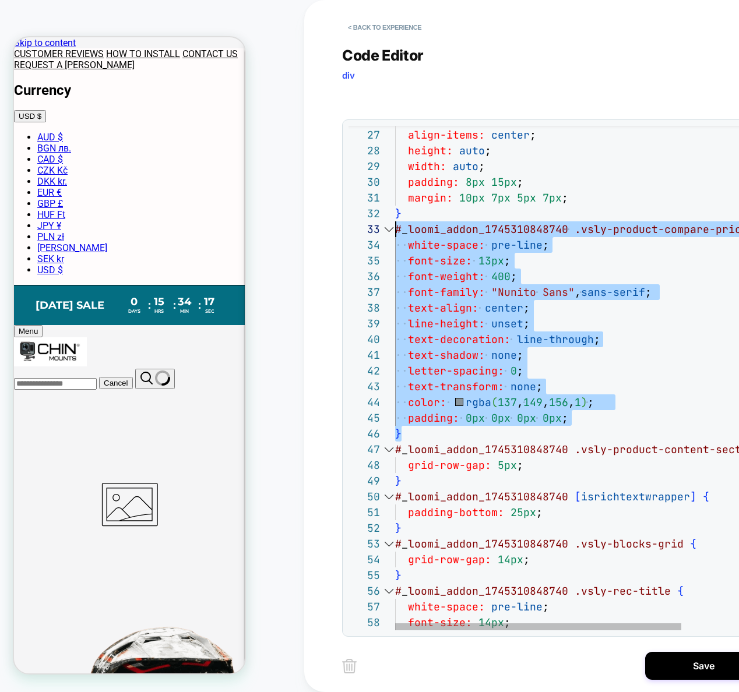
drag, startPoint x: 407, startPoint y: 436, endPoint x: 364, endPoint y: 226, distance: 214.1
click at [395, 225] on div "} # _ loomi_addon_1745310848740 [ isrichtextwrapper ] { padding-bottom: 25px ; …" at bounding box center [616, 505] width 442 height 1574
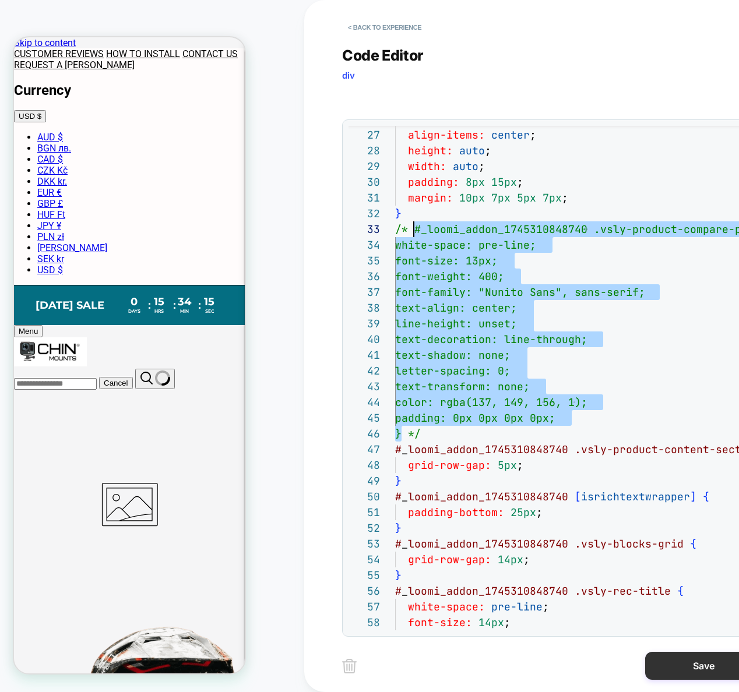
type textarea "**********"
click at [678, 668] on button "Save" at bounding box center [703, 666] width 117 height 28
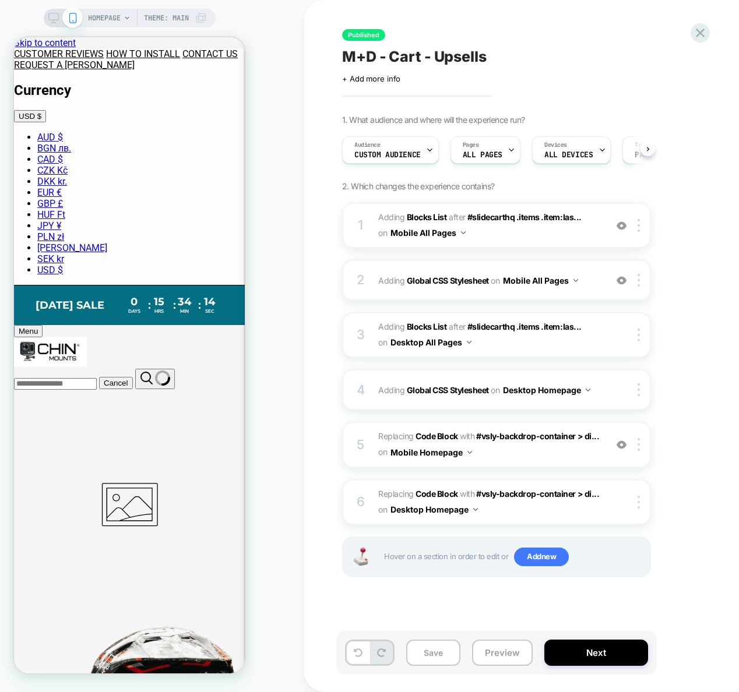
click at [510, 661] on button "Preview" at bounding box center [502, 653] width 61 height 26
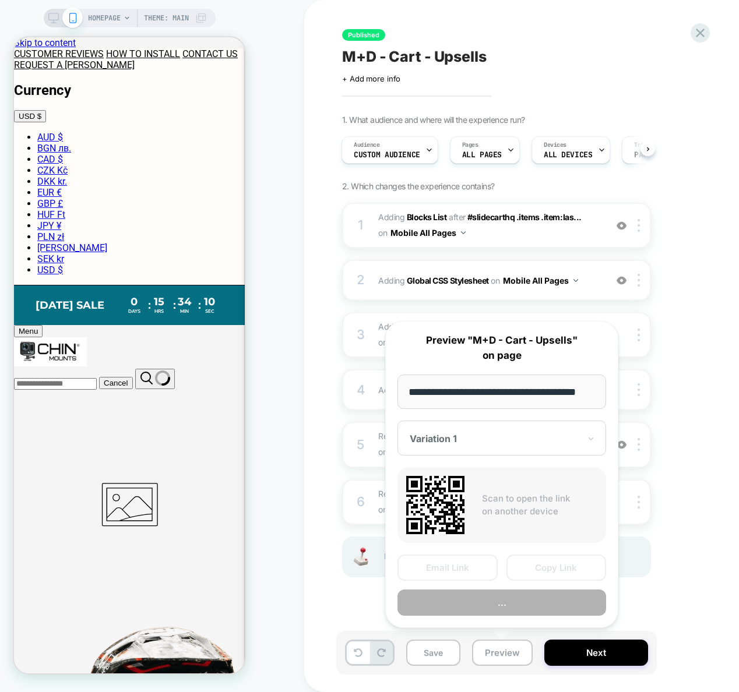
scroll to position [0, 0]
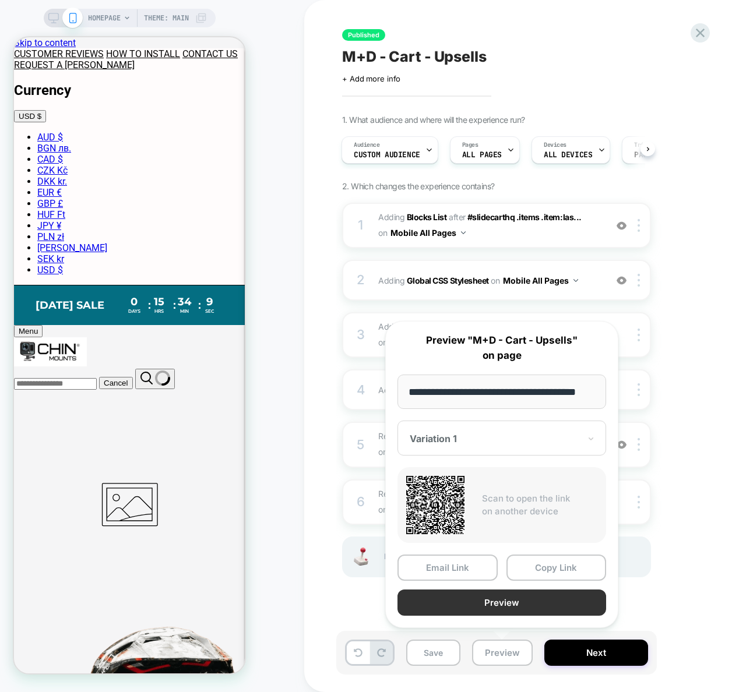
click at [592, 603] on button "Preview" at bounding box center [501, 603] width 209 height 26
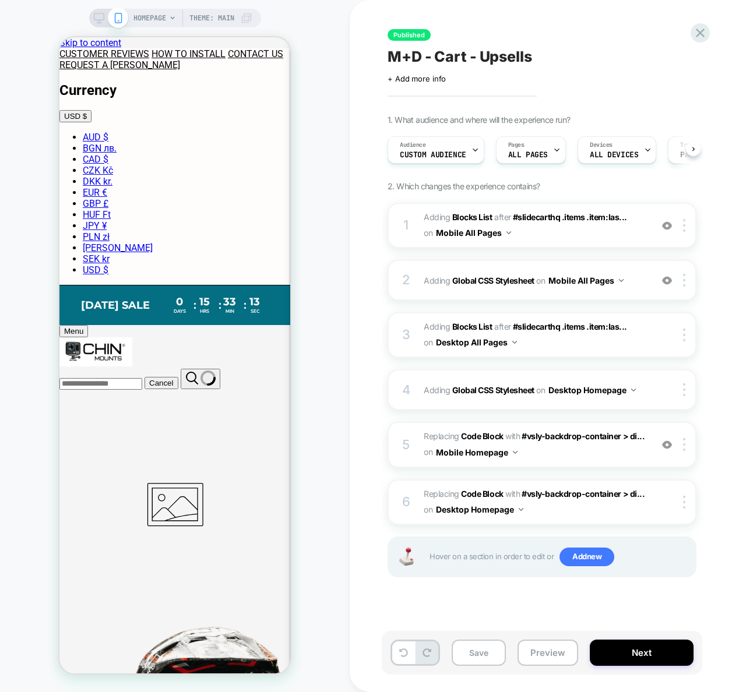
scroll to position [0, 1]
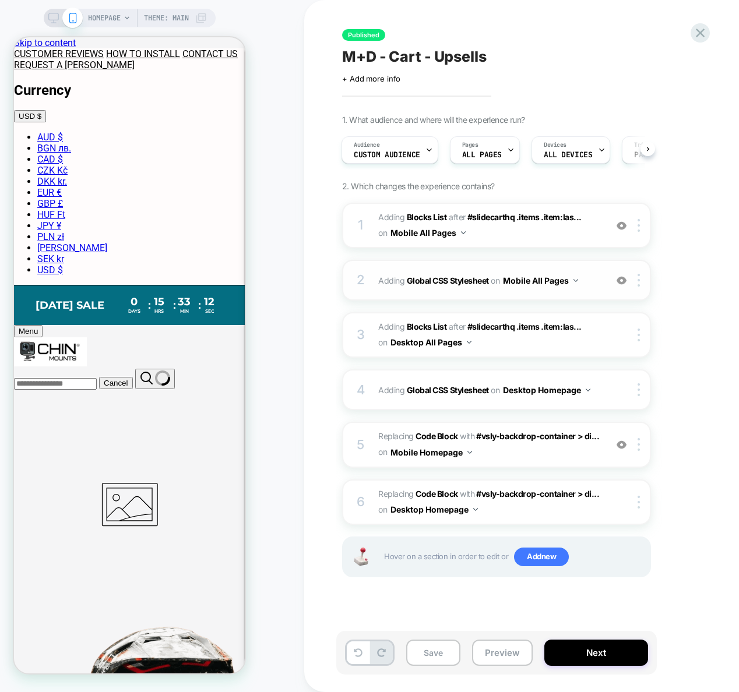
click at [593, 280] on span "Adding Global CSS Stylesheet on Mobile All Pages" at bounding box center [489, 280] width 222 height 17
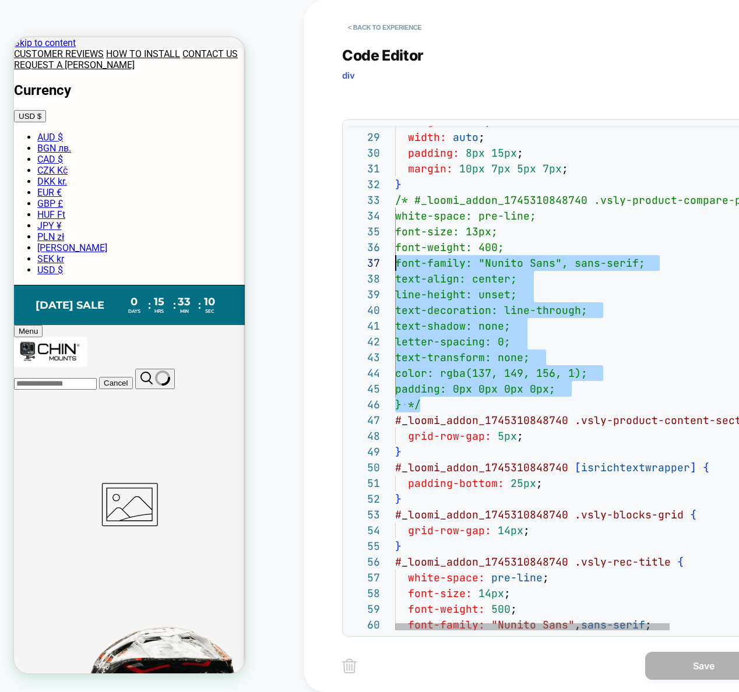
scroll to position [31, 0]
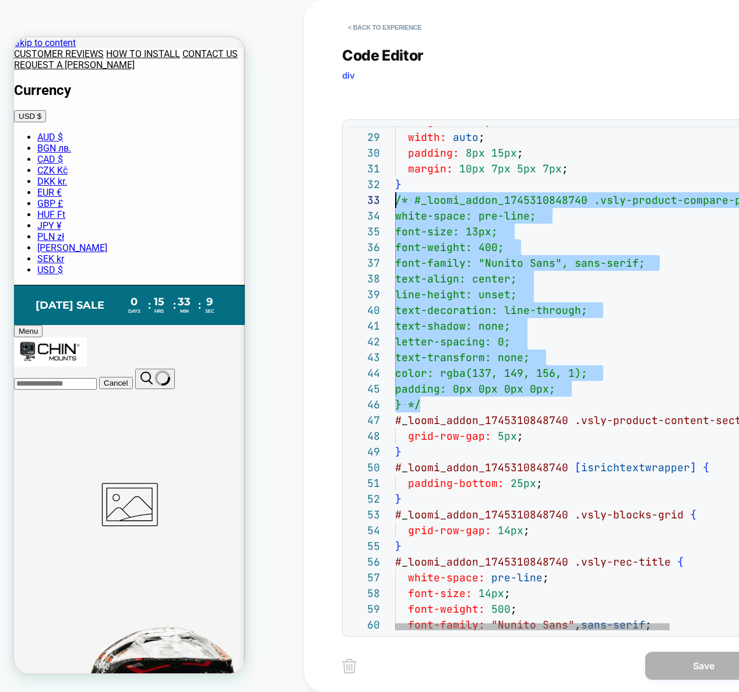
drag, startPoint x: 432, startPoint y: 405, endPoint x: 367, endPoint y: 206, distance: 209.6
click at [395, 206] on div "text-transform: none; color: rgba(137, 149, 156, 1); padding: 0px 0px 0px 0px; …" at bounding box center [625, 476] width 461 height 1574
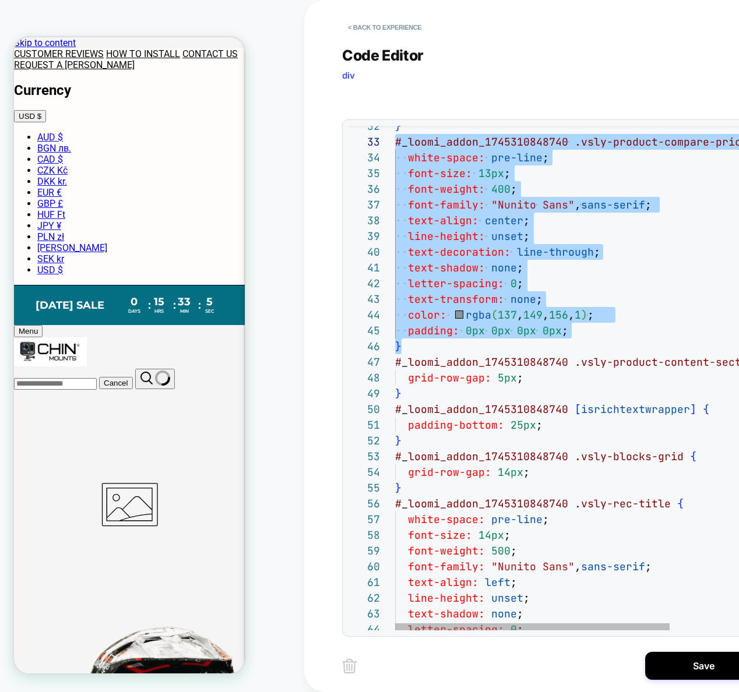
scroll to position [0, 144]
click at [555, 426] on div "text-transform: none ; color: rgba ( 137 , 149 , 156 , 1 ) ; padding: 0px 0px 0…" at bounding box center [625, 418] width 461 height 1574
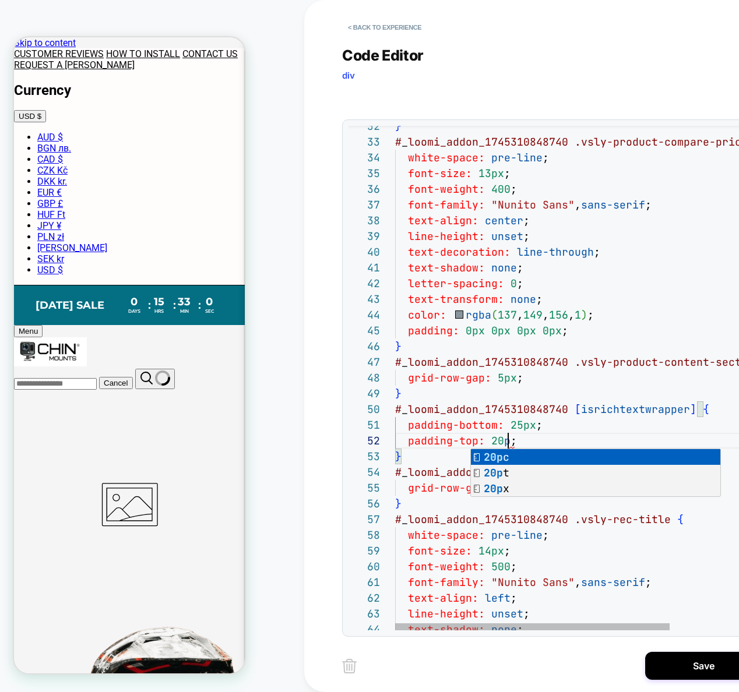
scroll to position [16, 119]
click at [545, 422] on div "text-transform: none ; color: rgba ( 137 , 149 , 156 , 1 ) ; padding: 0px 0px 0…" at bounding box center [625, 426] width 461 height 1590
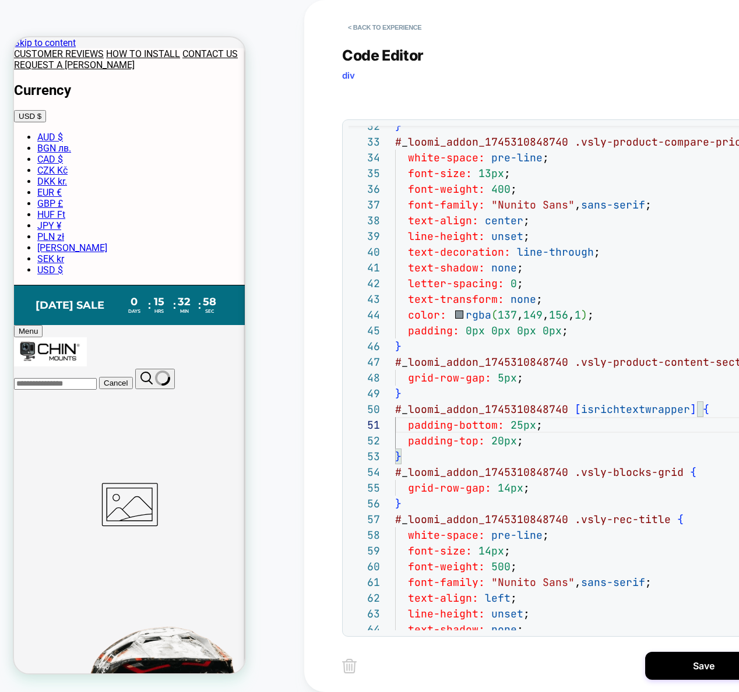
type textarea "**********"
click at [677, 672] on button "Save" at bounding box center [703, 666] width 117 height 28
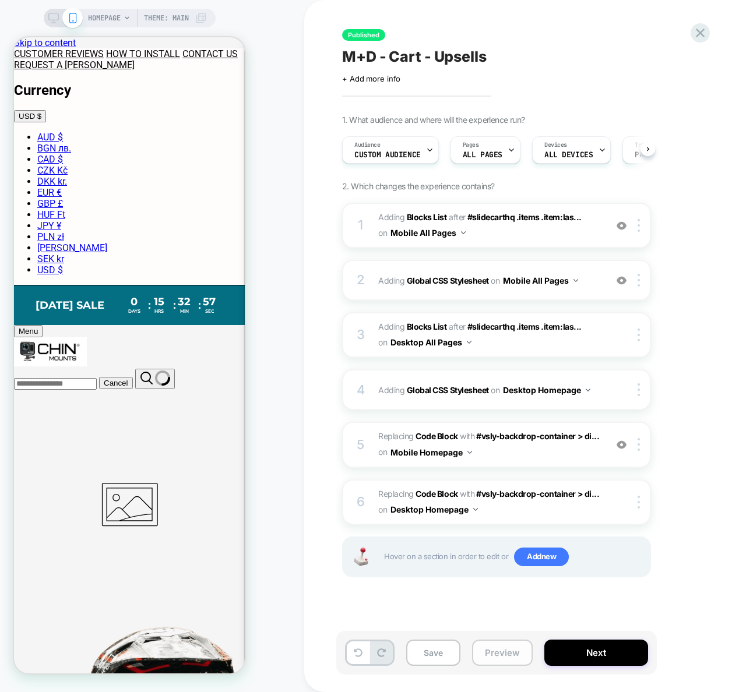
click at [494, 657] on button "Preview" at bounding box center [502, 653] width 61 height 26
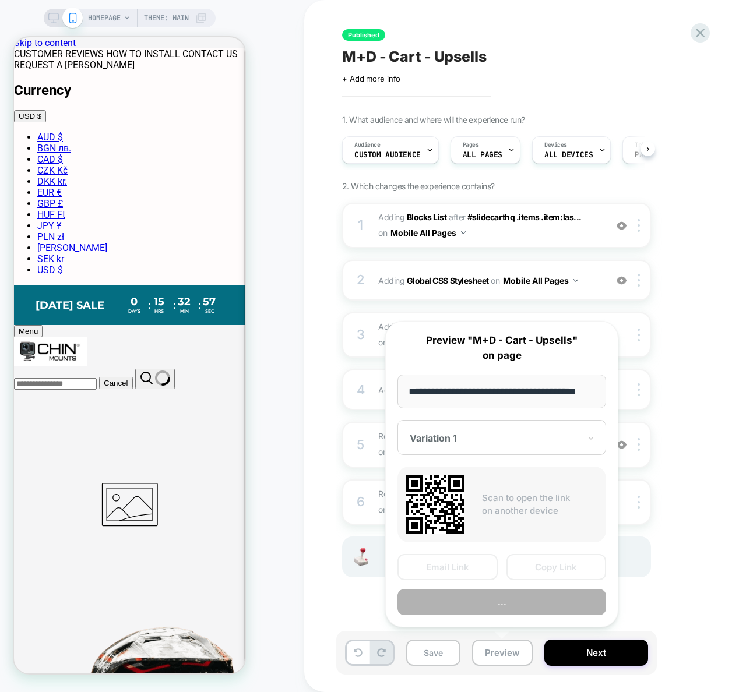
scroll to position [0, 22]
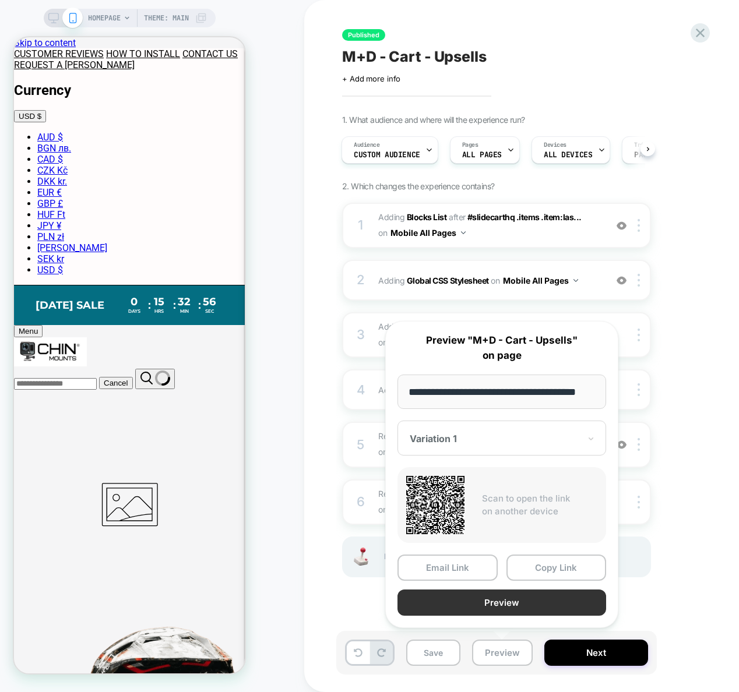
click at [494, 603] on button "Preview" at bounding box center [501, 603] width 209 height 26
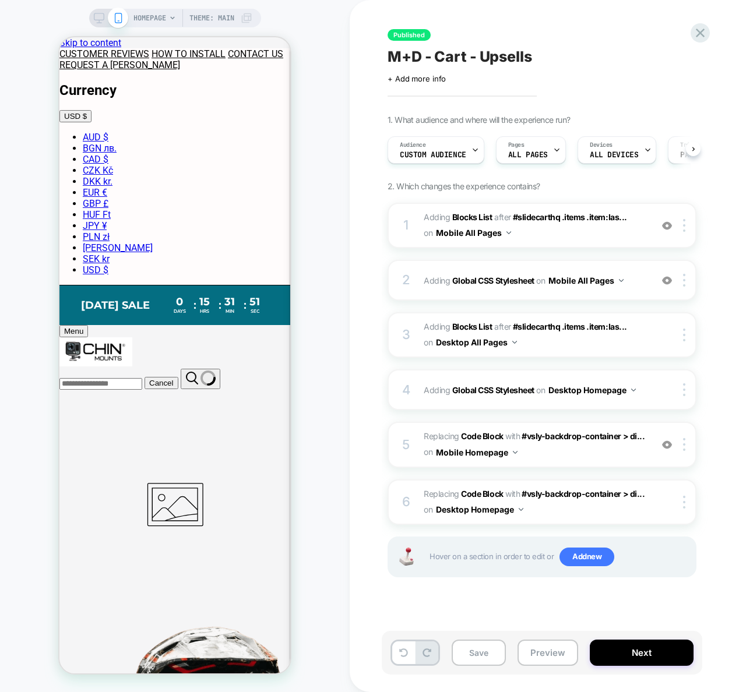
scroll to position [0, 1]
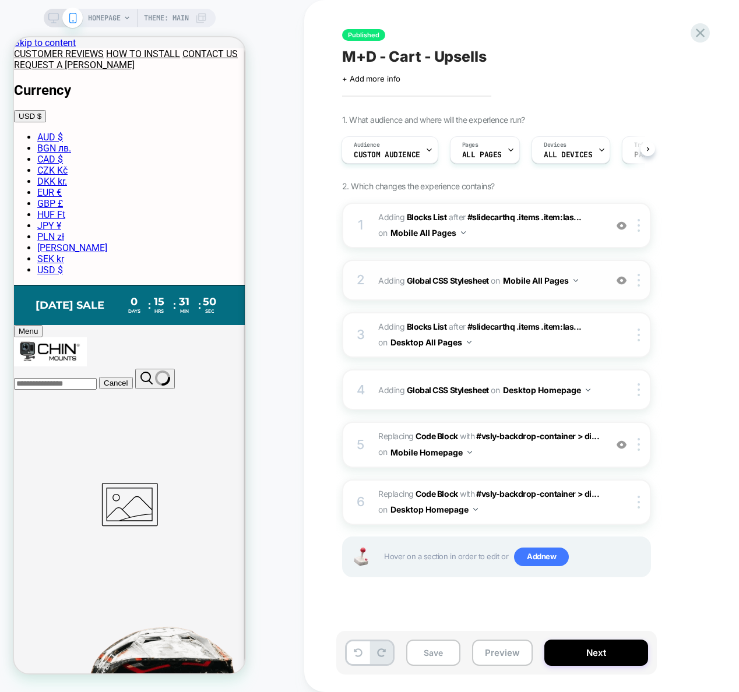
click at [609, 278] on div "2 Adding Global CSS Stylesheet on Mobile All Pages Add Before Add After Copy to…" at bounding box center [496, 280] width 309 height 41
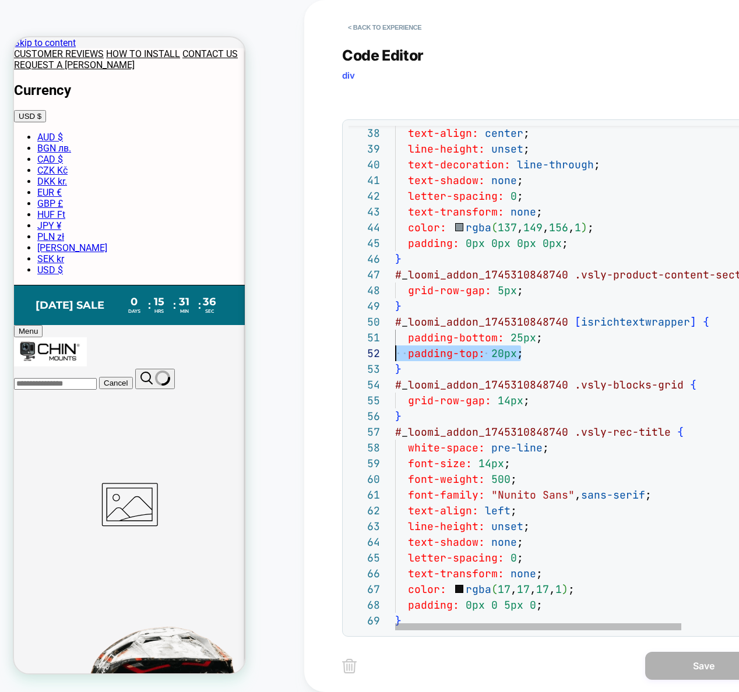
scroll to position [16, 0]
drag, startPoint x: 554, startPoint y: 351, endPoint x: 383, endPoint y: 351, distance: 171.3
click at [395, 351] on div "white-space: pre-line ; font-size: 14px ; font-weight: 500 ; font-family: "Nuni…" at bounding box center [616, 338] width 442 height 1590
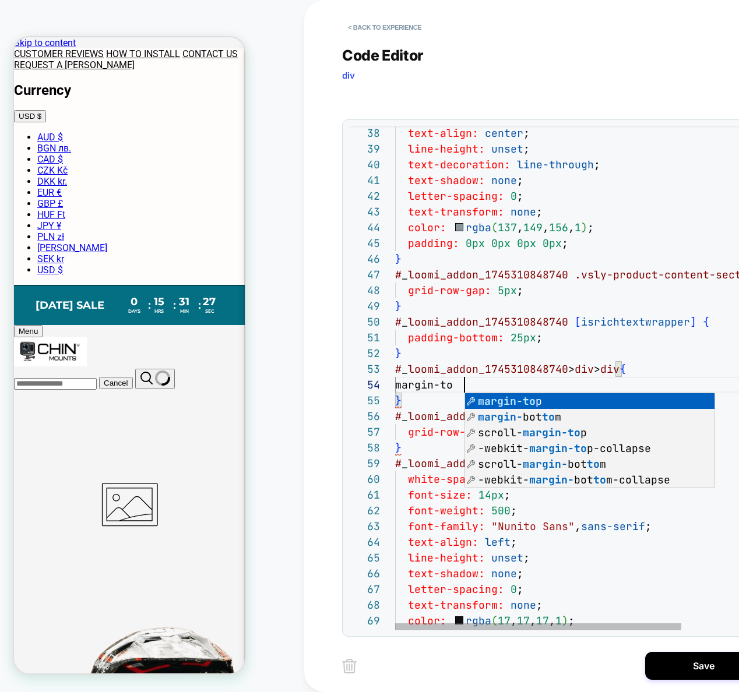
scroll to position [47, 76]
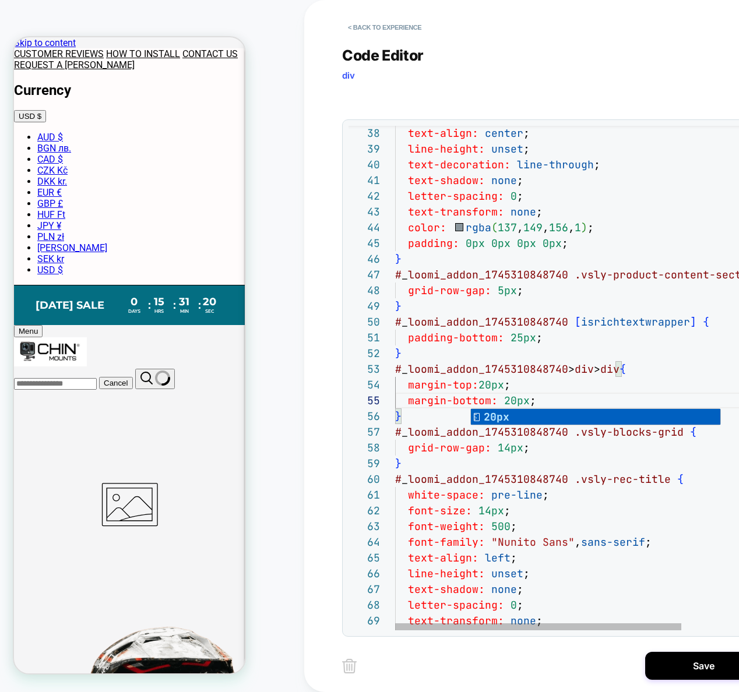
click at [504, 359] on div "white-space: pre-line ; font-size: 14px ; font-weight: 500 ; font-family: "Nuni…" at bounding box center [616, 361] width 442 height 1637
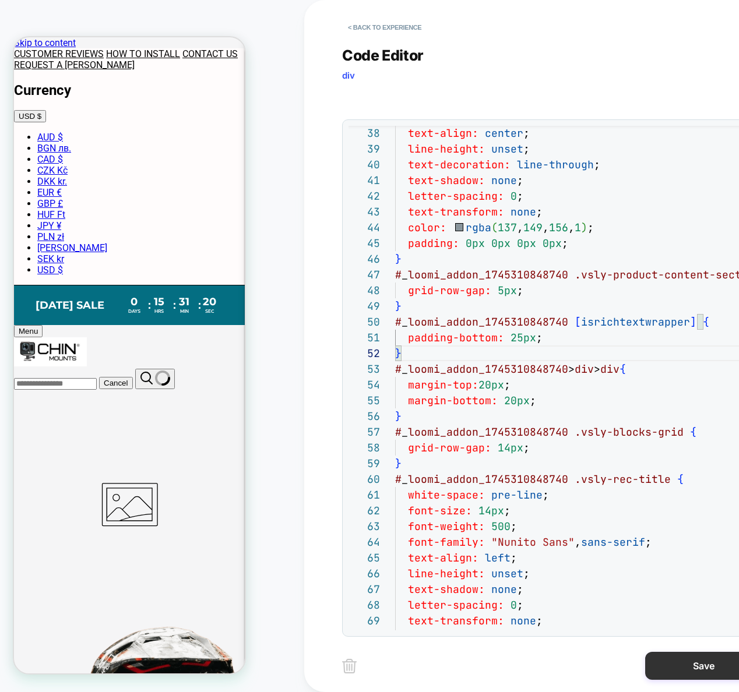
type textarea "**********"
click at [691, 668] on button "Save" at bounding box center [703, 666] width 117 height 28
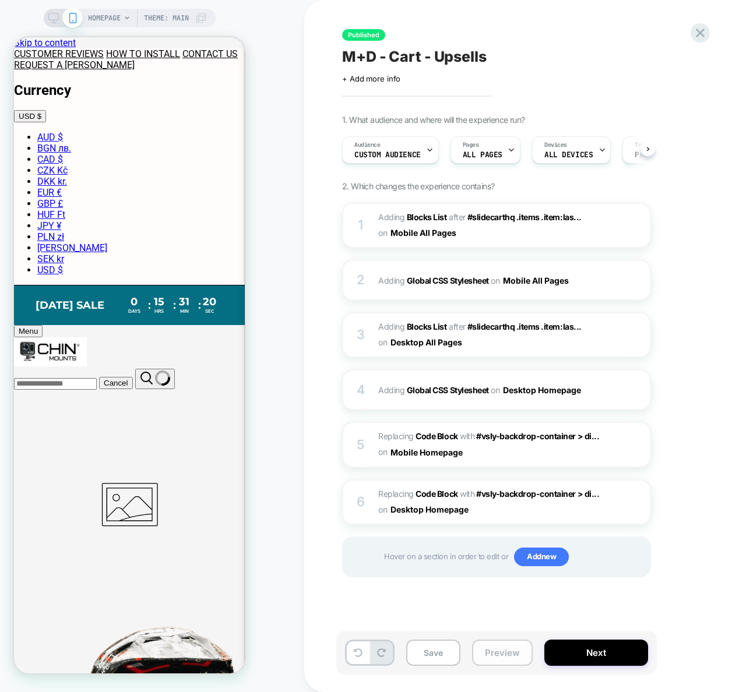
click at [502, 655] on button "Preview" at bounding box center [502, 653] width 61 height 26
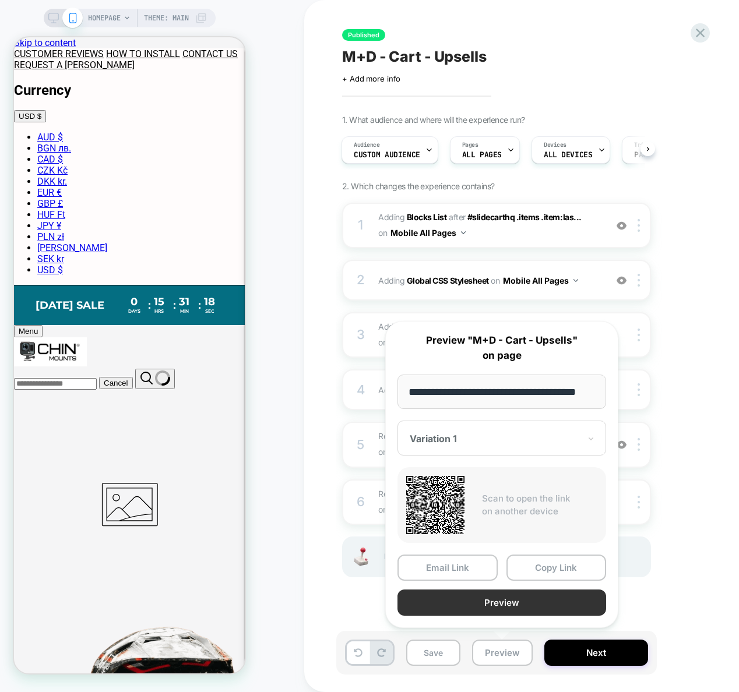
scroll to position [0, 0]
click at [500, 601] on button "Preview" at bounding box center [501, 603] width 209 height 26
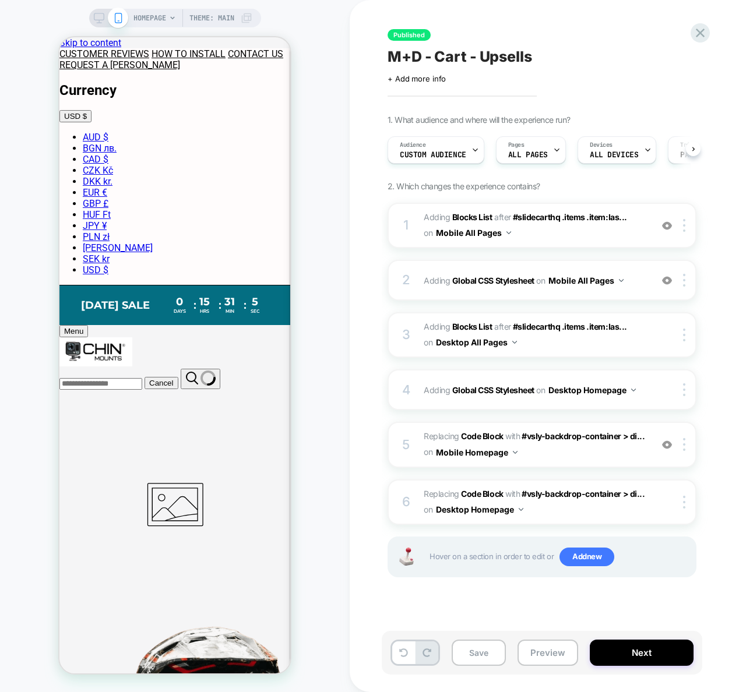
scroll to position [0, 1]
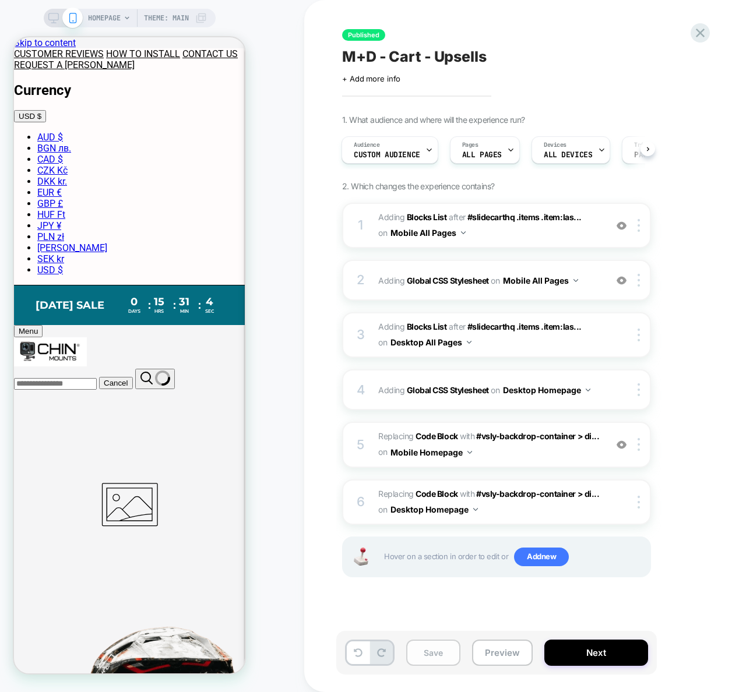
click at [436, 652] on button "Save" at bounding box center [433, 653] width 54 height 26
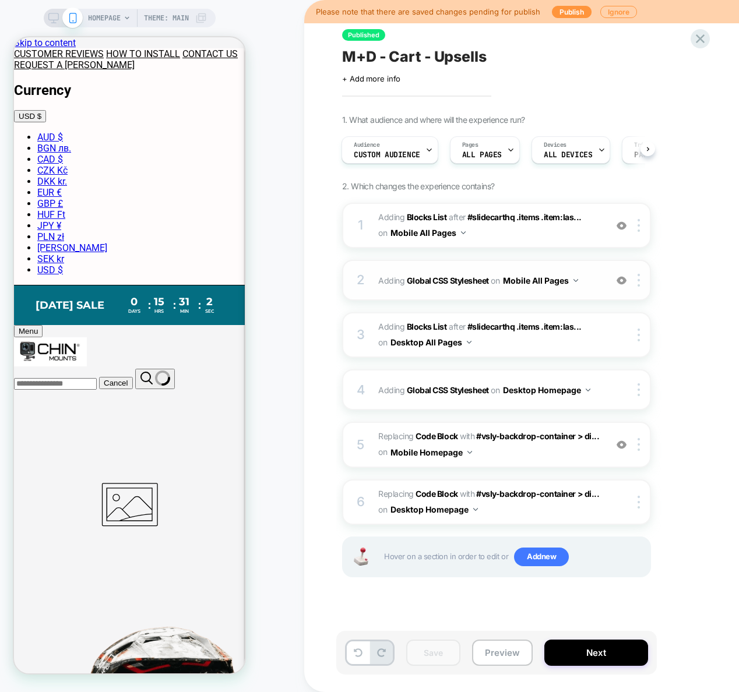
click at [594, 272] on span "Adding Global CSS Stylesheet on Mobile All Pages" at bounding box center [489, 280] width 222 height 17
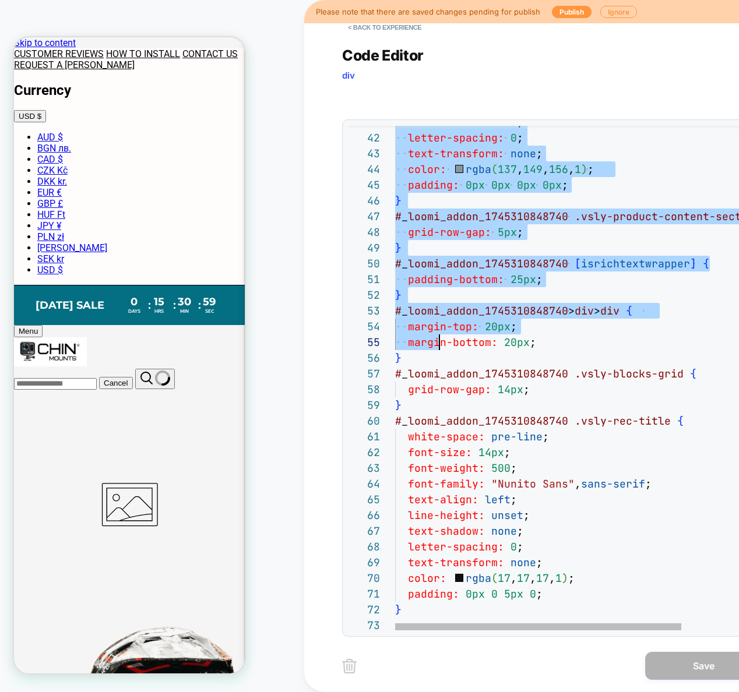
scroll to position [0, 0]
type textarea "**********"
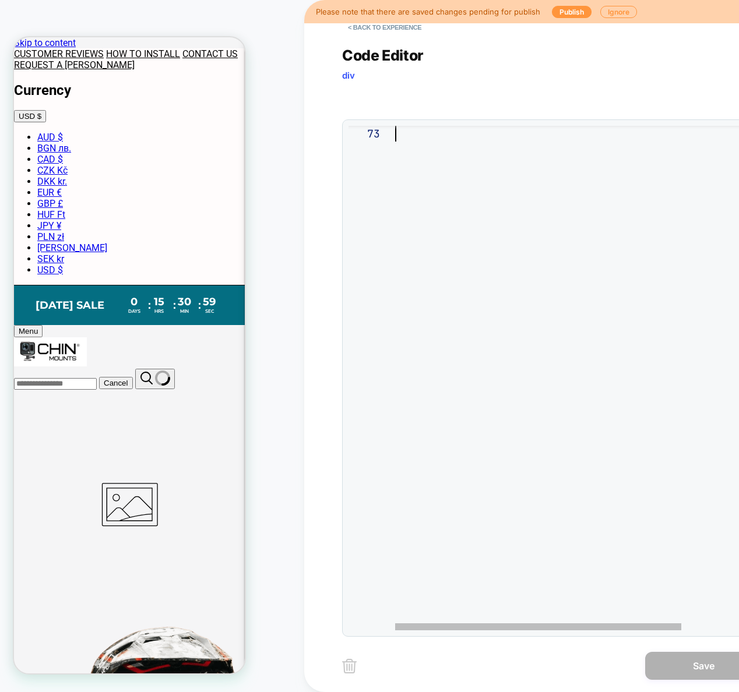
drag, startPoint x: 416, startPoint y: 233, endPoint x: 450, endPoint y: 371, distance: 142.1
click at [388, 35] on button "< Back to experience" at bounding box center [384, 27] width 85 height 19
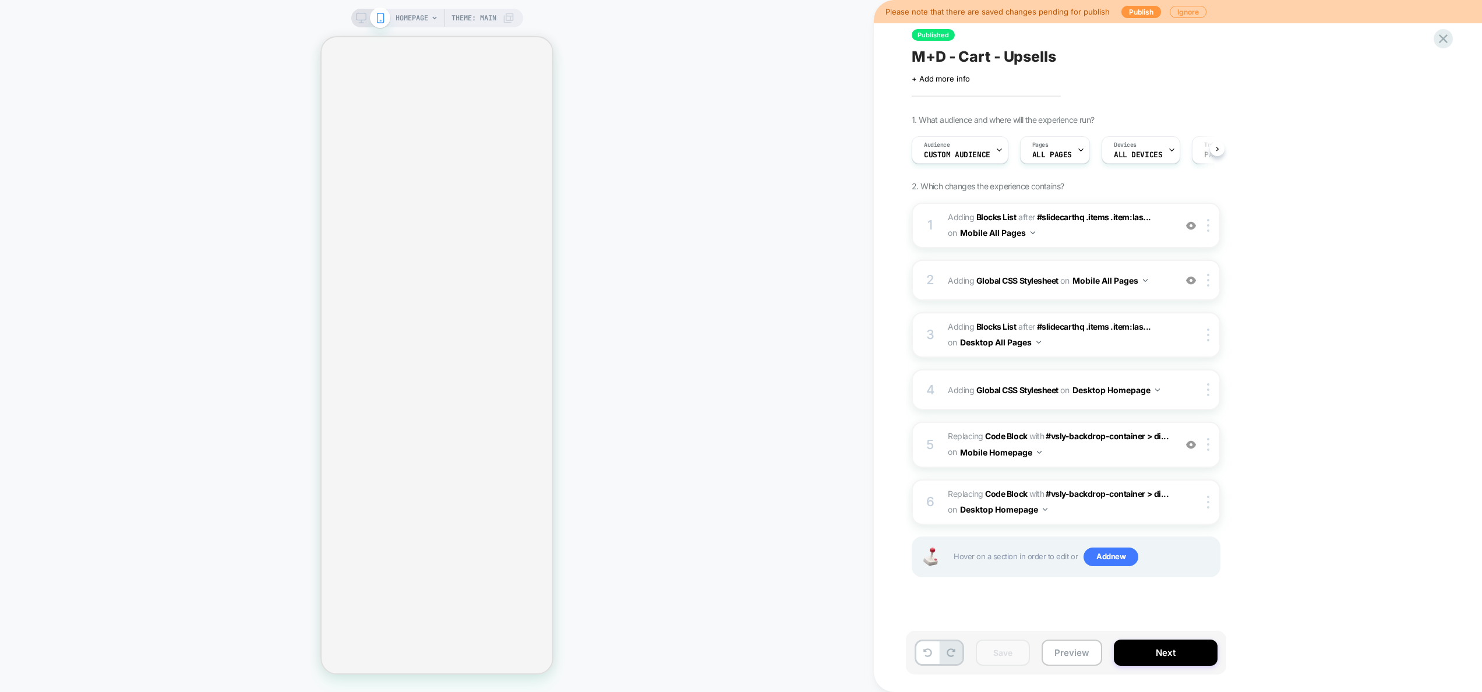
scroll to position [0, 1]
click at [1167, 284] on span "Adding Global CSS Stylesheet on Mobile All Pages" at bounding box center [1059, 280] width 222 height 17
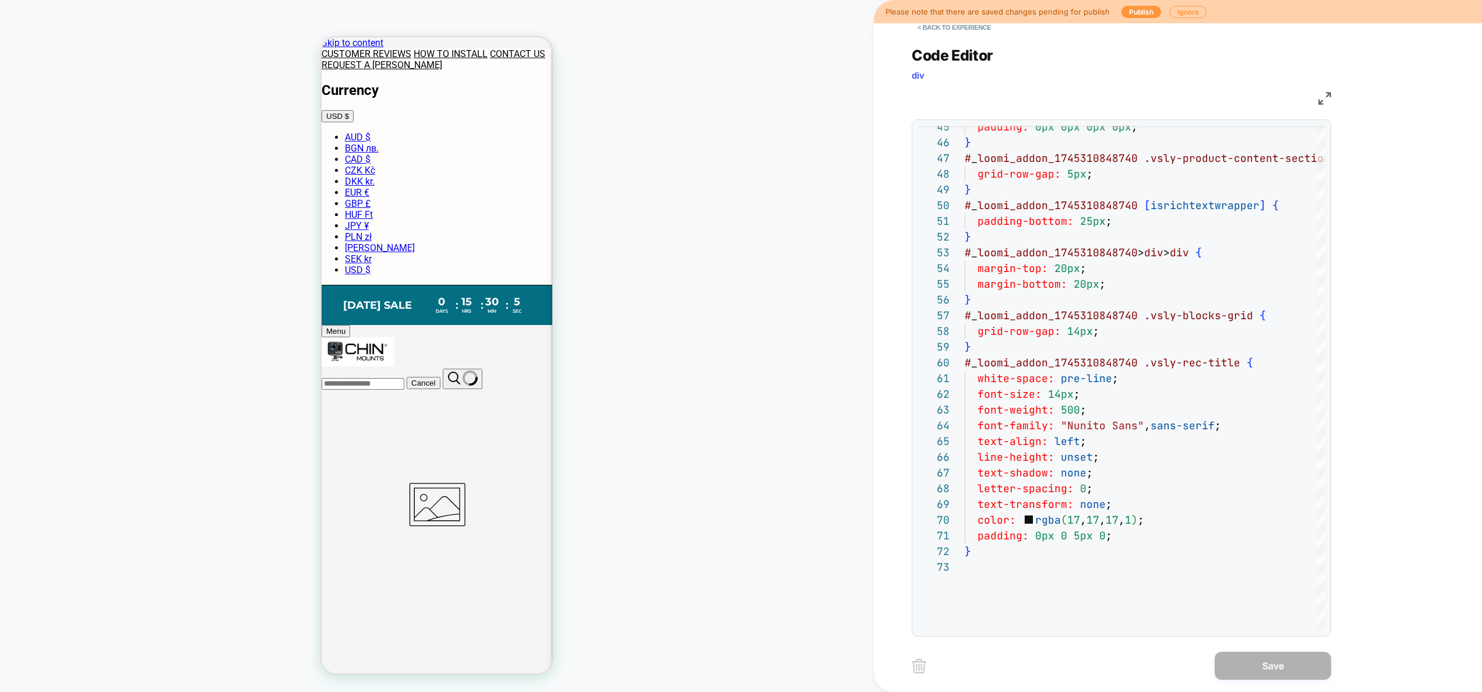
scroll to position [0, 0]
click at [960, 29] on button "< Back to experience" at bounding box center [954, 27] width 85 height 19
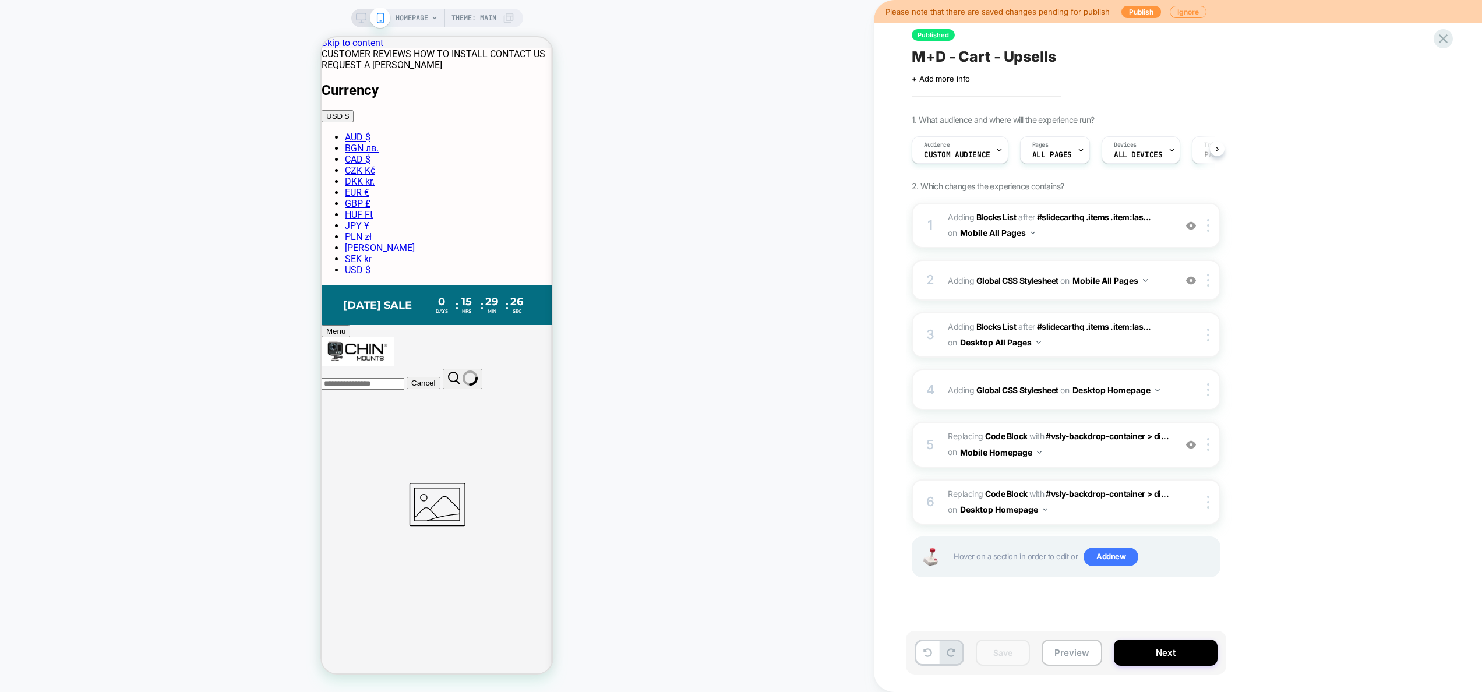
scroll to position [0, 1]
